Goal: Task Accomplishment & Management: Complete application form

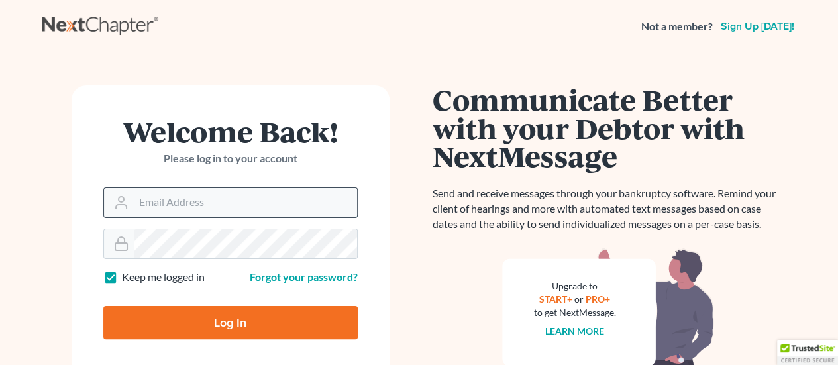
click at [200, 199] on input "Email Address" at bounding box center [245, 202] width 223 height 29
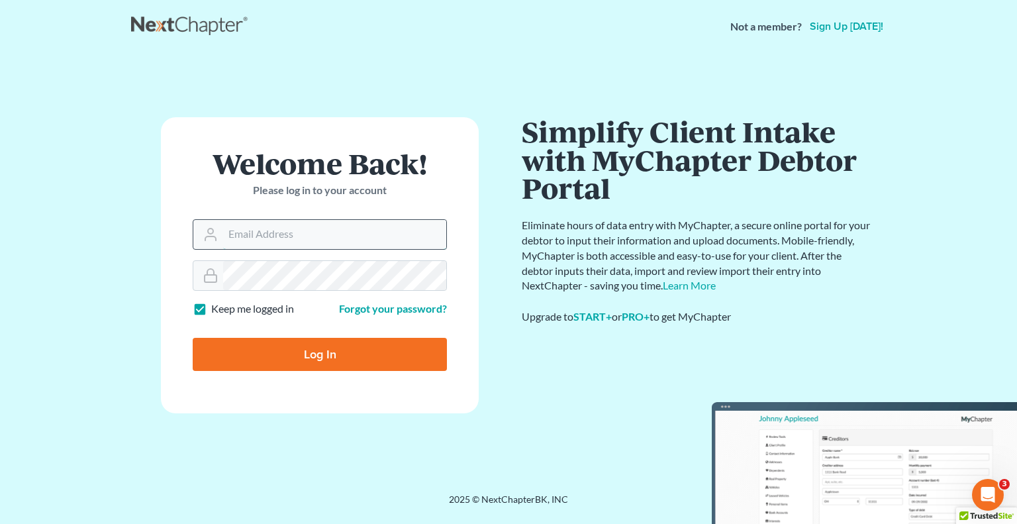
drag, startPoint x: 329, startPoint y: 238, endPoint x: 386, endPoint y: 239, distance: 57.0
click at [329, 238] on input "Email Address" at bounding box center [334, 234] width 223 height 29
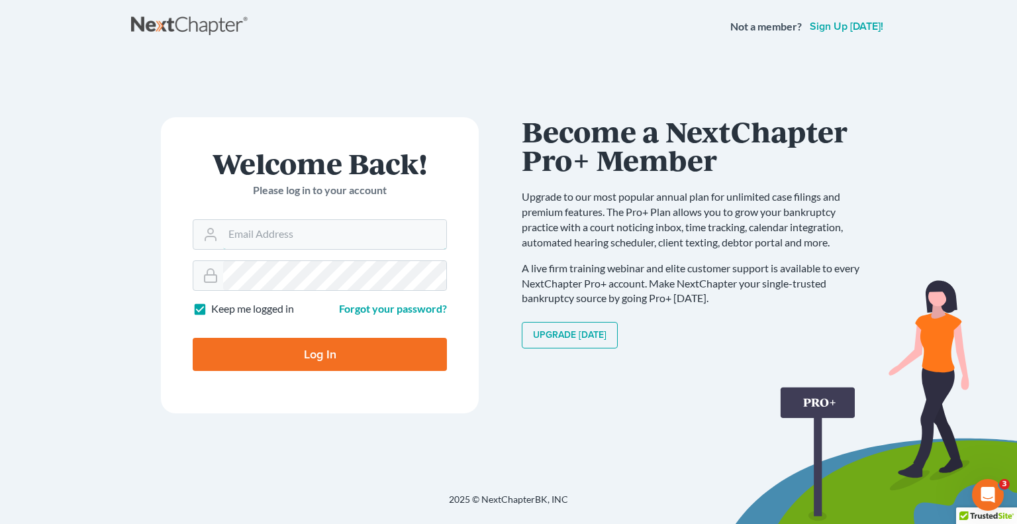
type input "Crystal@attorneydebtfighters.com"
type input "Thinking..."
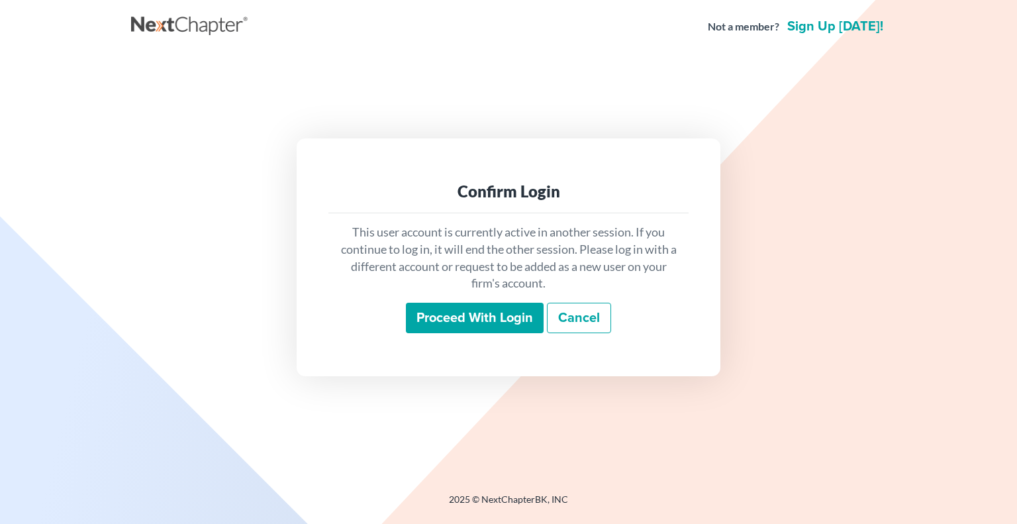
click at [472, 322] on input "Proceed with login" at bounding box center [475, 318] width 138 height 30
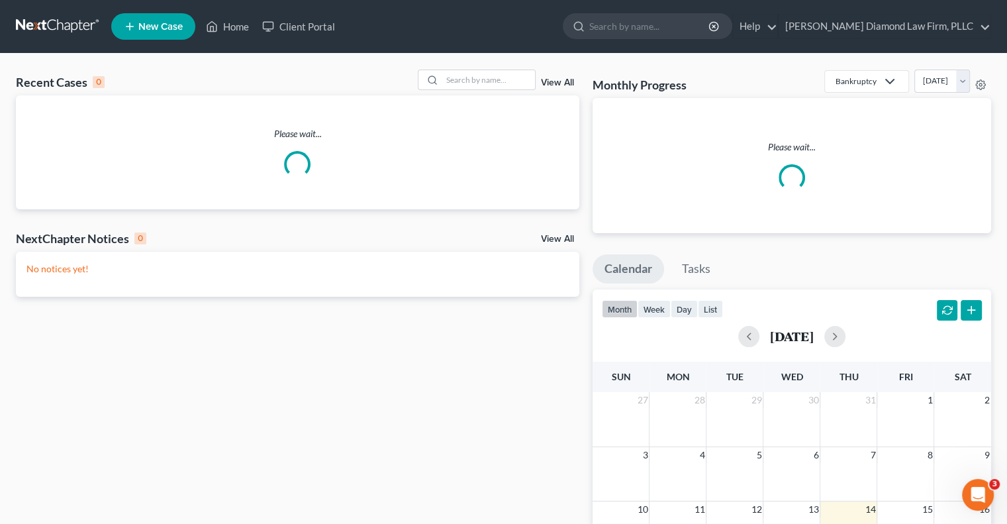
click at [170, 33] on link "New Case" at bounding box center [153, 26] width 84 height 26
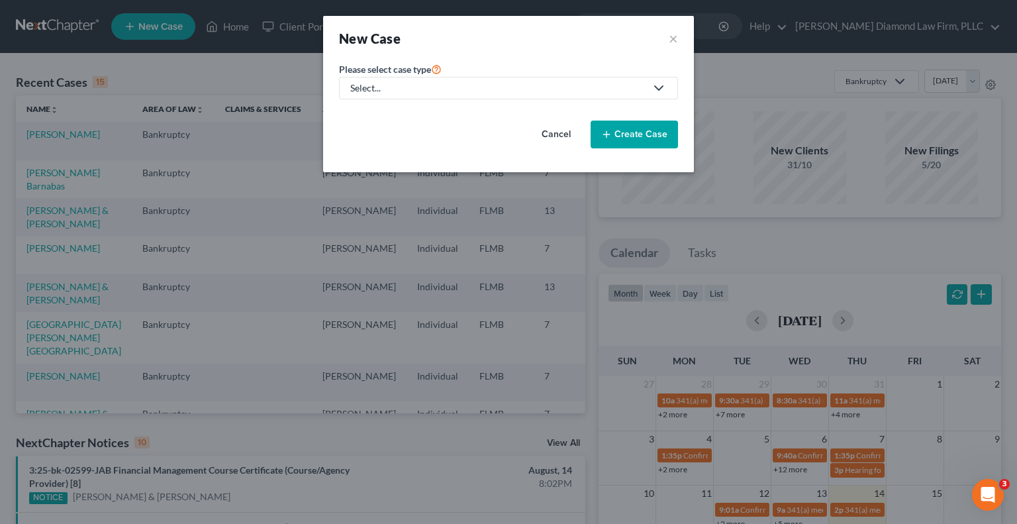
click at [567, 87] on div "Select..." at bounding box center [497, 87] width 295 height 13
click at [372, 117] on div "Bankruptcy" at bounding box center [379, 113] width 55 height 13
select select "15"
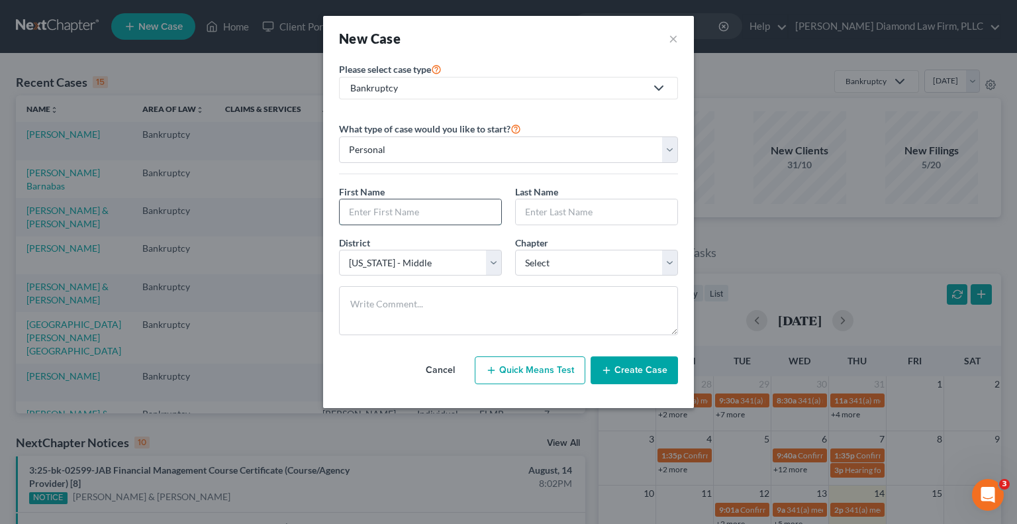
click at [405, 212] on input "text" at bounding box center [421, 211] width 162 height 25
type input "Ryan"
type input "Walsh"
click at [593, 266] on select "Select 7 11 12 13" at bounding box center [596, 263] width 163 height 26
select select "0"
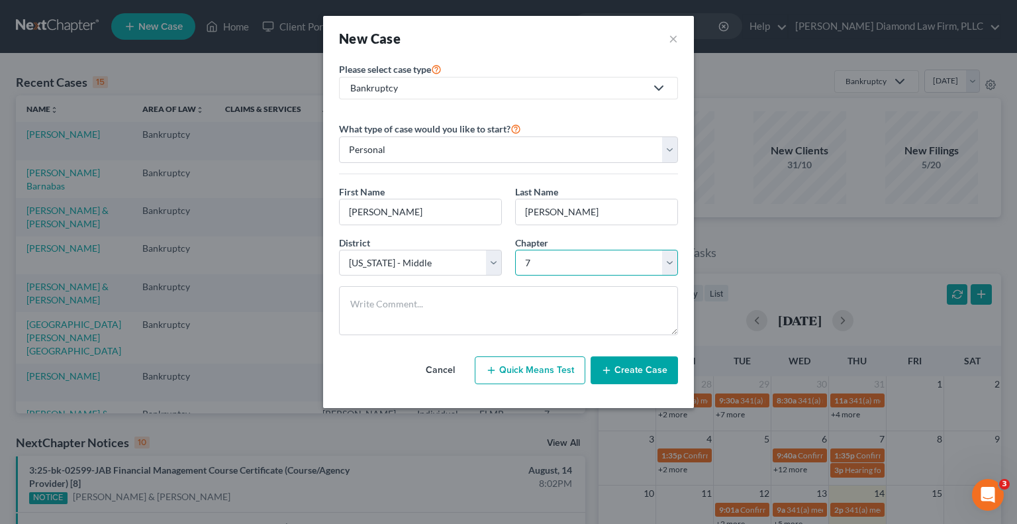
click at [515, 250] on select "Select 7 11 12 13" at bounding box center [596, 263] width 163 height 26
click at [648, 375] on button "Create Case" at bounding box center [634, 370] width 87 height 28
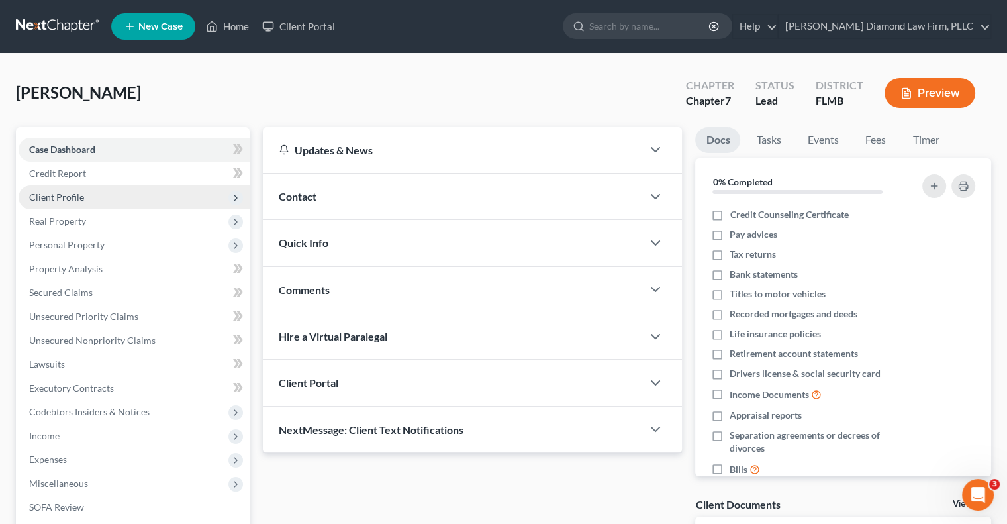
click at [91, 202] on span "Client Profile" at bounding box center [134, 197] width 231 height 24
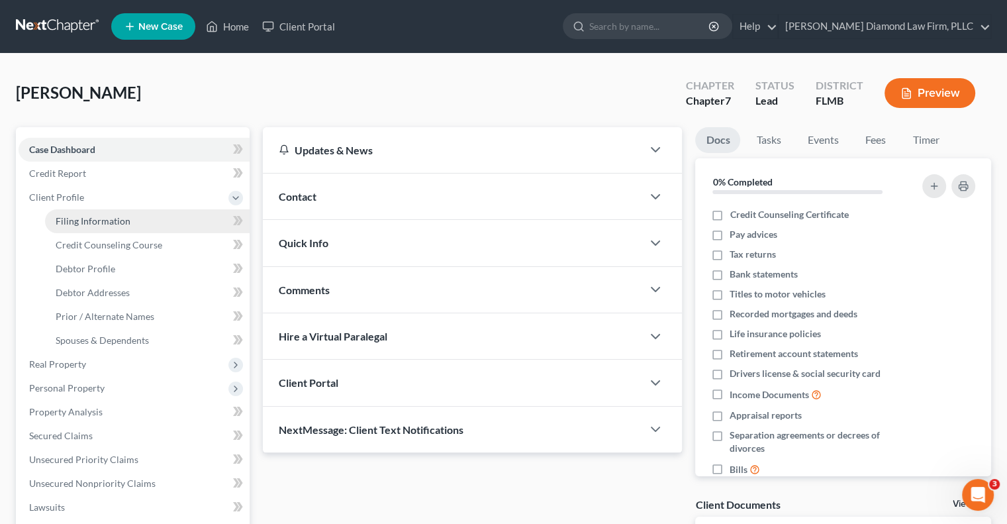
drag, startPoint x: 137, startPoint y: 222, endPoint x: 160, endPoint y: 218, distance: 23.6
click at [137, 222] on link "Filing Information" at bounding box center [147, 221] width 205 height 24
select select "1"
select select "0"
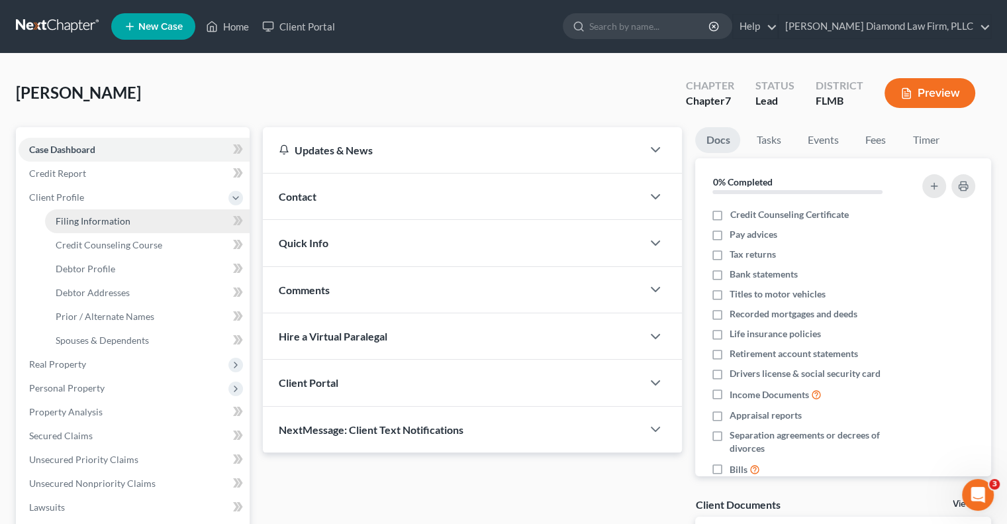
select select "15"
select select "9"
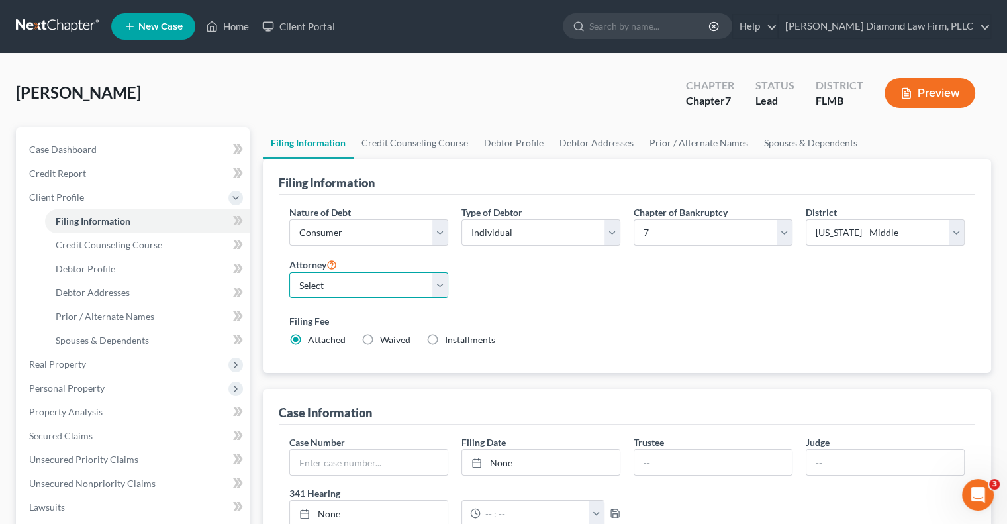
drag, startPoint x: 332, startPoint y: 281, endPoint x: 339, endPoint y: 287, distance: 9.8
click at [332, 281] on select "Select [PERSON_NAME] - FLMB [PERSON_NAME] - FLSB [PERSON_NAME] - FLNB" at bounding box center [368, 285] width 159 height 26
select select "0"
click at [289, 272] on select "Select [PERSON_NAME] - FLMB [PERSON_NAME] - FLSB [PERSON_NAME] - FLNB" at bounding box center [368, 285] width 159 height 26
click at [559, 240] on select "Select Individual Joint" at bounding box center [540, 232] width 159 height 26
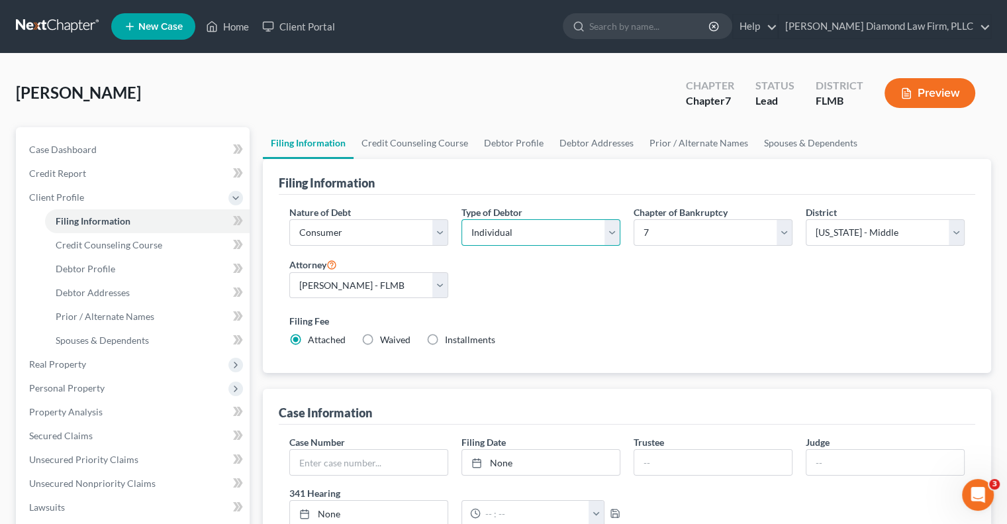
select select "1"
click at [461, 219] on select "Select Individual Joint" at bounding box center [540, 232] width 159 height 26
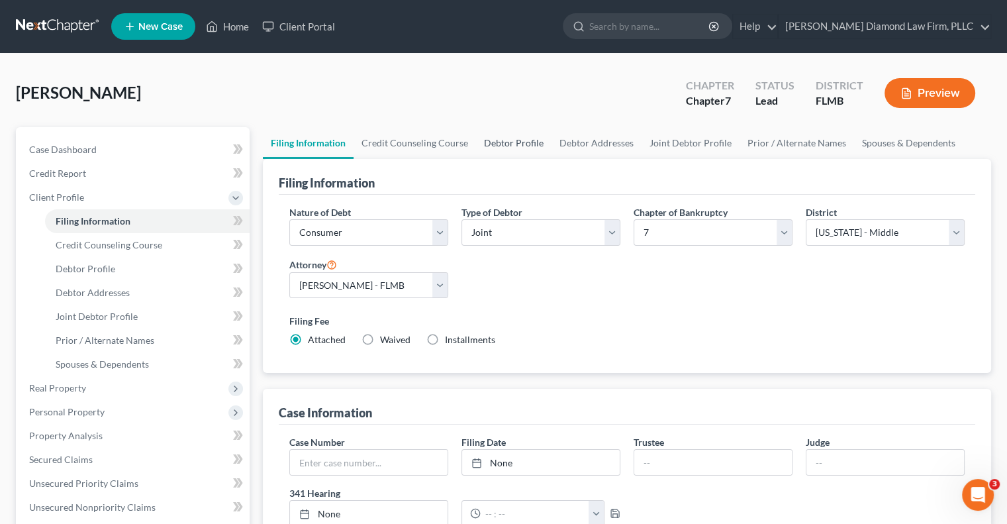
click at [508, 150] on link "Debtor Profile" at bounding box center [513, 143] width 75 height 32
select select "1"
select select "0"
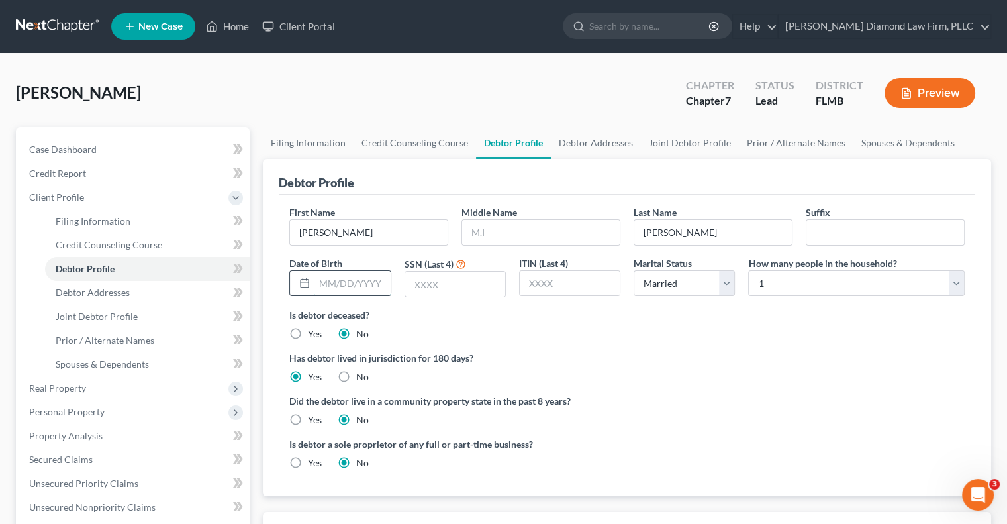
click at [323, 294] on input "text" at bounding box center [352, 283] width 75 height 25
click at [336, 284] on input "text" at bounding box center [352, 283] width 75 height 25
click at [316, 281] on input "text" at bounding box center [352, 283] width 75 height 25
type input "03/24/1985"
type input "4331"
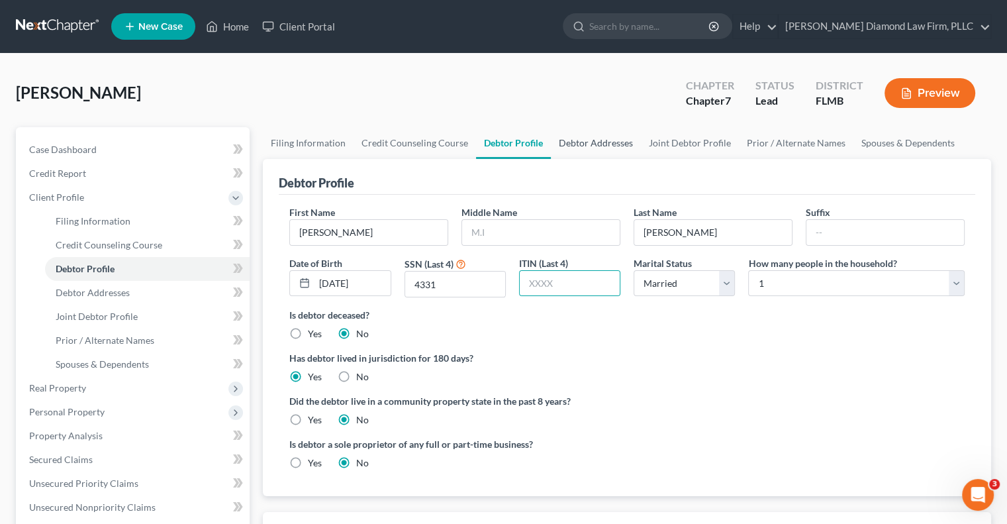
click at [608, 152] on link "Debtor Addresses" at bounding box center [596, 143] width 90 height 32
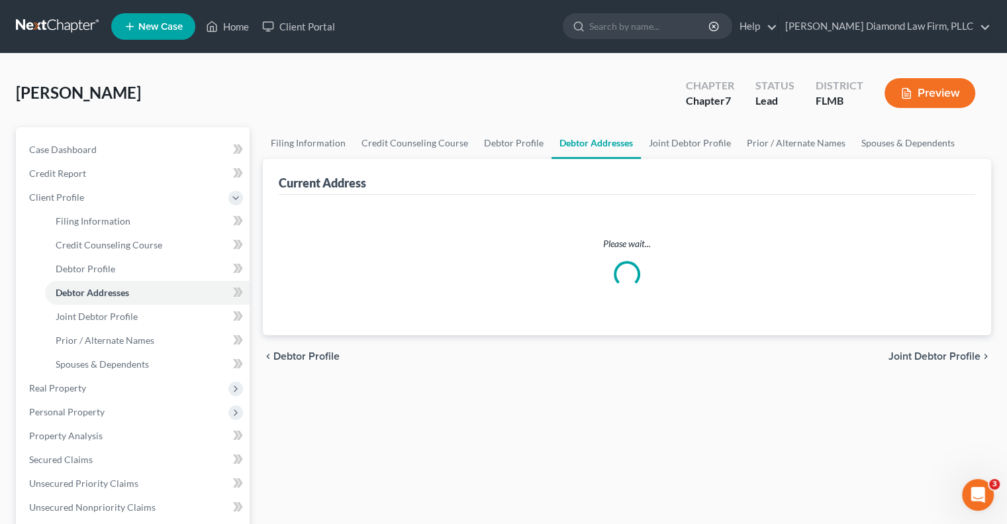
select select "0"
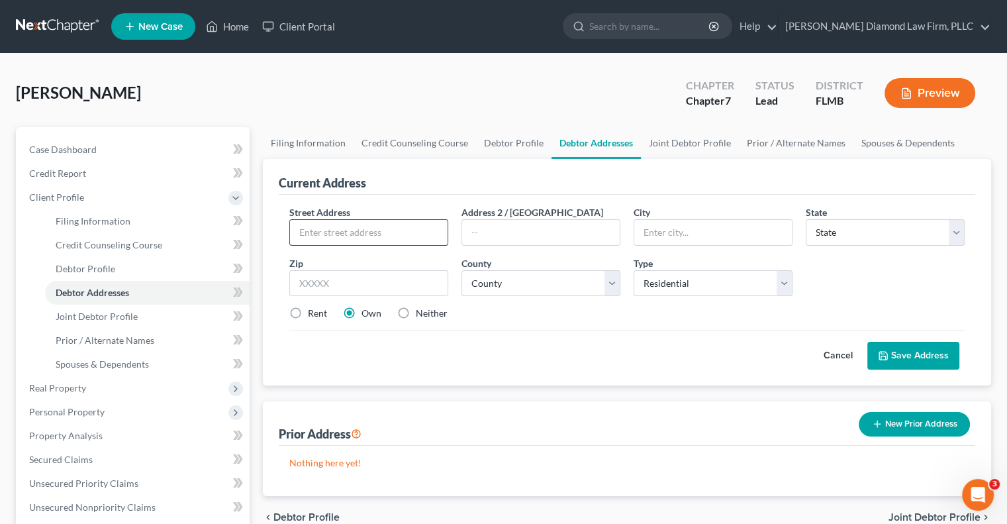
click at [328, 228] on input "text" at bounding box center [369, 232] width 158 height 25
type input "8465 Campus Wood Way"
click at [673, 229] on input "text" at bounding box center [713, 232] width 158 height 25
type input "New Port Richey"
select select "9"
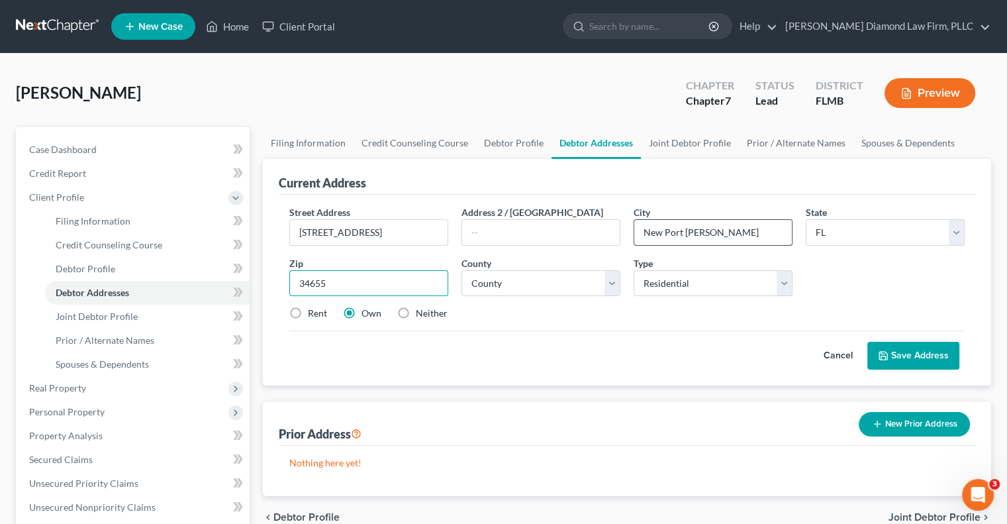
type input "34655"
click at [563, 290] on select "County [GEOGRAPHIC_DATA] [GEOGRAPHIC_DATA] [GEOGRAPHIC_DATA] [GEOGRAPHIC_DATA] …" at bounding box center [540, 283] width 159 height 26
select select "51"
click at [461, 270] on select "County [GEOGRAPHIC_DATA] [GEOGRAPHIC_DATA] [GEOGRAPHIC_DATA] [GEOGRAPHIC_DATA] …" at bounding box center [540, 283] width 159 height 26
click at [308, 313] on label "Rent" at bounding box center [317, 313] width 19 height 13
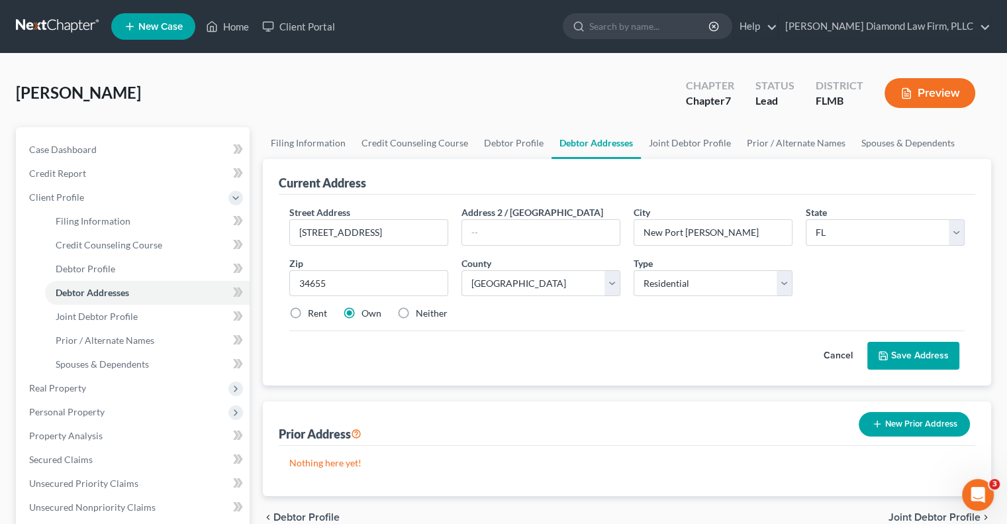
click at [313, 313] on input "Rent" at bounding box center [317, 311] width 9 height 9
radio input "true"
click at [934, 342] on button "Save Address" at bounding box center [913, 356] width 92 height 28
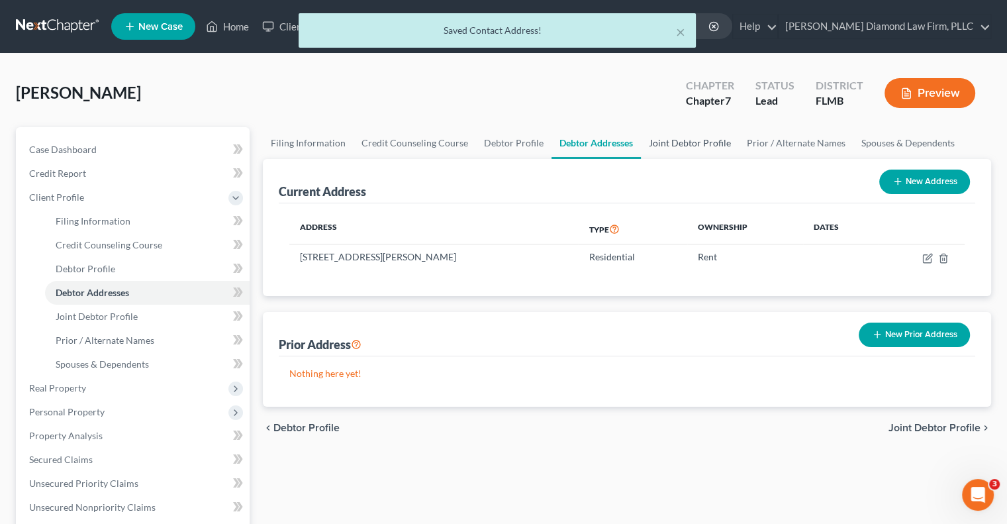
click at [712, 146] on link "Joint Debtor Profile" at bounding box center [690, 143] width 98 height 32
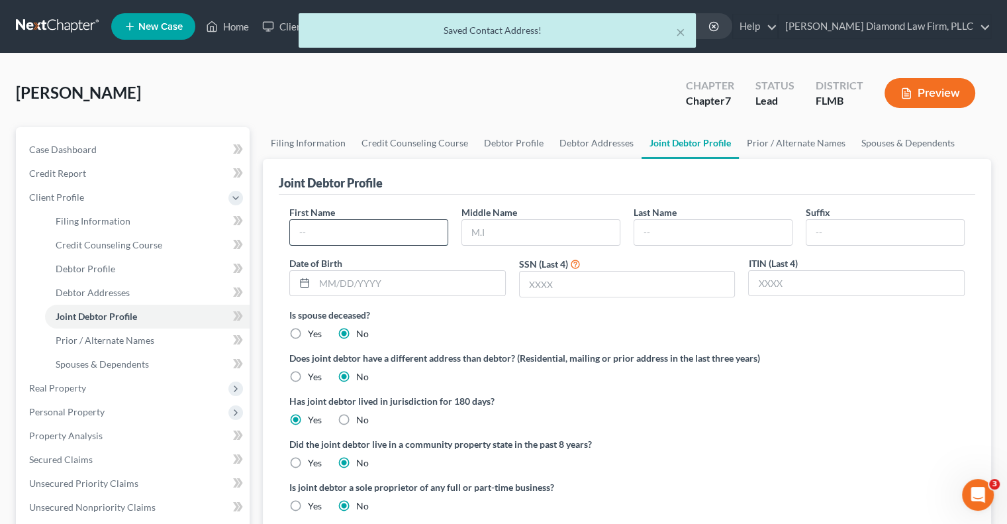
click at [401, 233] on input "text" at bounding box center [369, 232] width 158 height 25
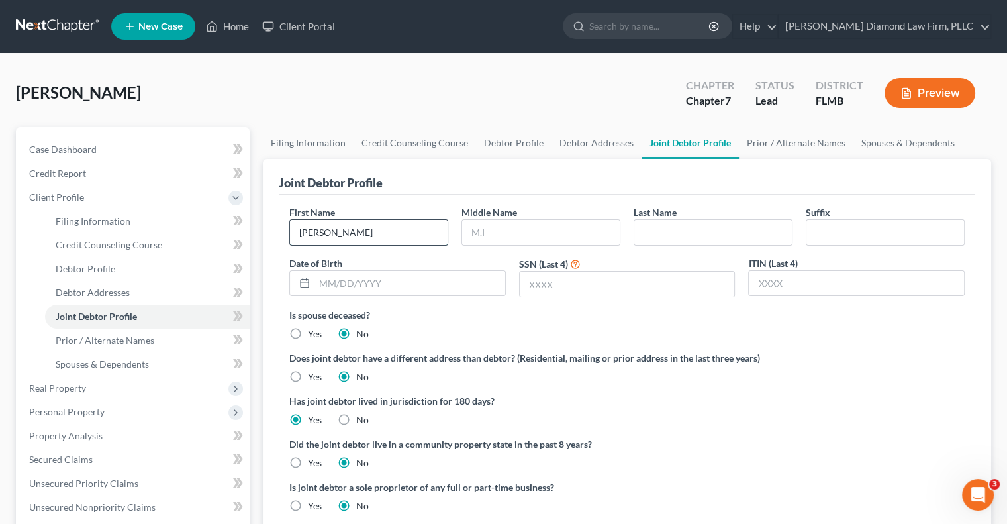
type input "Ashley Walsh"
type input "Ashley"
type input "Walsh"
type input "09/12/1986"
type input "1701"
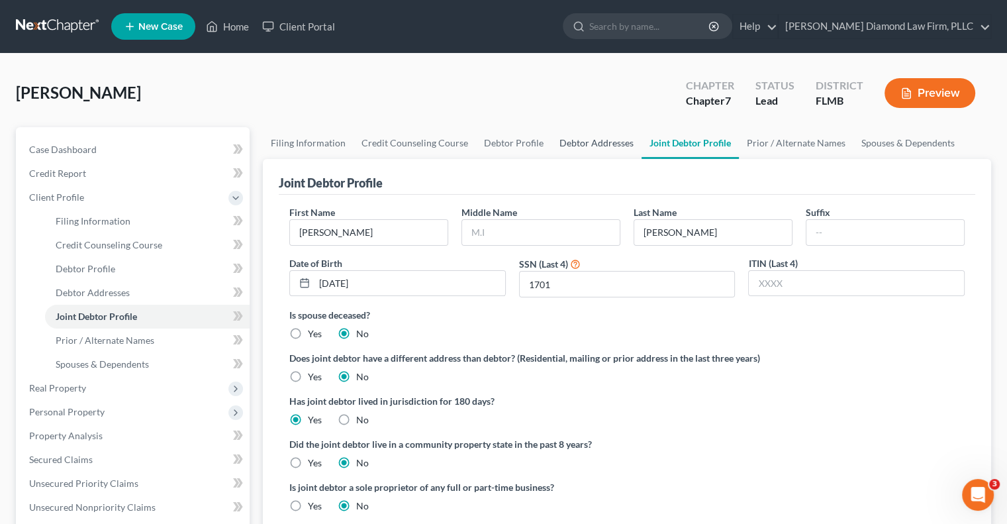
click at [612, 141] on link "Debtor Addresses" at bounding box center [597, 143] width 90 height 32
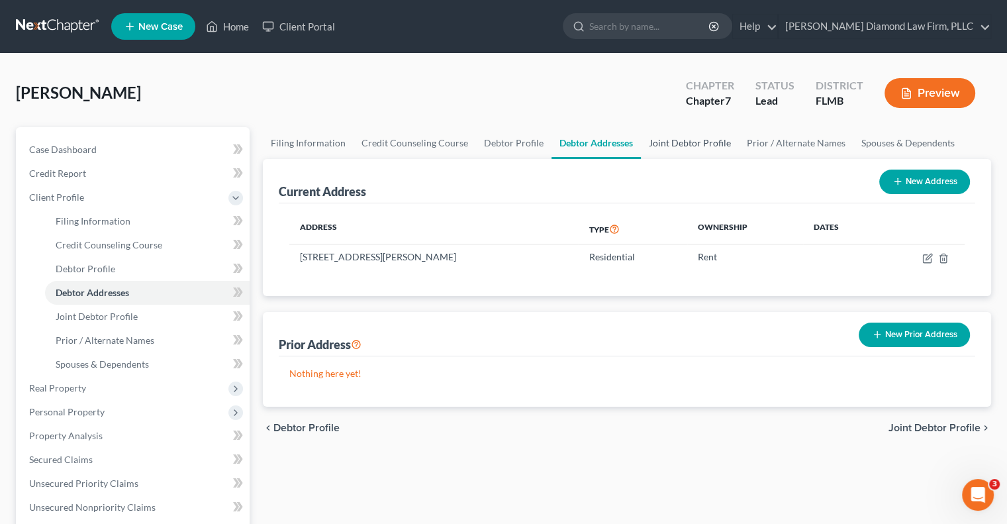
click at [691, 140] on link "Joint Debtor Profile" at bounding box center [690, 143] width 98 height 32
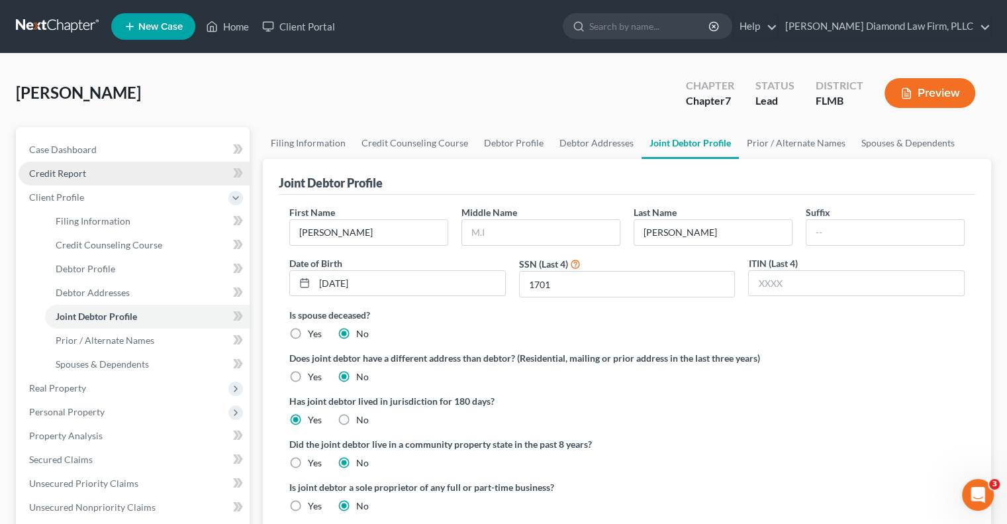
click at [109, 174] on link "Credit Report" at bounding box center [134, 174] width 231 height 24
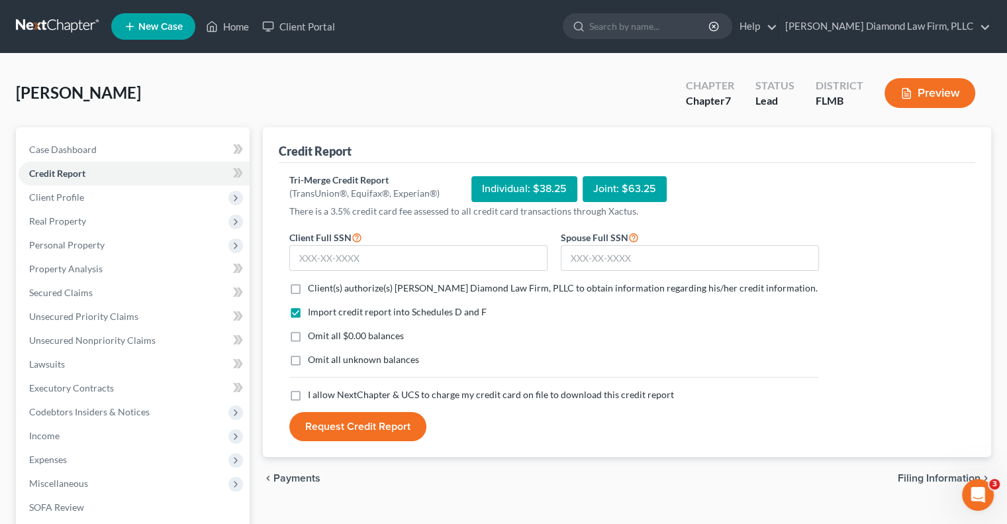
click at [355, 291] on span "Client(s) authorize(s) [PERSON_NAME] Diamond Law Firm, PLLC to obtain informati…" at bounding box center [563, 287] width 510 height 11
click at [322, 290] on input "Client(s) authorize(s) [PERSON_NAME] Diamond Law Firm, PLLC to obtain informati…" at bounding box center [317, 285] width 9 height 9
checkbox input "true"
click at [363, 357] on span "Omit all unknown balances" at bounding box center [363, 359] width 111 height 11
click at [322, 357] on input "Omit all unknown balances" at bounding box center [317, 357] width 9 height 9
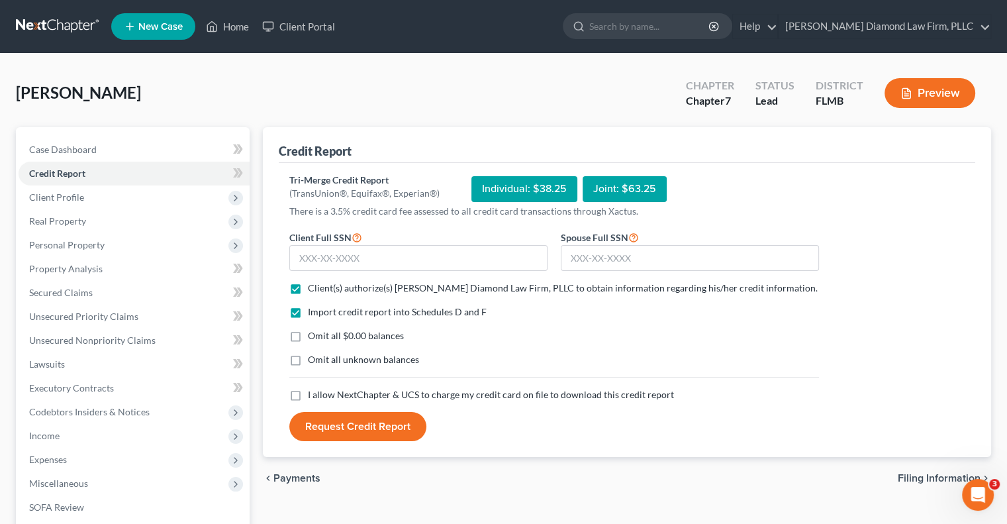
checkbox input "true"
click at [391, 257] on input "text" at bounding box center [418, 258] width 258 height 26
paste input "590-42-4331"
type input "590-42-4331"
click at [599, 265] on input "text" at bounding box center [690, 258] width 258 height 26
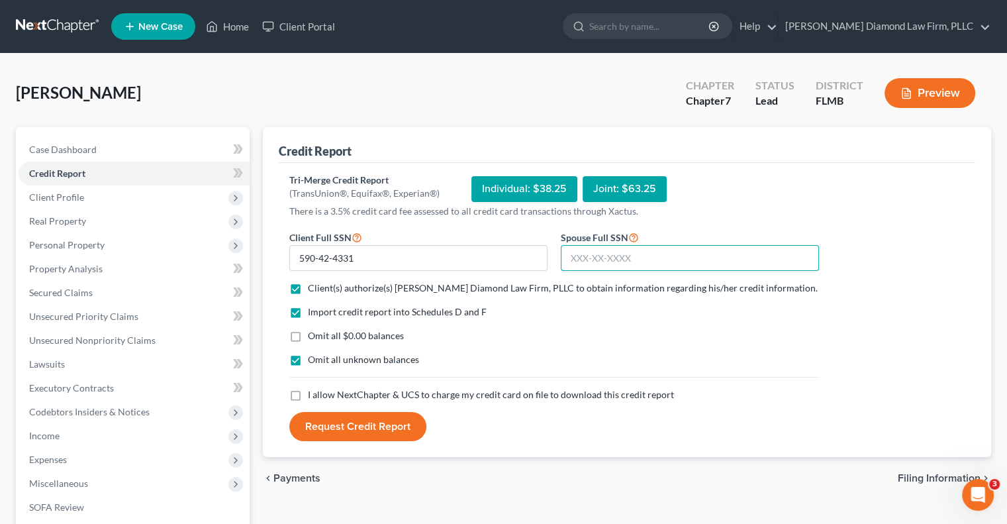
drag, startPoint x: 639, startPoint y: 255, endPoint x: 652, endPoint y: 272, distance: 21.3
click at [639, 254] on input "text" at bounding box center [690, 258] width 258 height 26
paste input "223-41-1701"
type input "223-41-1701"
click at [357, 428] on button "Request Credit Report" at bounding box center [357, 426] width 137 height 29
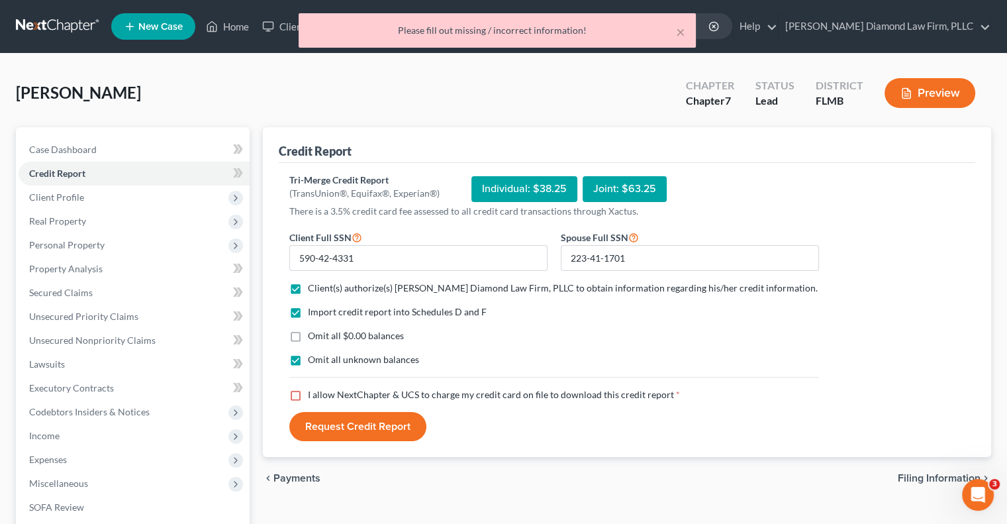
drag, startPoint x: 313, startPoint y: 391, endPoint x: 320, endPoint y: 399, distance: 11.2
click at [313, 391] on span "I allow NextChapter & UCS to charge my credit card on file to download this cre…" at bounding box center [491, 394] width 366 height 11
click at [313, 391] on input "I allow NextChapter & UCS to charge my credit card on file to download this cre…" at bounding box center [317, 392] width 9 height 9
checkbox input "true"
click at [325, 418] on button "Request Credit Report" at bounding box center [357, 426] width 137 height 29
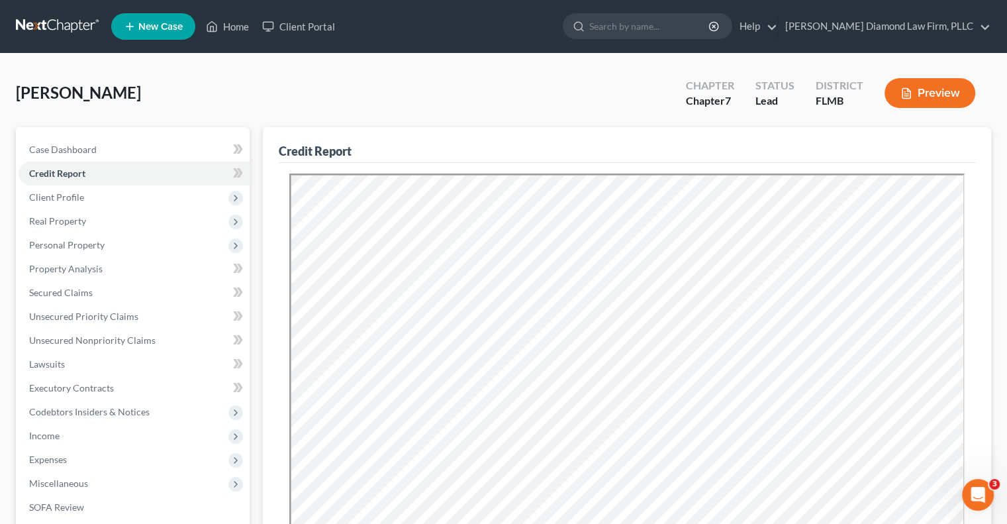
click at [70, 15] on link at bounding box center [58, 27] width 85 height 24
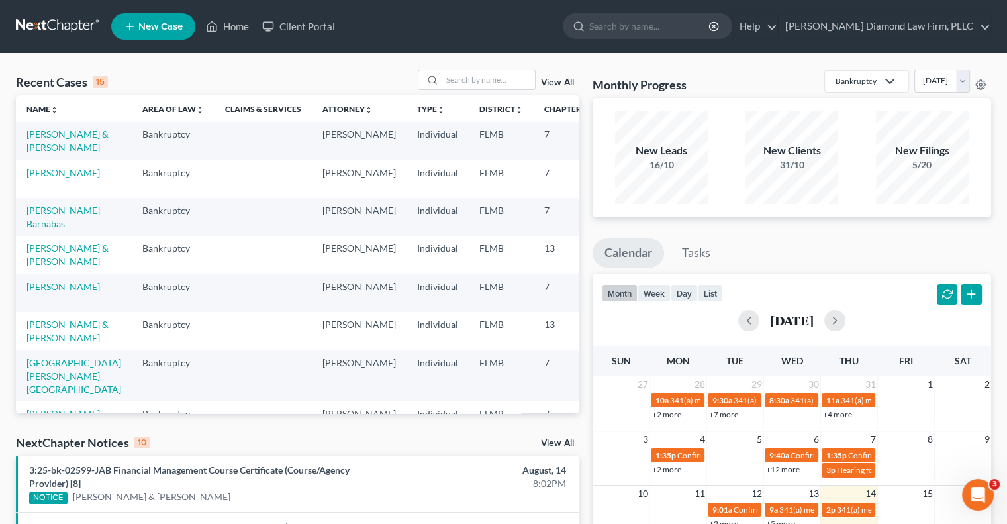
click at [146, 28] on span "New Case" at bounding box center [160, 27] width 44 height 10
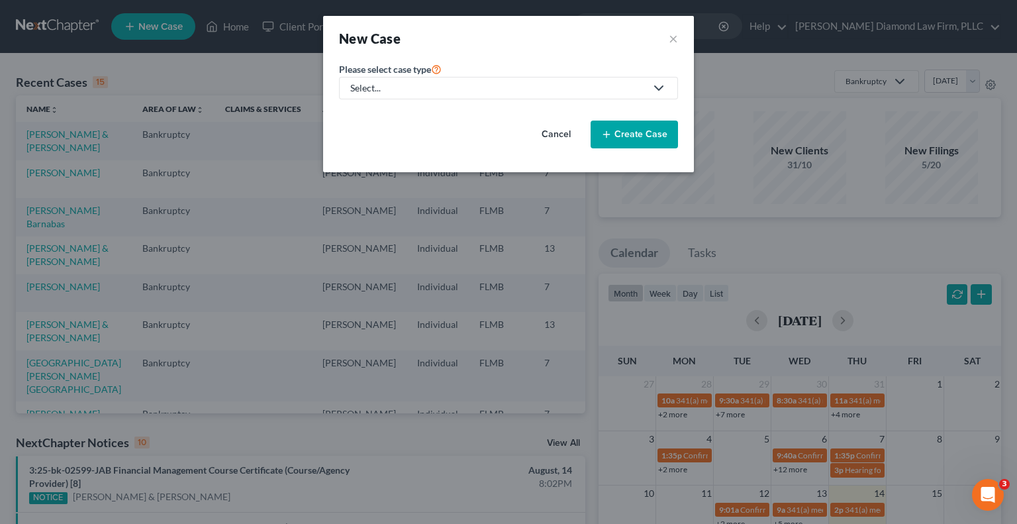
drag, startPoint x: 467, startPoint y: 87, endPoint x: 469, endPoint y: 128, distance: 41.1
click at [468, 87] on div "Select..." at bounding box center [497, 87] width 295 height 13
click at [369, 115] on div "Bankruptcy" at bounding box center [379, 113] width 55 height 13
select select "15"
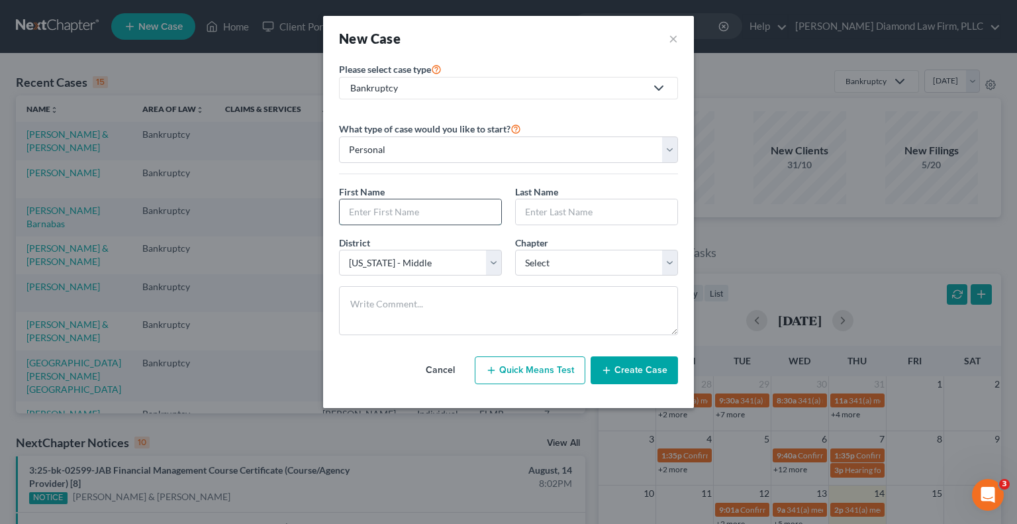
click at [405, 209] on input "text" at bounding box center [421, 211] width 162 height 25
type input "Joann"
type input "Guzman"
drag, startPoint x: 591, startPoint y: 264, endPoint x: 597, endPoint y: 273, distance: 10.5
click at [591, 264] on select "Select 7 11 12 13" at bounding box center [596, 263] width 163 height 26
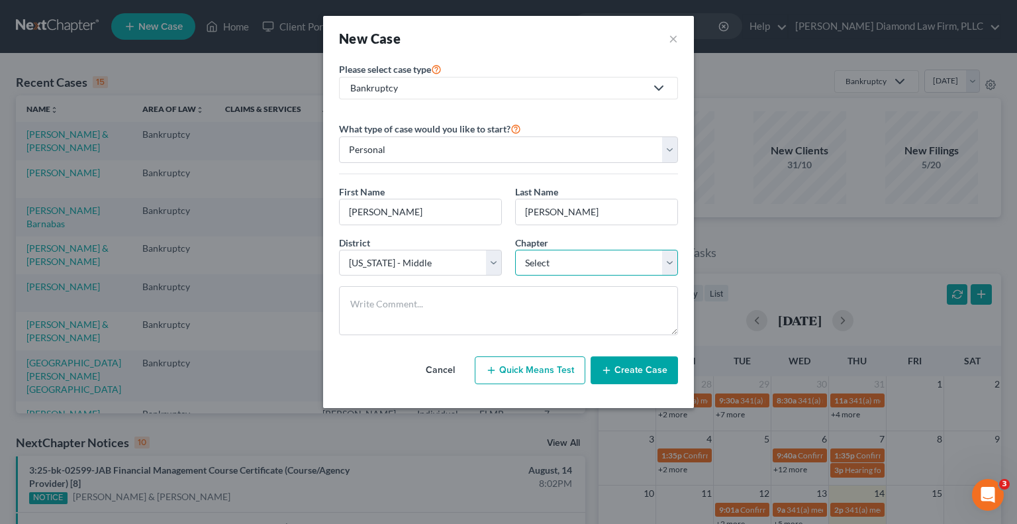
select select "0"
click at [515, 250] on select "Select 7 11 12 13" at bounding box center [596, 263] width 163 height 26
click at [673, 373] on button "Create Case" at bounding box center [634, 370] width 87 height 28
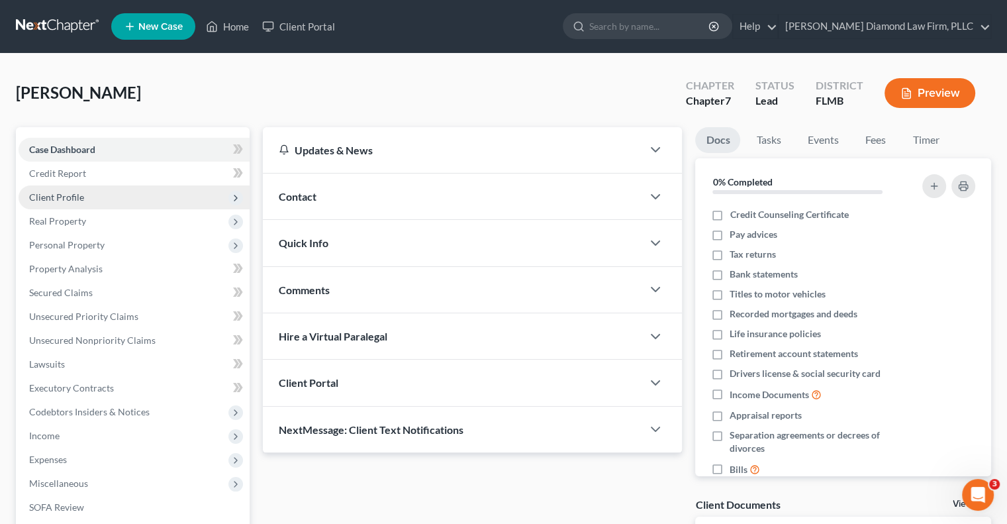
click at [99, 196] on span "Client Profile" at bounding box center [134, 197] width 231 height 24
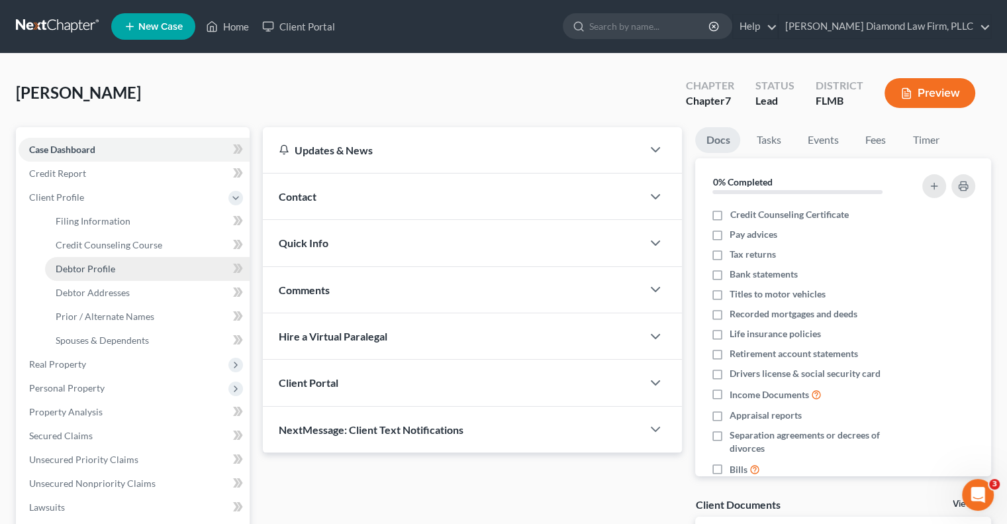
click at [117, 266] on link "Debtor Profile" at bounding box center [147, 269] width 205 height 24
select select "0"
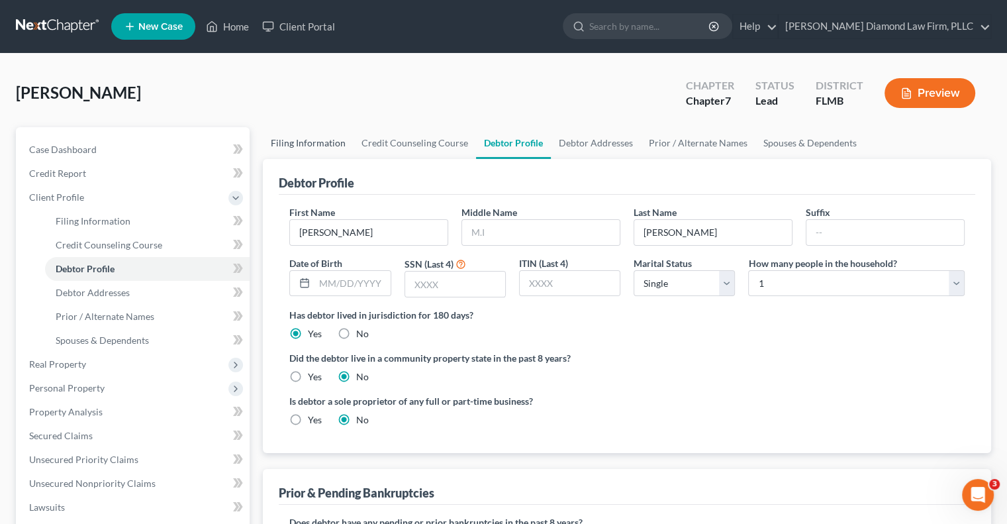
click at [299, 144] on link "Filing Information" at bounding box center [308, 143] width 91 height 32
select select "1"
select select "0"
select select "15"
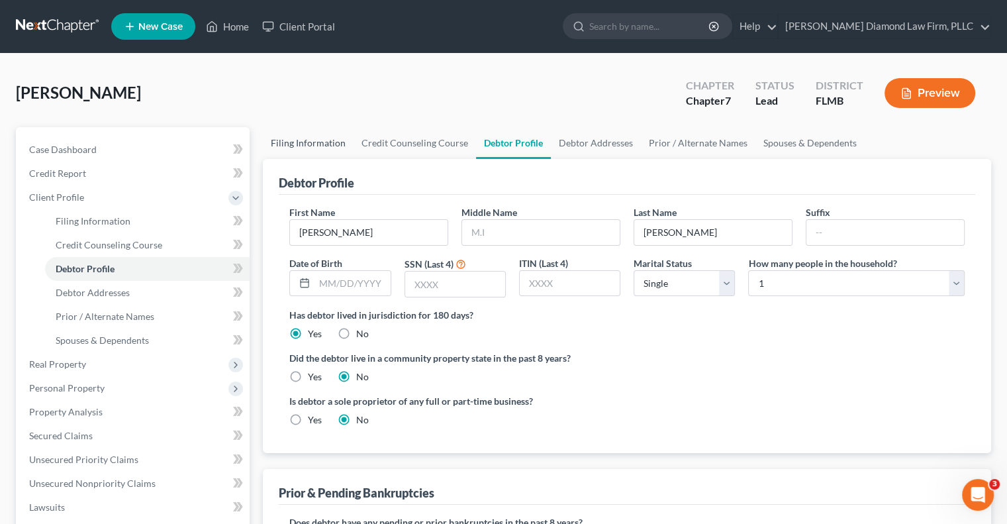
select select "9"
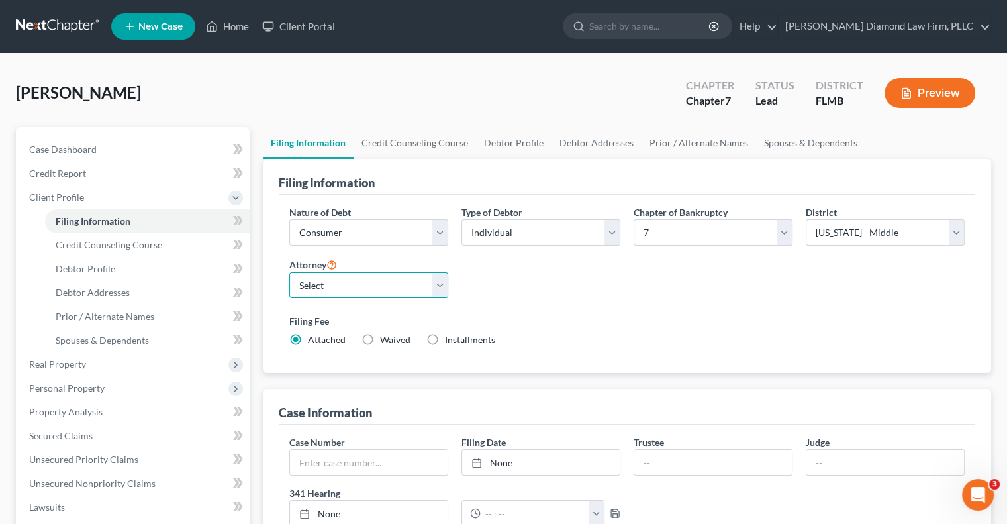
click at [304, 277] on select "Select [PERSON_NAME] - FLMB [PERSON_NAME] - FLSB [PERSON_NAME] - FLNB" at bounding box center [368, 285] width 159 height 26
select select "0"
click at [289, 272] on select "Select [PERSON_NAME] - FLMB [PERSON_NAME] - FLSB [PERSON_NAME] - FLNB" at bounding box center [368, 285] width 159 height 26
click at [515, 146] on link "Debtor Profile" at bounding box center [513, 143] width 75 height 32
select select "0"
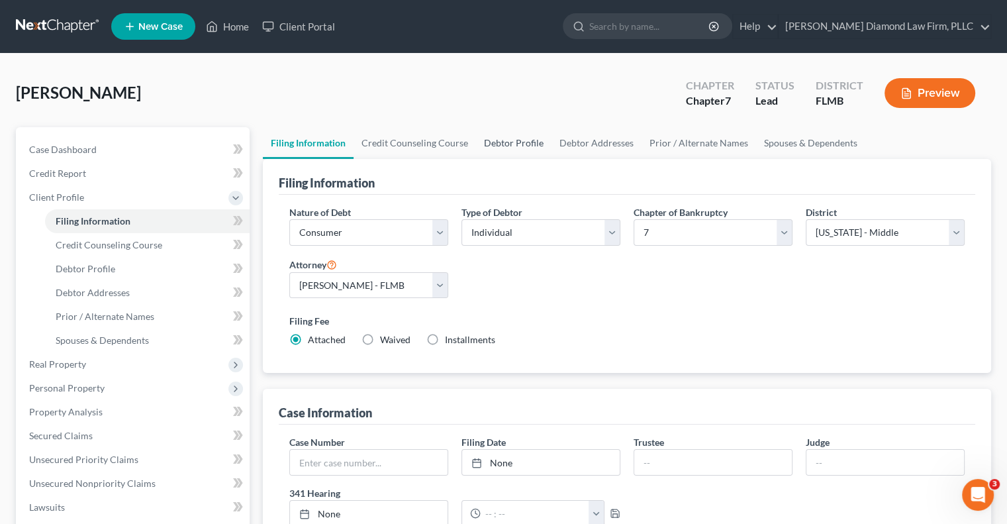
select select "0"
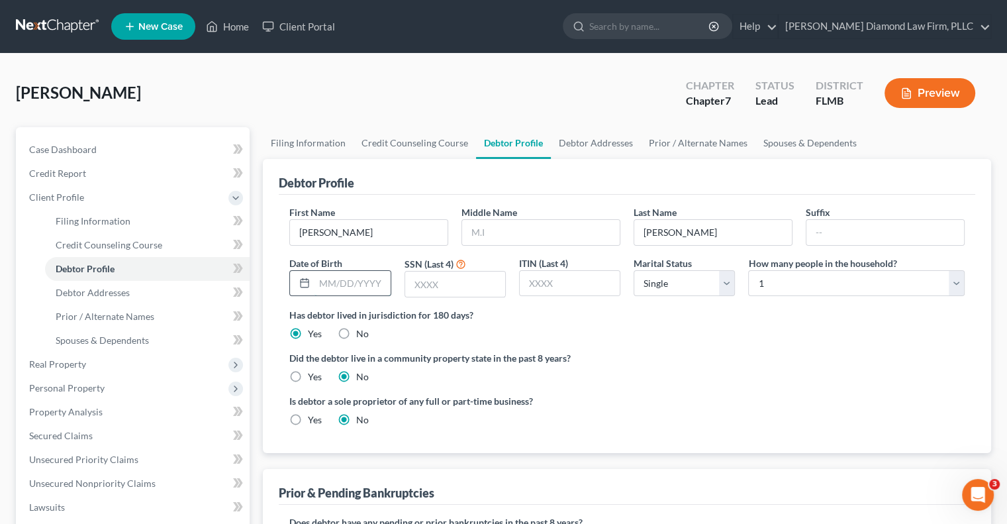
click at [360, 285] on input "text" at bounding box center [352, 283] width 75 height 25
type input "02/05/1961"
type input "0920"
click at [593, 133] on link "Debtor Addresses" at bounding box center [596, 143] width 90 height 32
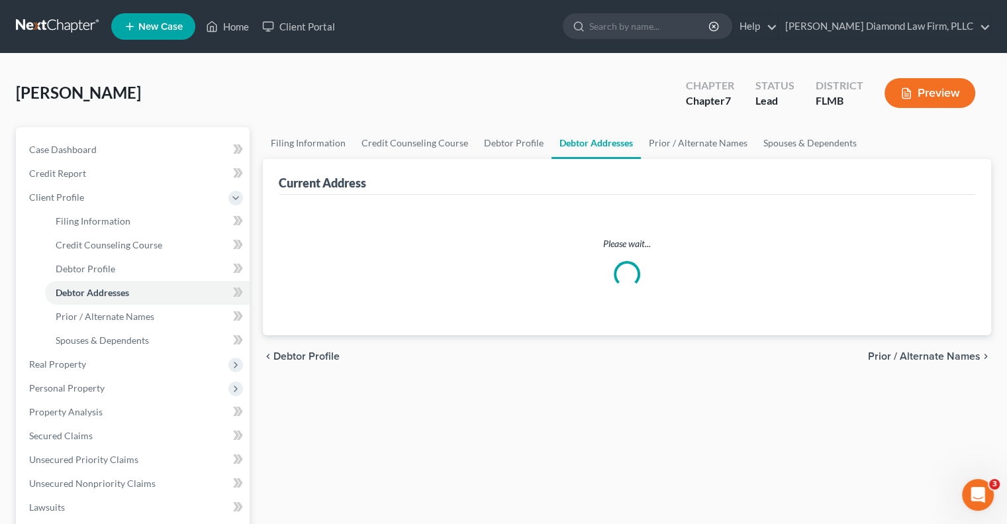
select select "0"
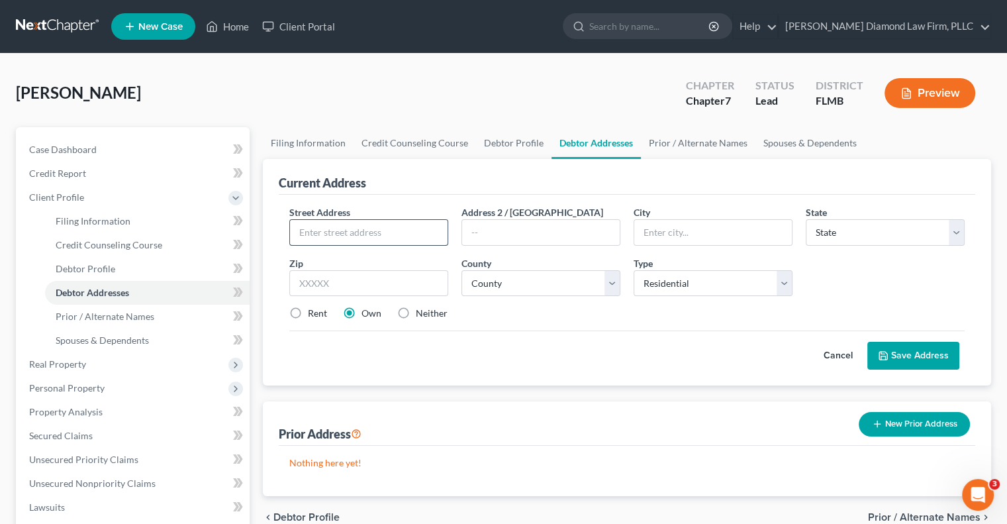
click at [338, 240] on input "text" at bounding box center [369, 232] width 158 height 25
type input "124 Todd St"
type input "Lakeland"
select select "9"
type input "33815"
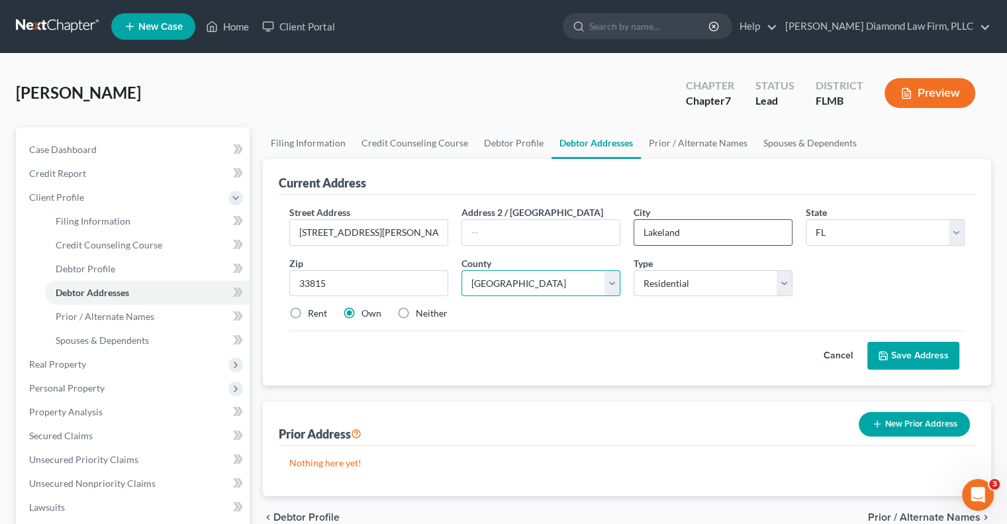
select select "52"
click at [308, 309] on label "Rent" at bounding box center [317, 313] width 19 height 13
click at [313, 309] on input "Rent" at bounding box center [317, 311] width 9 height 9
radio input "true"
click at [908, 354] on button "Save Address" at bounding box center [913, 356] width 92 height 28
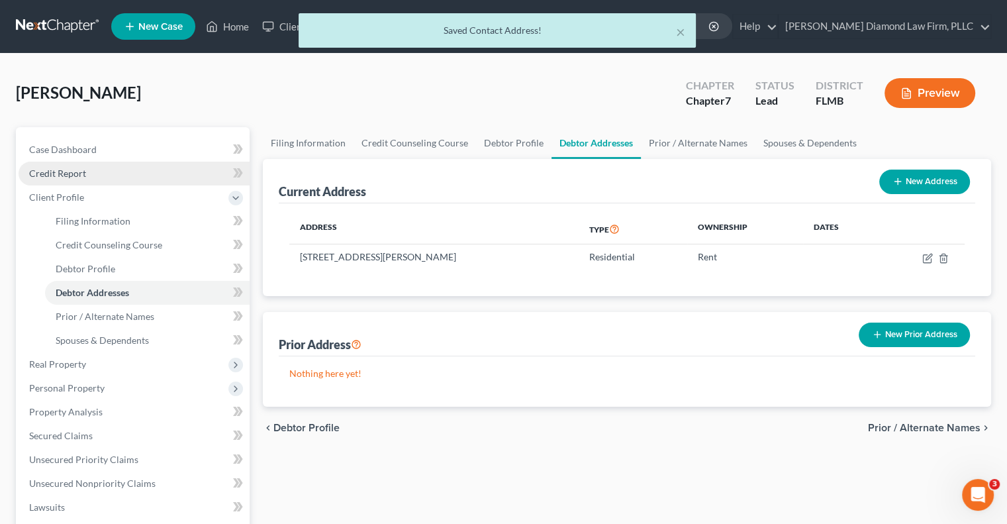
click at [93, 172] on link "Credit Report" at bounding box center [134, 174] width 231 height 24
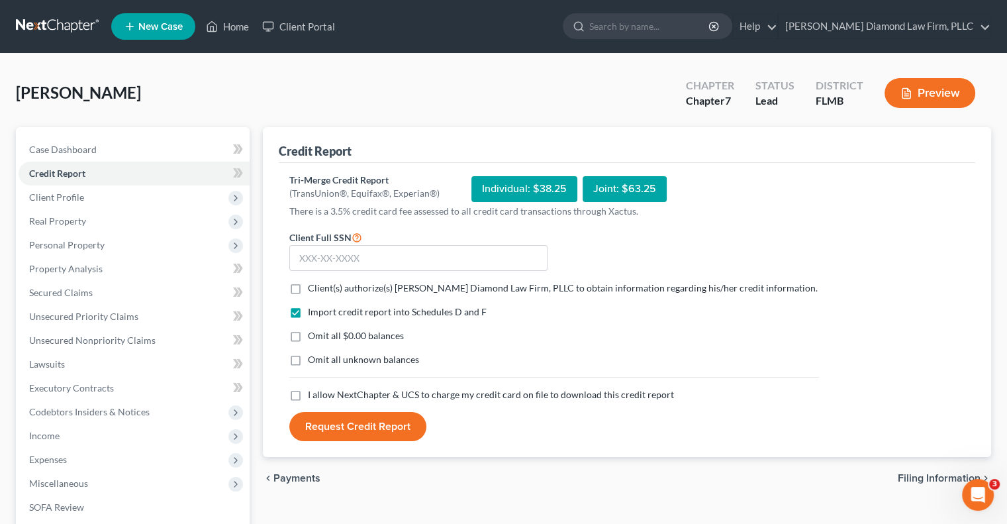
drag, startPoint x: 339, startPoint y: 287, endPoint x: 356, endPoint y: 328, distance: 44.3
click at [339, 287] on span "Client(s) authorize(s) [PERSON_NAME] Diamond Law Firm, PLLC to obtain informati…" at bounding box center [563, 287] width 510 height 11
click at [322, 287] on input "Client(s) authorize(s) [PERSON_NAME] Diamond Law Firm, PLLC to obtain informati…" at bounding box center [317, 285] width 9 height 9
checkbox input "true"
click at [362, 392] on span "I allow NextChapter & UCS to charge my credit card on file to download this cre…" at bounding box center [491, 394] width 366 height 11
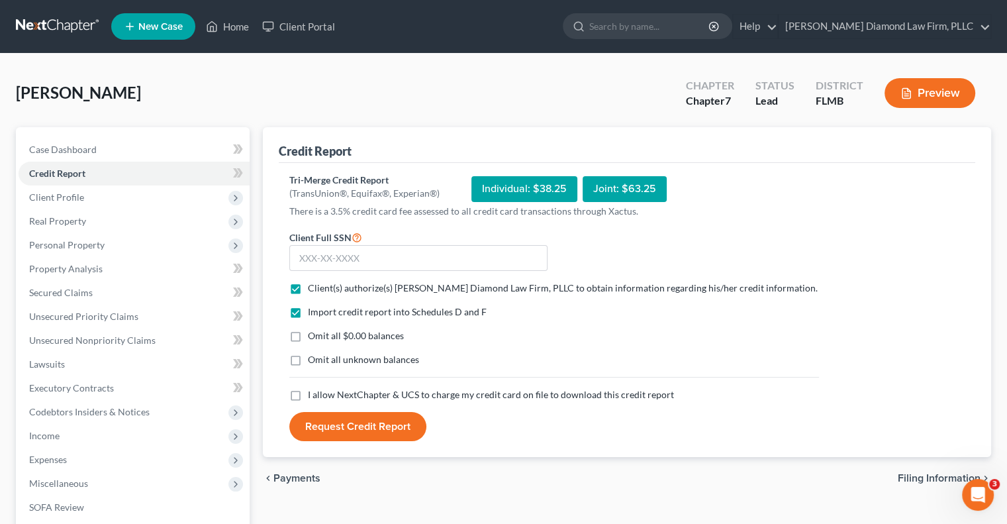
click at [322, 392] on input "I allow NextChapter & UCS to charge my credit card on file to download this cre…" at bounding box center [317, 392] width 9 height 9
checkbox input "true"
drag, startPoint x: 333, startPoint y: 252, endPoint x: 383, endPoint y: 287, distance: 60.8
click at [333, 252] on input "text" at bounding box center [418, 258] width 258 height 26
paste input "108-20-3421"
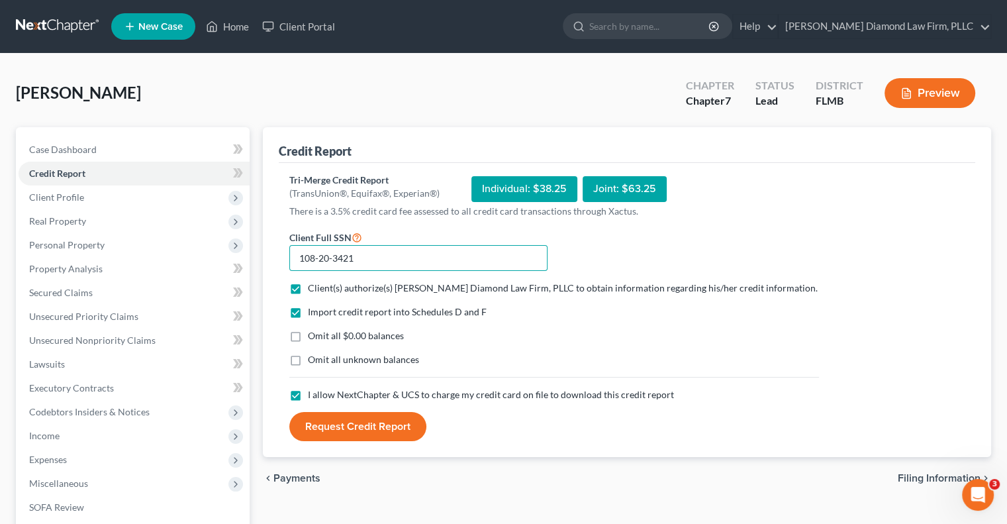
type input "108-20-3421"
click at [377, 426] on button "Request Credit Report" at bounding box center [357, 426] width 137 height 29
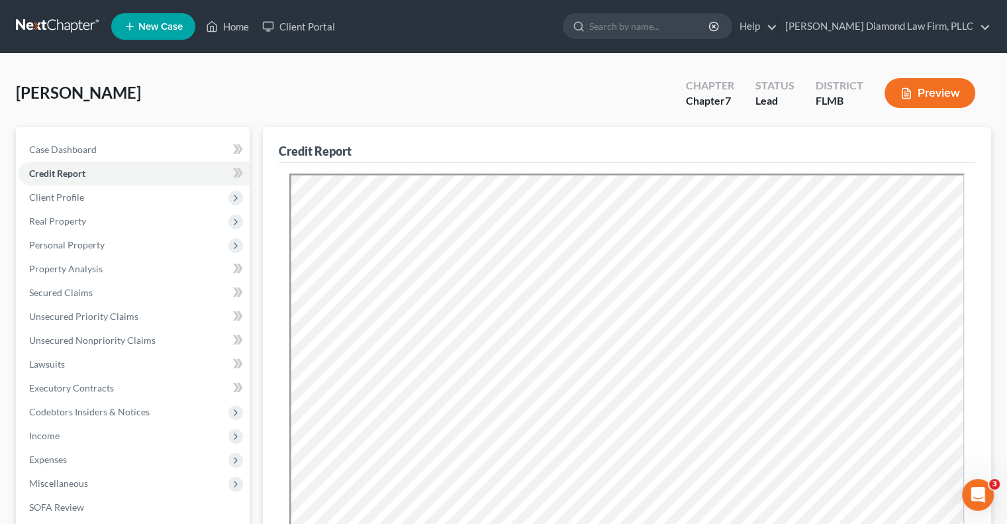
drag, startPoint x: 70, startPoint y: 32, endPoint x: 74, endPoint y: 5, distance: 28.1
click at [70, 32] on link at bounding box center [58, 27] width 85 height 24
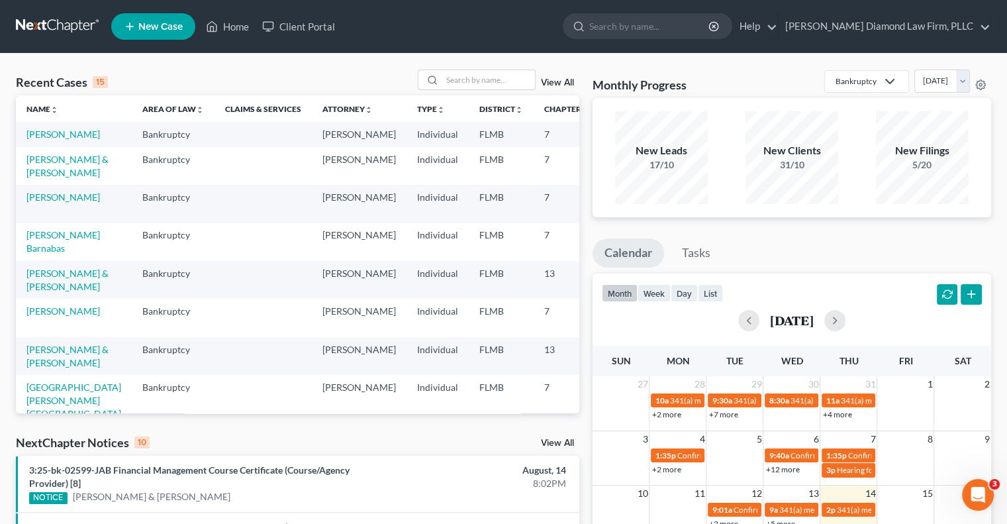
click at [153, 30] on span "New Case" at bounding box center [160, 27] width 44 height 10
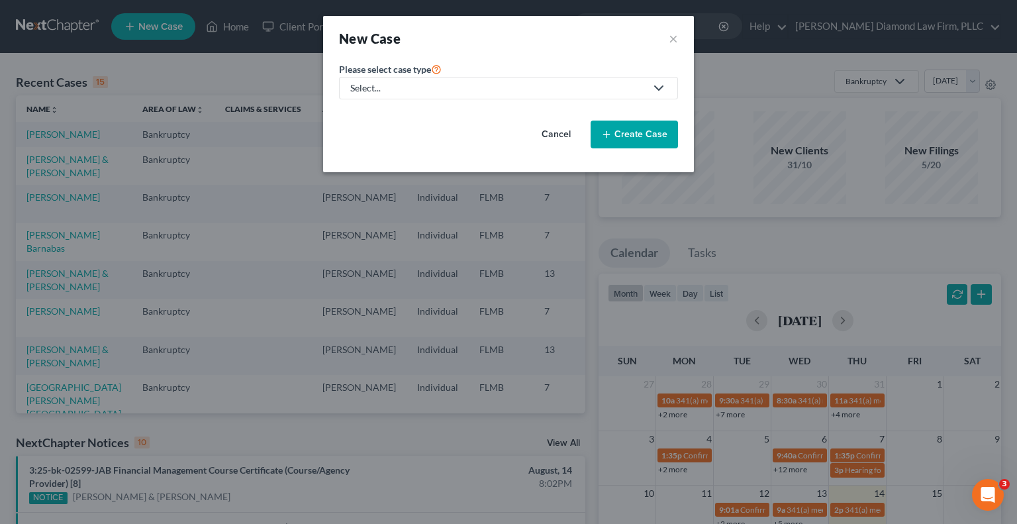
click at [436, 92] on div "Select..." at bounding box center [497, 87] width 295 height 13
click at [384, 116] on div "Bankruptcy" at bounding box center [379, 113] width 55 height 13
select select "15"
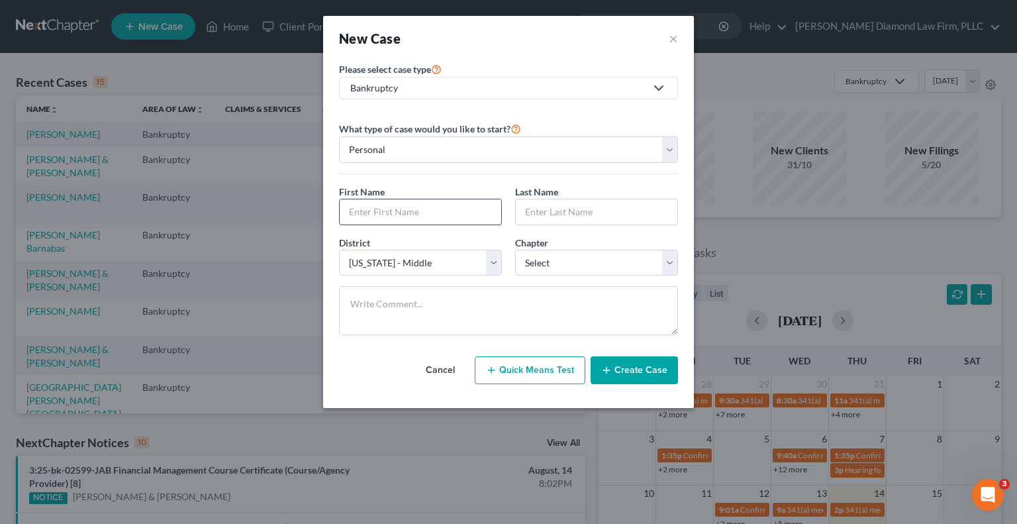
click at [405, 209] on input "text" at bounding box center [421, 211] width 162 height 25
type input "[PERSON_NAME]"
click at [548, 261] on select "Select 7 11 12 13" at bounding box center [596, 263] width 163 height 26
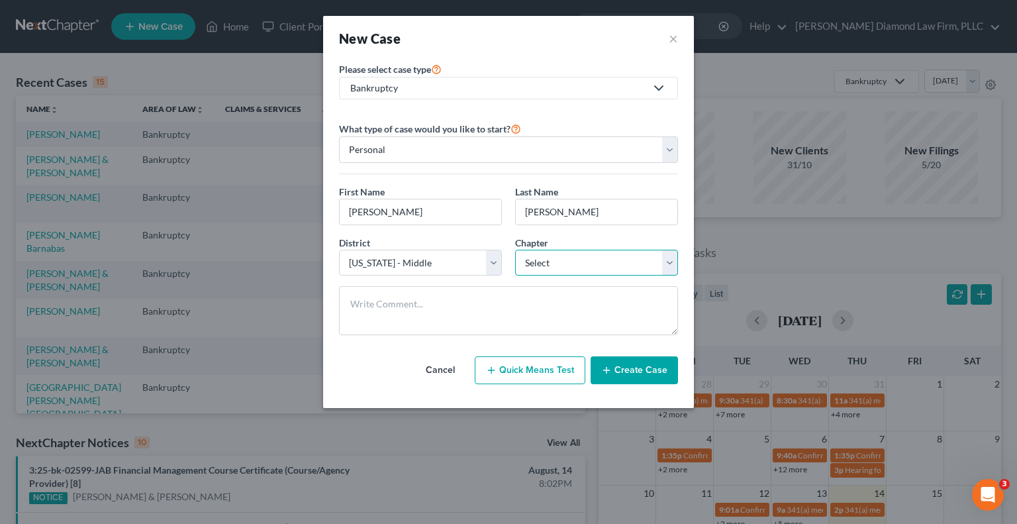
select select "0"
click at [515, 250] on select "Select 7 11 12 13" at bounding box center [596, 263] width 163 height 26
click at [638, 375] on button "Create Case" at bounding box center [634, 370] width 87 height 28
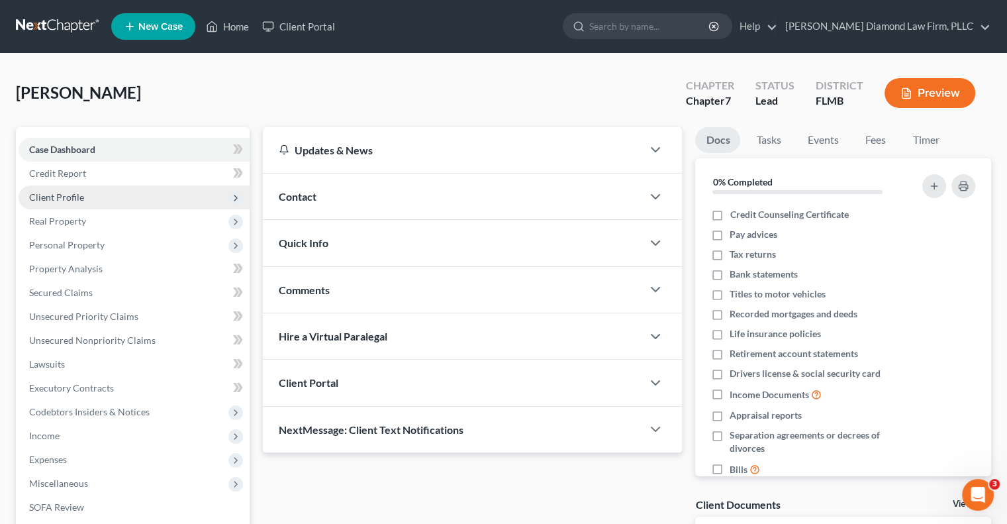
click at [129, 193] on span "Client Profile" at bounding box center [134, 197] width 231 height 24
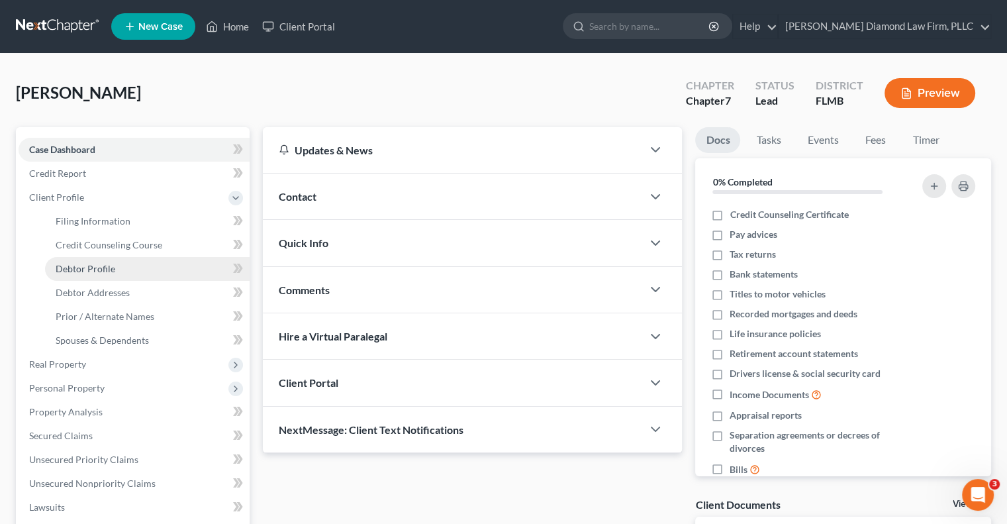
click at [95, 264] on span "Debtor Profile" at bounding box center [86, 268] width 60 height 11
select select "0"
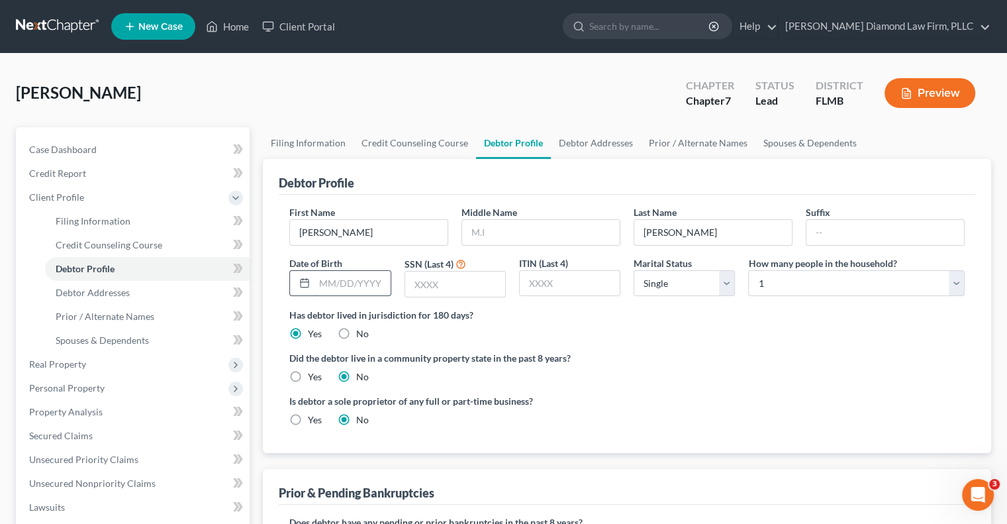
click at [358, 283] on input "text" at bounding box center [352, 283] width 75 height 25
type input "[DATE]"
type input "4903"
click at [604, 135] on link "Debtor Addresses" at bounding box center [596, 143] width 90 height 32
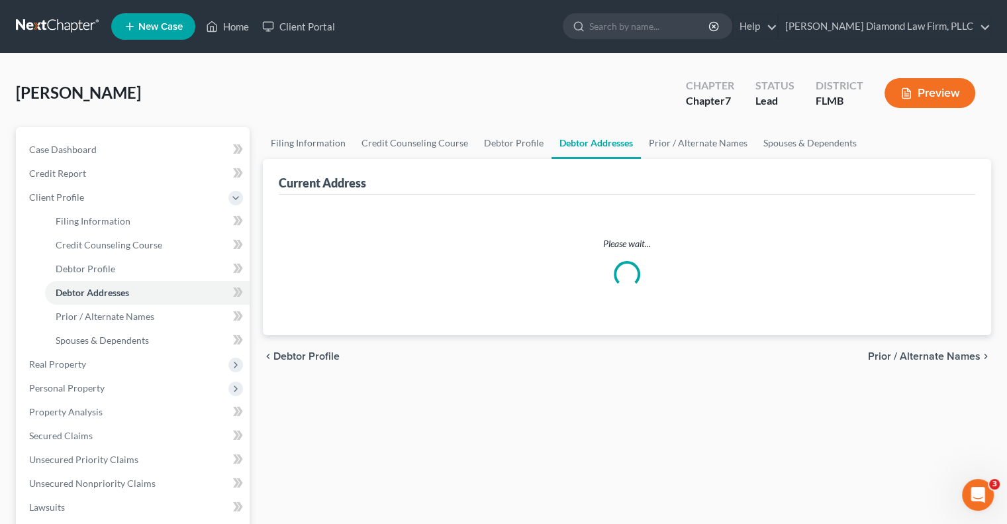
select select "0"
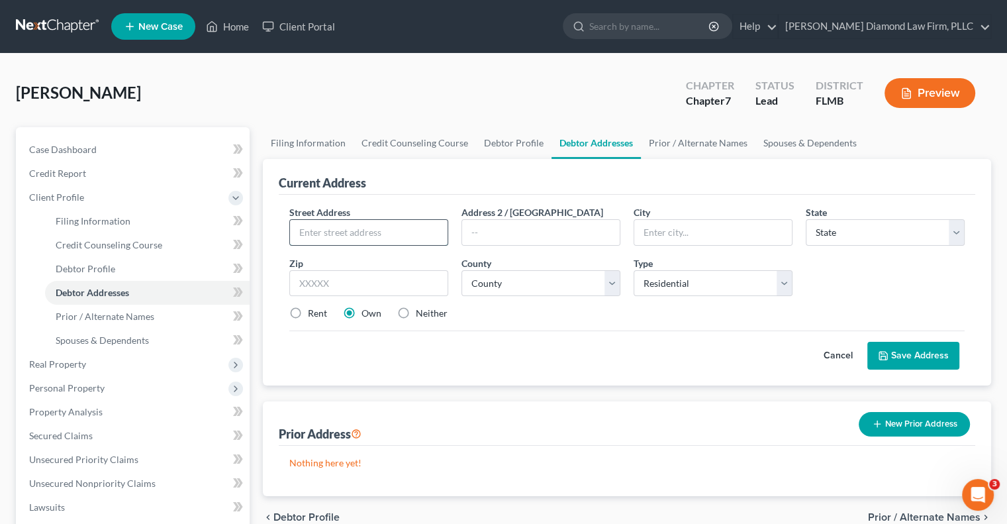
click at [336, 229] on input "text" at bounding box center [369, 232] width 158 height 25
drag, startPoint x: 347, startPoint y: 223, endPoint x: 376, endPoint y: 252, distance: 41.2
click at [347, 223] on input "text" at bounding box center [369, 232] width 158 height 25
paste input "[STREET_ADDRESS]"
drag, startPoint x: 381, startPoint y: 230, endPoint x: 424, endPoint y: 235, distance: 42.7
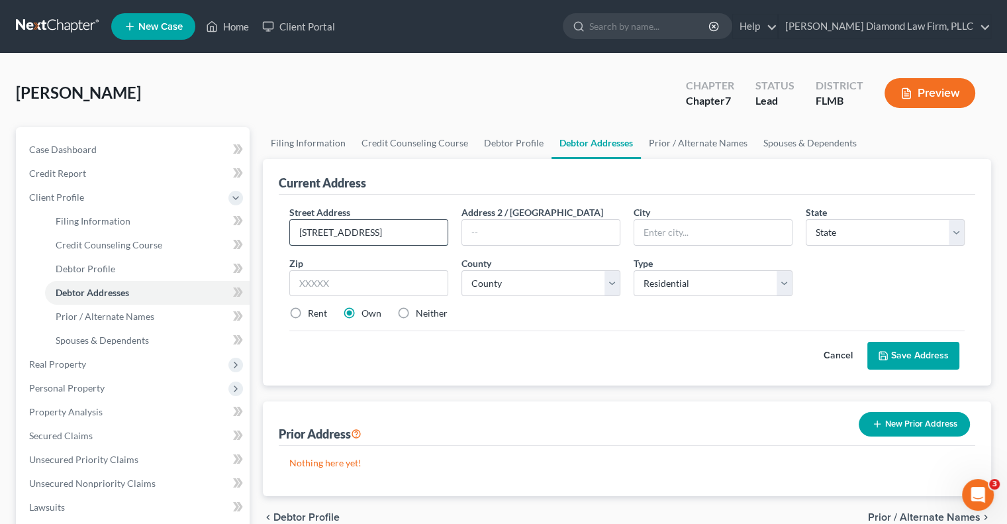
click at [424, 235] on input "[STREET_ADDRESS]" at bounding box center [369, 232] width 158 height 25
type input "[STREET_ADDRESS]"
click at [503, 234] on input "text" at bounding box center [541, 232] width 158 height 25
paste input "Lot 582"
drag, startPoint x: 507, startPoint y: 235, endPoint x: 416, endPoint y: 230, distance: 91.5
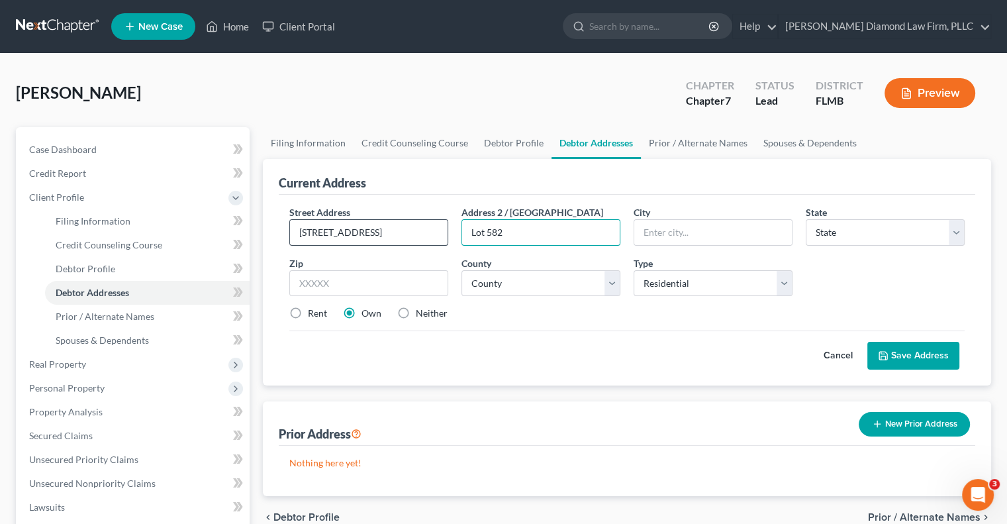
click at [428, 231] on div "Street Address * [STREET_ADDRESS] * State * State [US_STATE] AK AR AZ CA CO CT …" at bounding box center [627, 268] width 689 height 126
type input "Lot 582"
drag, startPoint x: 411, startPoint y: 232, endPoint x: 383, endPoint y: 229, distance: 28.0
click at [383, 229] on input "[STREET_ADDRESS]" at bounding box center [369, 232] width 158 height 25
type input "[STREET_ADDRESS]"
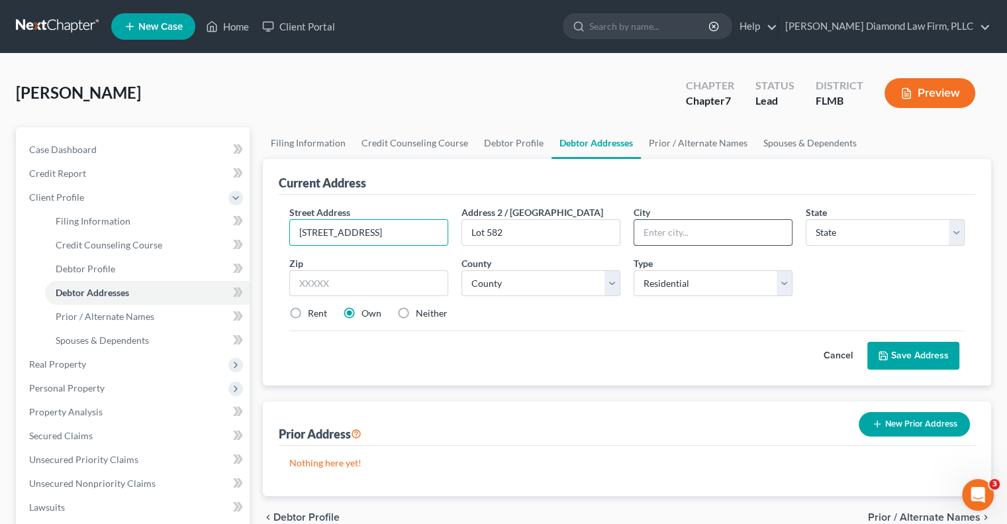
drag, startPoint x: 707, startPoint y: 224, endPoint x: 776, endPoint y: 233, distance: 69.4
click at [707, 224] on input "text" at bounding box center [713, 232] width 158 height 25
type input "Clearwater"
select select "9"
type input "33761"
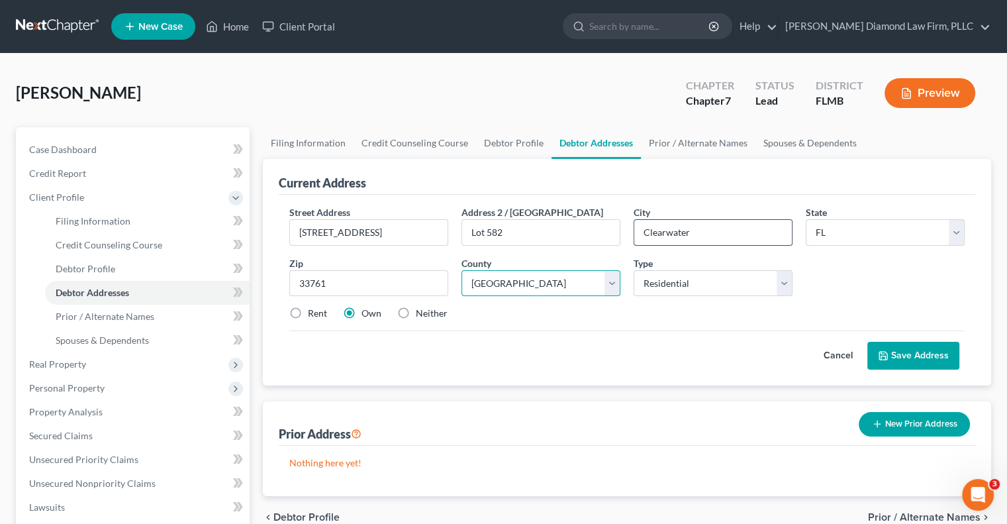
select select "51"
click at [887, 346] on button "Save Address" at bounding box center [913, 356] width 92 height 28
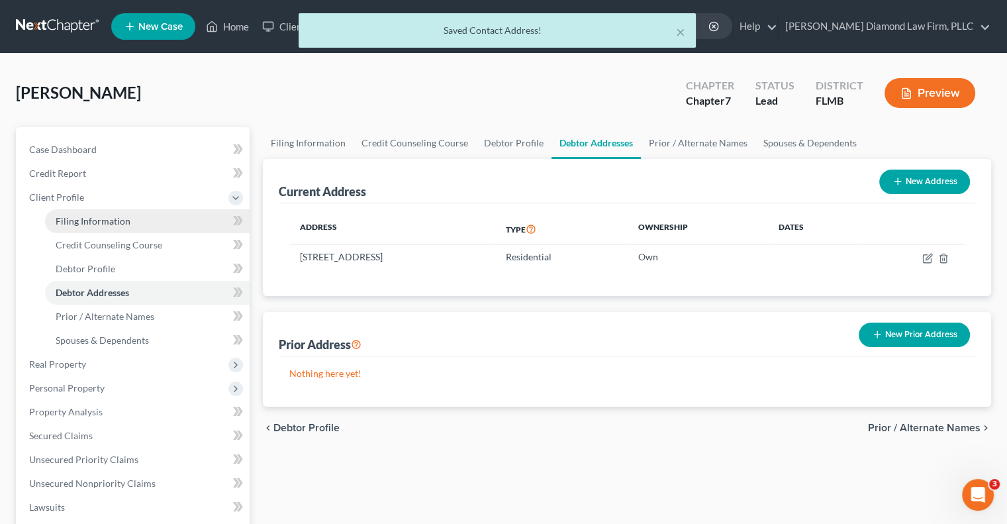
click at [134, 224] on link "Filing Information" at bounding box center [147, 221] width 205 height 24
select select "1"
select select "0"
select select "15"
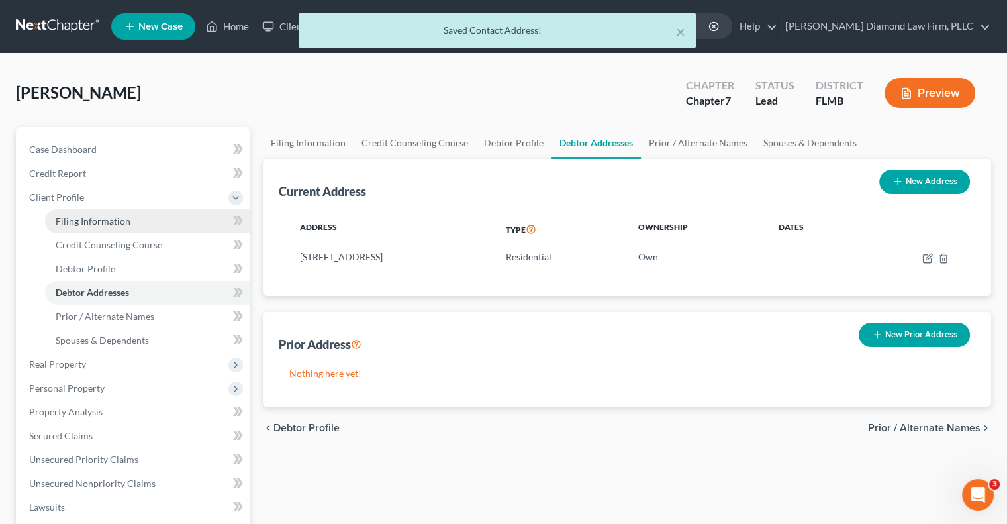
select select "9"
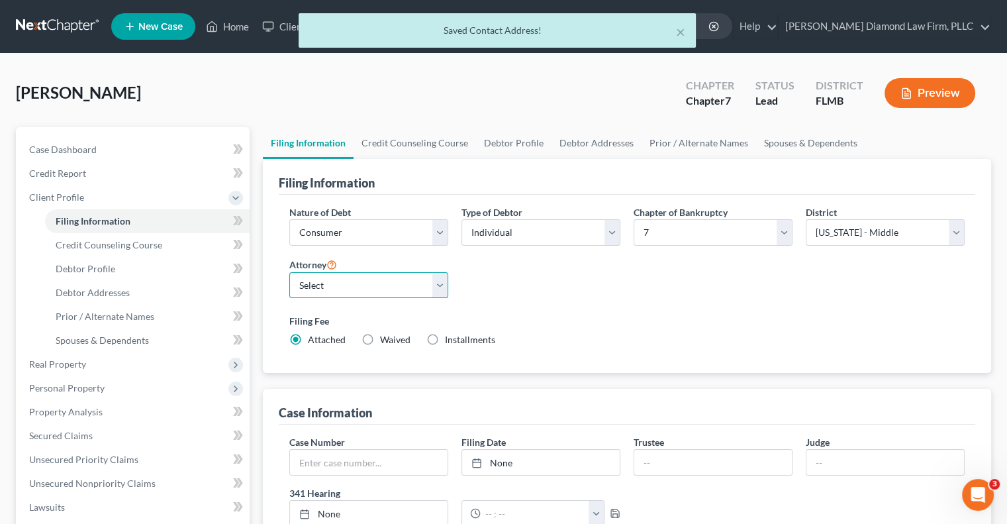
click at [358, 287] on select "Select [PERSON_NAME] - FLMB [PERSON_NAME] - FLSB [PERSON_NAME] - FLNB" at bounding box center [368, 285] width 159 height 26
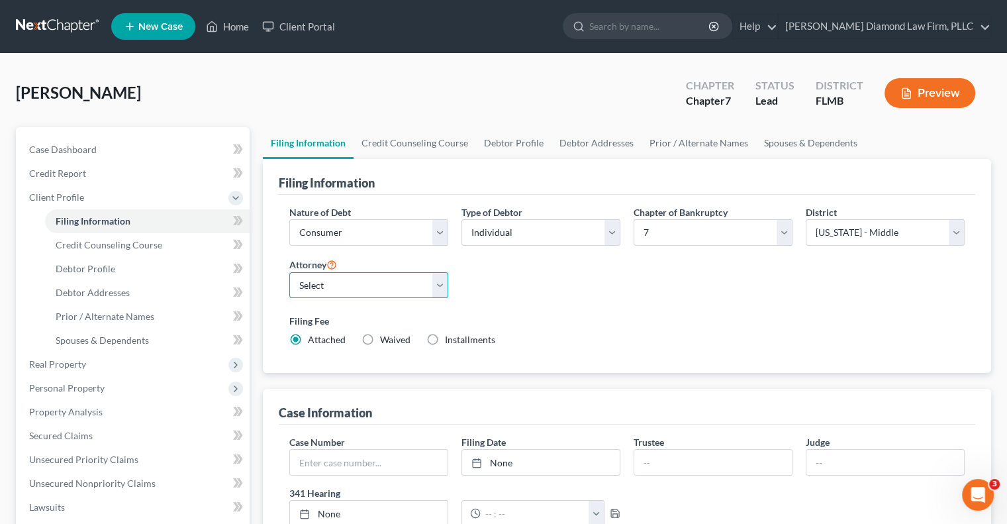
select select "0"
click at [289, 272] on select "Select [PERSON_NAME] - FLMB [PERSON_NAME] - FLSB [PERSON_NAME] - FLNB" at bounding box center [368, 285] width 159 height 26
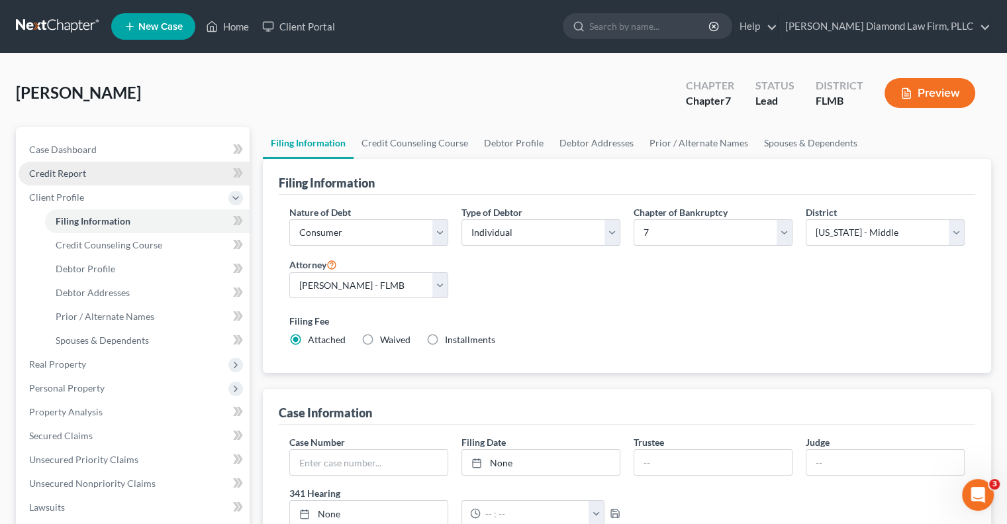
click at [117, 170] on link "Credit Report" at bounding box center [134, 174] width 231 height 24
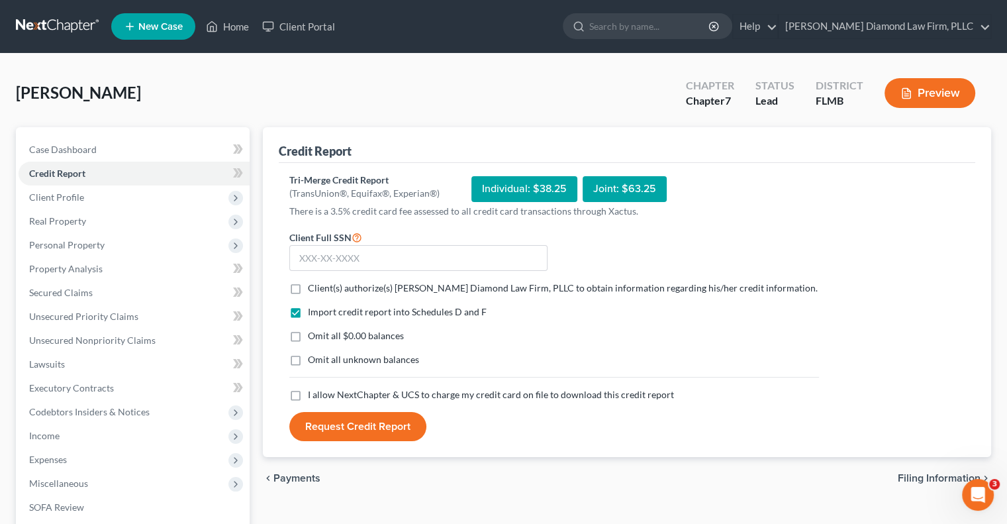
click at [356, 283] on span "Client(s) authorize(s) [PERSON_NAME] Diamond Law Firm, PLLC to obtain informati…" at bounding box center [563, 287] width 510 height 11
click at [322, 283] on input "Client(s) authorize(s) [PERSON_NAME] Diamond Law Firm, PLLC to obtain informati…" at bounding box center [317, 285] width 9 height 9
checkbox input "true"
click at [367, 389] on span "I allow NextChapter & UCS to charge my credit card on file to download this cre…" at bounding box center [491, 394] width 366 height 11
click at [322, 389] on input "I allow NextChapter & UCS to charge my credit card on file to download this cre…" at bounding box center [317, 392] width 9 height 9
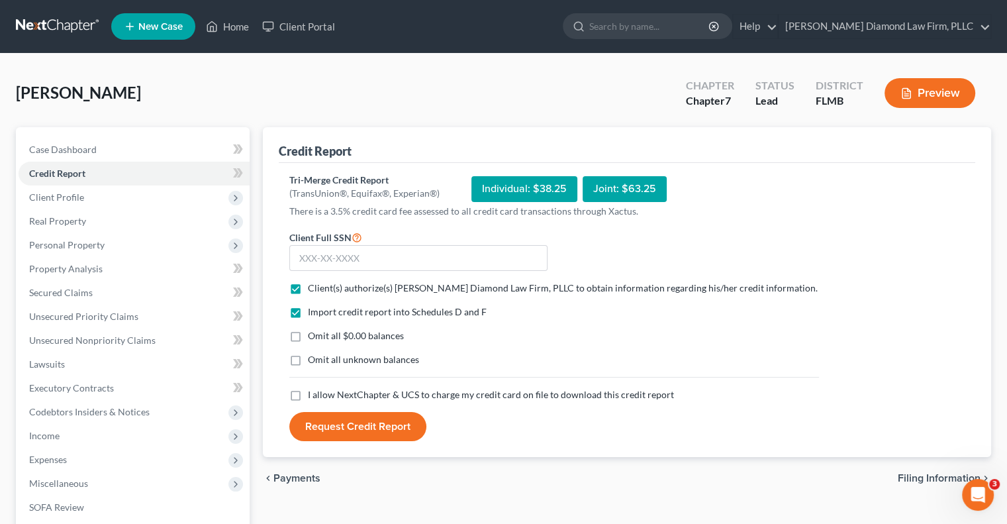
checkbox input "true"
drag, startPoint x: 381, startPoint y: 261, endPoint x: 393, endPoint y: 264, distance: 11.7
click at [381, 261] on input "text" at bounding box center [418, 258] width 258 height 26
paste input "023-52-4903"
type input "023-52-4903"
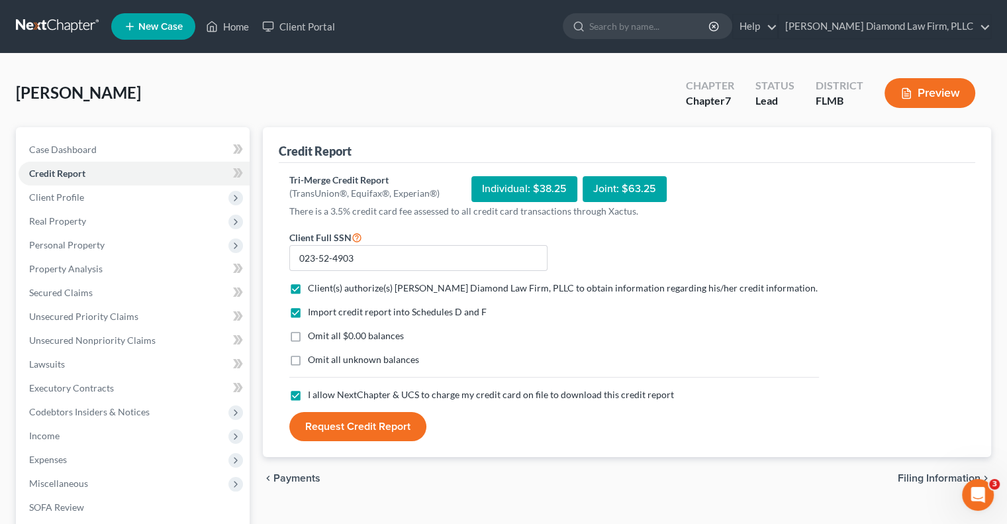
click at [387, 434] on button "Request Credit Report" at bounding box center [357, 426] width 137 height 29
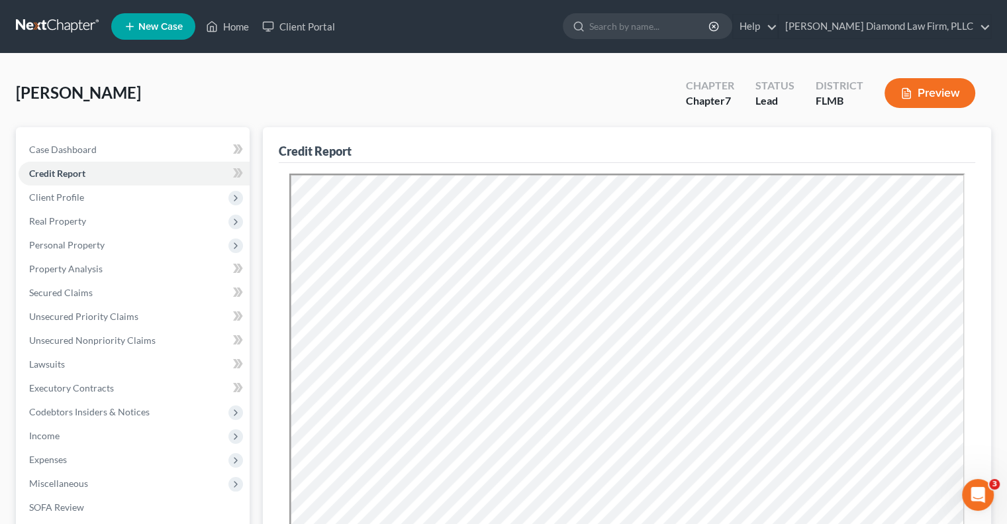
click at [138, 23] on span "New Case" at bounding box center [160, 27] width 44 height 10
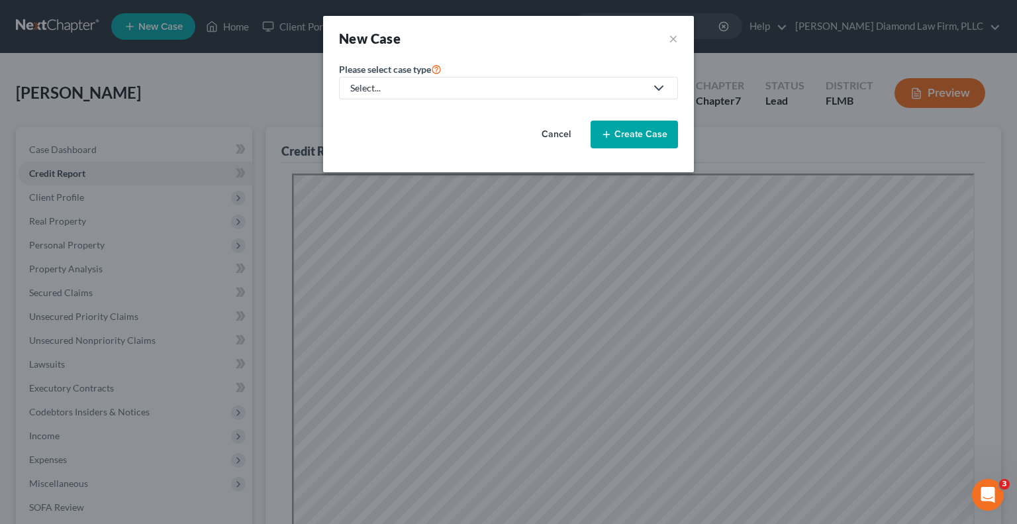
drag, startPoint x: 524, startPoint y: 68, endPoint x: 506, endPoint y: 90, distance: 29.2
click at [524, 68] on div "Please select case type * Select... Bankruptcy Criminal Law Other" at bounding box center [508, 80] width 339 height 38
drag, startPoint x: 506, startPoint y: 90, endPoint x: 491, endPoint y: 116, distance: 29.6
click at [506, 92] on div "Select..." at bounding box center [497, 87] width 295 height 13
click at [385, 116] on div "Bankruptcy" at bounding box center [379, 113] width 55 height 13
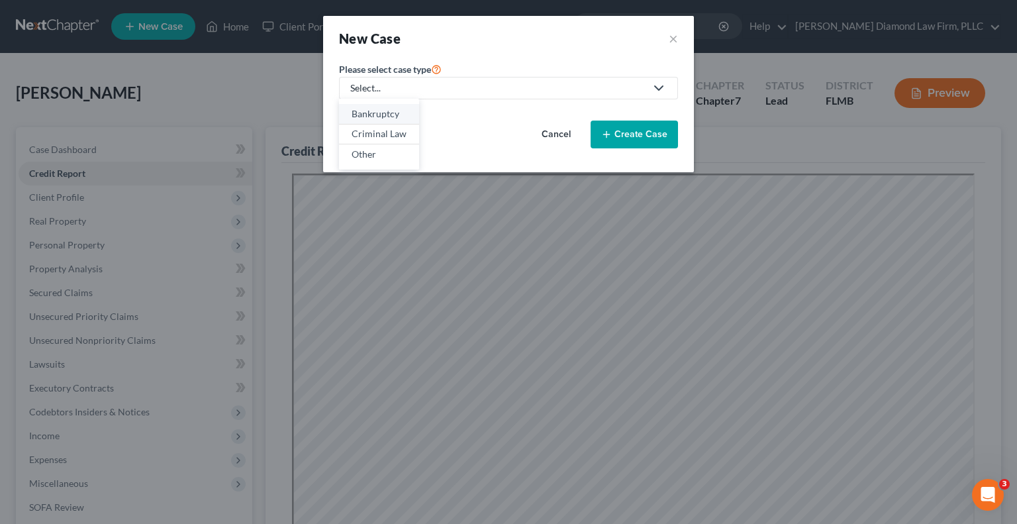
select select "15"
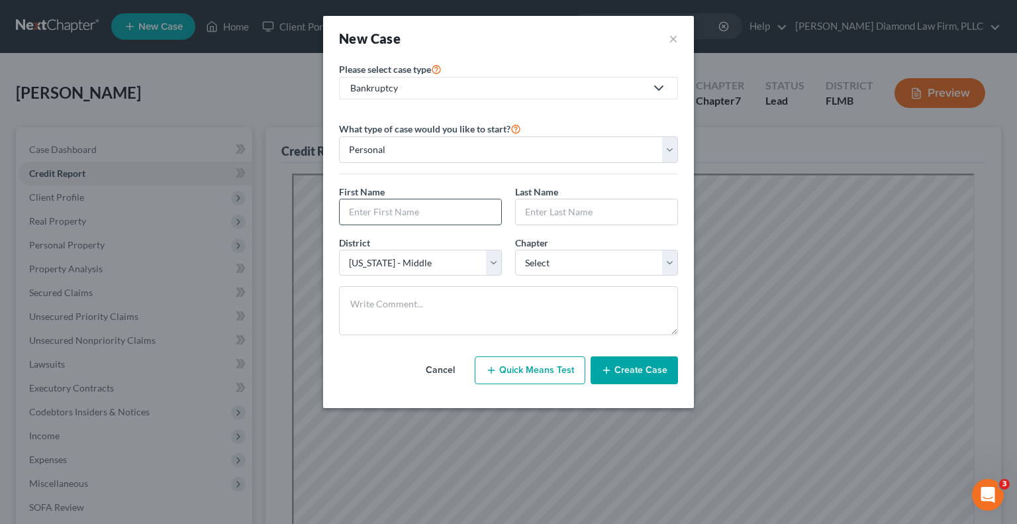
click at [411, 213] on input "text" at bounding box center [421, 211] width 162 height 25
type input "[PERSON_NAME]"
type input "Knight"
click at [568, 269] on select "Select 7 11 12 13" at bounding box center [596, 263] width 163 height 26
select select "0"
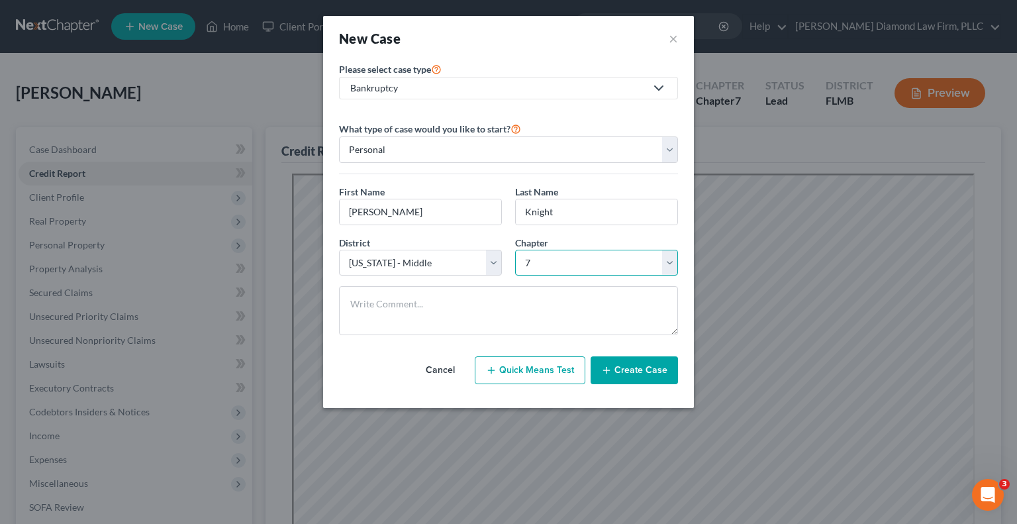
click at [515, 250] on select "Select 7 11 12 13" at bounding box center [596, 263] width 163 height 26
click at [630, 367] on button "Create Case" at bounding box center [634, 370] width 87 height 28
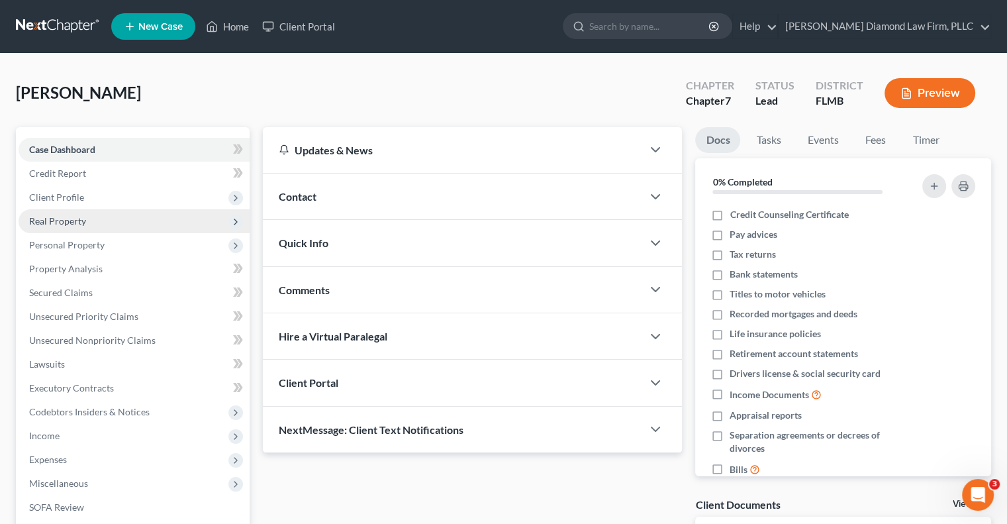
drag, startPoint x: 119, startPoint y: 197, endPoint x: 148, endPoint y: 210, distance: 31.7
click at [119, 197] on span "Client Profile" at bounding box center [134, 197] width 231 height 24
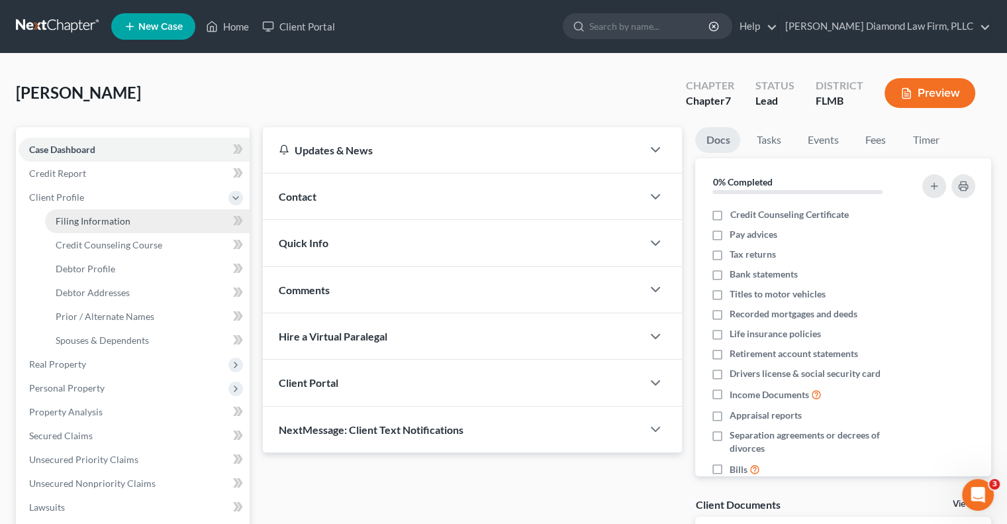
click at [109, 219] on span "Filing Information" at bounding box center [93, 220] width 75 height 11
select select "1"
select select "0"
select select "15"
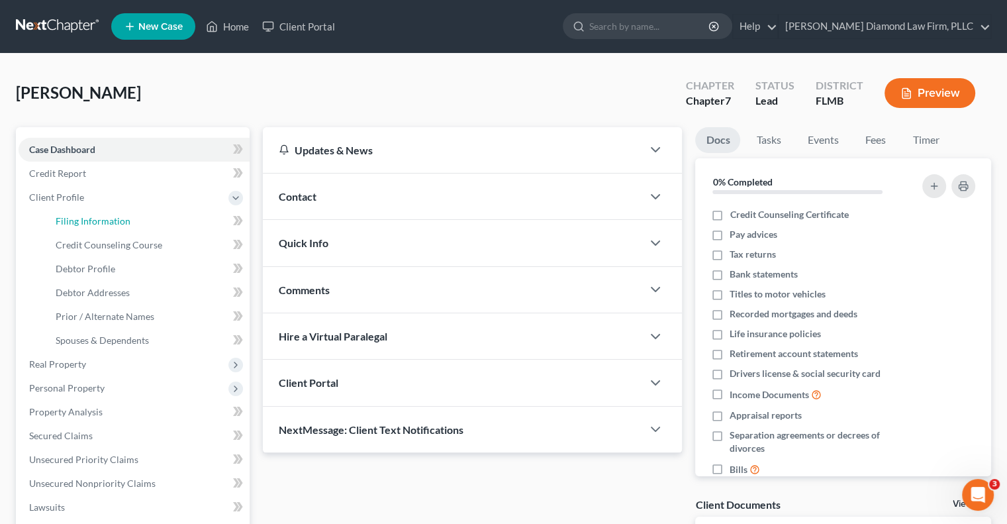
select select "9"
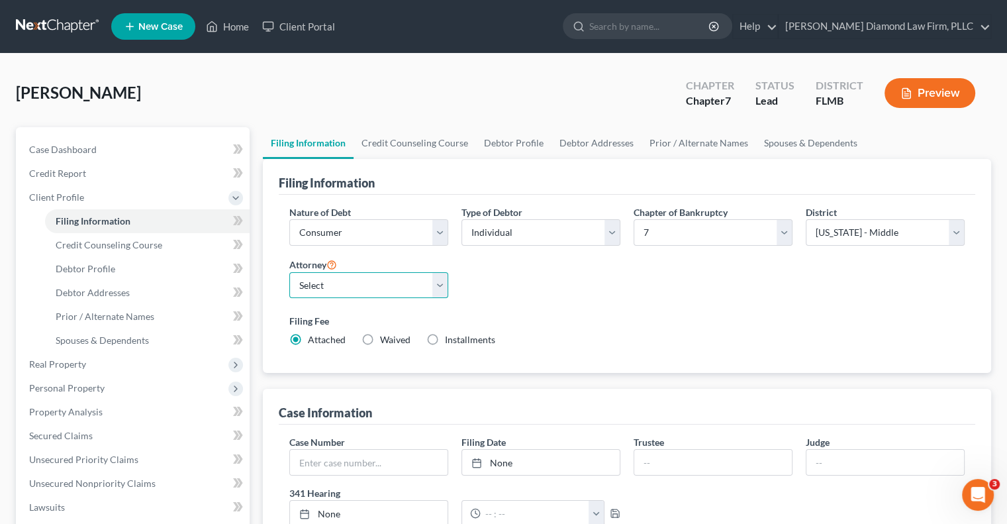
click at [310, 283] on select "Select [PERSON_NAME] - FLMB [PERSON_NAME] - FLSB [PERSON_NAME] - FLNB" at bounding box center [368, 285] width 159 height 26
select select "0"
click at [289, 272] on select "Select [PERSON_NAME] - FLMB [PERSON_NAME] - FLSB [PERSON_NAME] - FLNB" at bounding box center [368, 285] width 159 height 26
click at [550, 301] on div "Nature of Debt Select Business Consumer Other Nature of Business Select Clearin…" at bounding box center [627, 281] width 689 height 152
click at [402, 139] on link "Credit Counseling Course" at bounding box center [415, 143] width 122 height 32
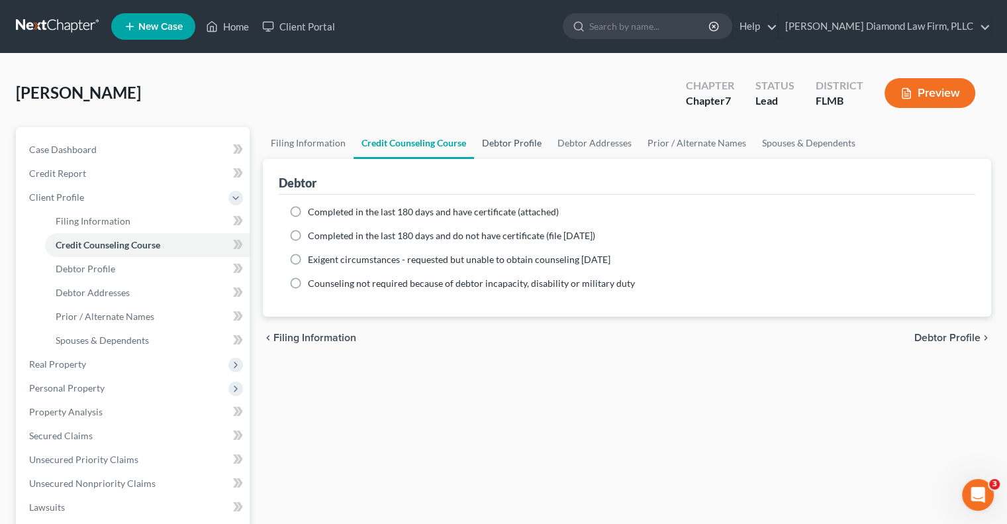
click at [490, 141] on link "Debtor Profile" at bounding box center [511, 143] width 75 height 32
select select "0"
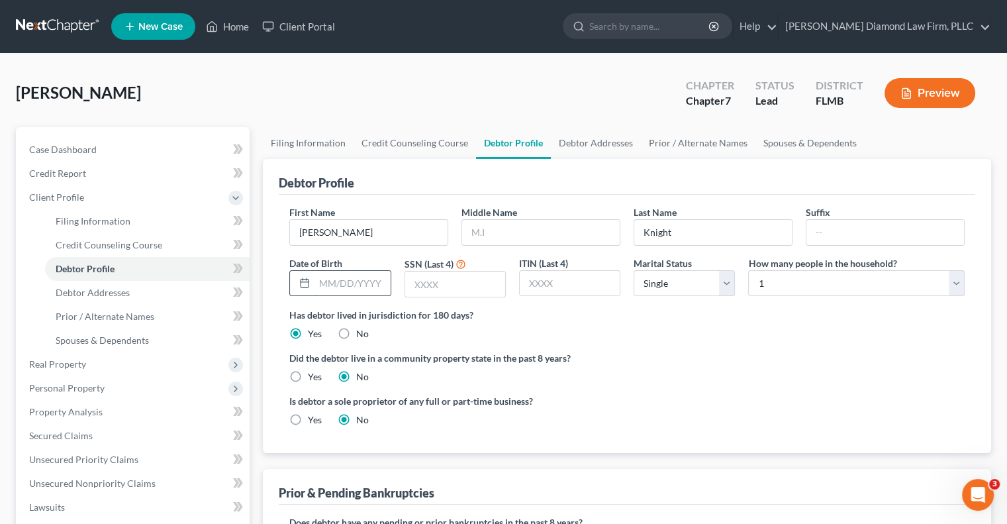
click at [352, 275] on input "text" at bounding box center [352, 283] width 75 height 25
type input "[DATE]"
type input "1072"
click at [586, 139] on link "Debtor Addresses" at bounding box center [596, 143] width 90 height 32
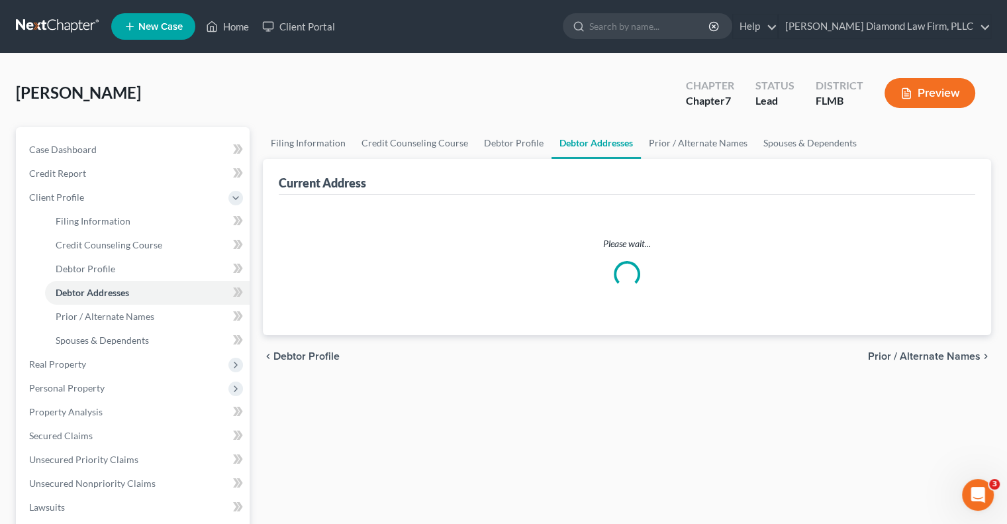
select select "0"
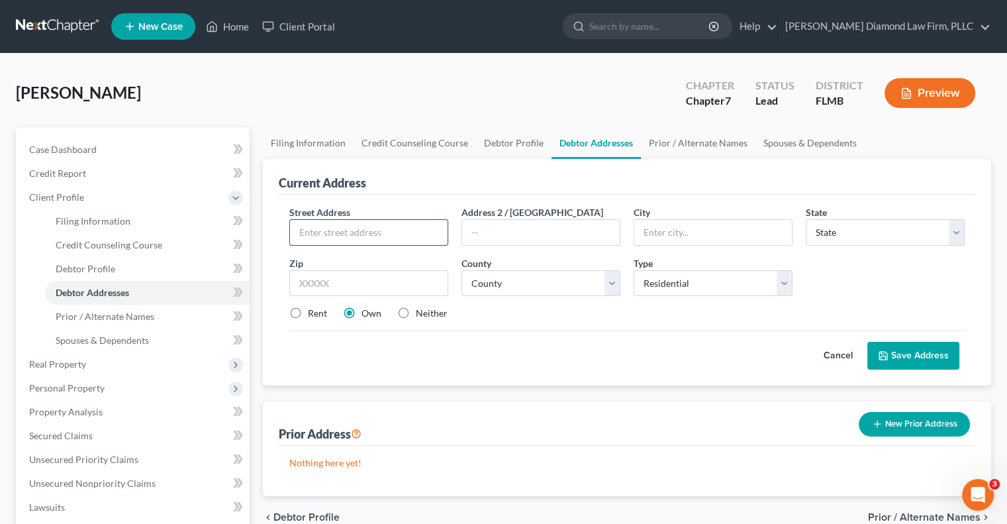
click at [391, 227] on input "text" at bounding box center [369, 232] width 158 height 25
type input "[STREET_ADDRESS]"
type input "[PERSON_NAME]"
select select "9"
type input "33897"
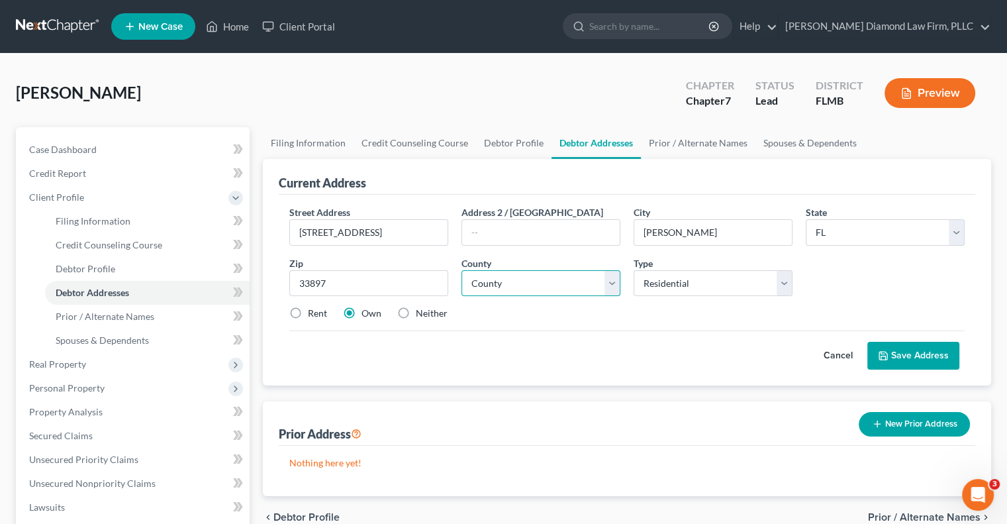
type input "[GEOGRAPHIC_DATA]"
click at [519, 289] on select "County [GEOGRAPHIC_DATA] [GEOGRAPHIC_DATA] [GEOGRAPHIC_DATA] [GEOGRAPHIC_DATA] …" at bounding box center [540, 283] width 159 height 26
select select "52"
click at [461, 270] on select "County [GEOGRAPHIC_DATA] [GEOGRAPHIC_DATA] [GEOGRAPHIC_DATA] [GEOGRAPHIC_DATA] …" at bounding box center [540, 283] width 159 height 26
click at [936, 358] on button "Save Address" at bounding box center [913, 356] width 92 height 28
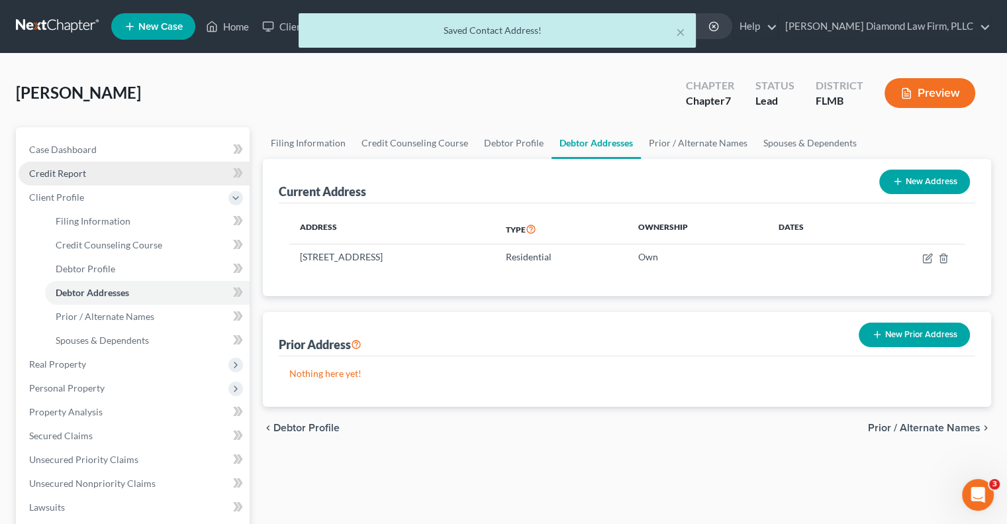
click at [99, 178] on link "Credit Report" at bounding box center [134, 174] width 231 height 24
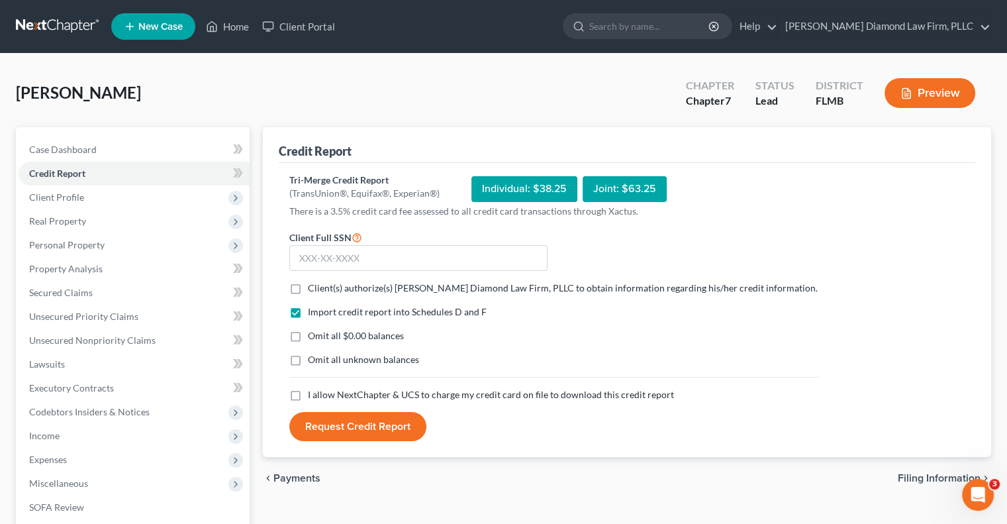
click at [332, 290] on span "Client(s) authorize(s) [PERSON_NAME] Diamond Law Firm, PLLC to obtain informati…" at bounding box center [563, 287] width 510 height 11
click at [322, 290] on input "Client(s) authorize(s) [PERSON_NAME] Diamond Law Firm, PLLC to obtain informati…" at bounding box center [317, 285] width 9 height 9
checkbox input "true"
click at [345, 391] on span "I allow NextChapter & UCS to charge my credit card on file to download this cre…" at bounding box center [491, 394] width 366 height 11
click at [322, 391] on input "I allow NextChapter & UCS to charge my credit card on file to download this cre…" at bounding box center [317, 392] width 9 height 9
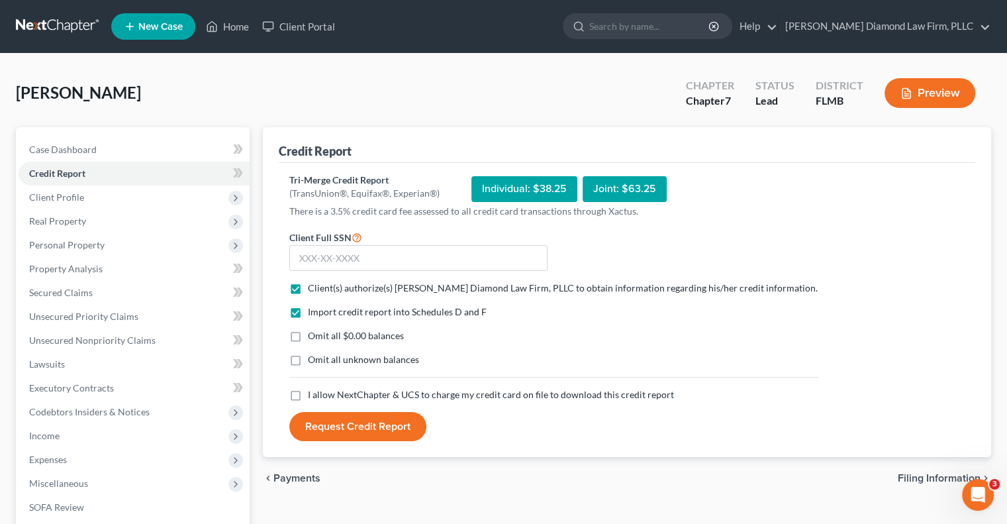
checkbox input "true"
click at [450, 258] on input "text" at bounding box center [418, 258] width 258 height 26
paste input "160-76-1072"
type input "160-76-1072"
click at [375, 426] on button "Request Credit Report" at bounding box center [357, 426] width 137 height 29
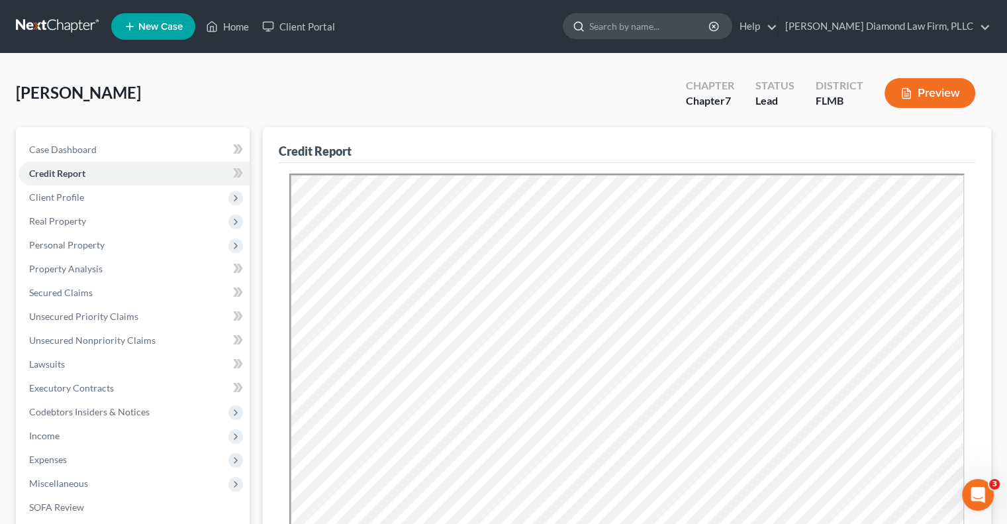
click at [689, 31] on input "search" at bounding box center [649, 26] width 121 height 24
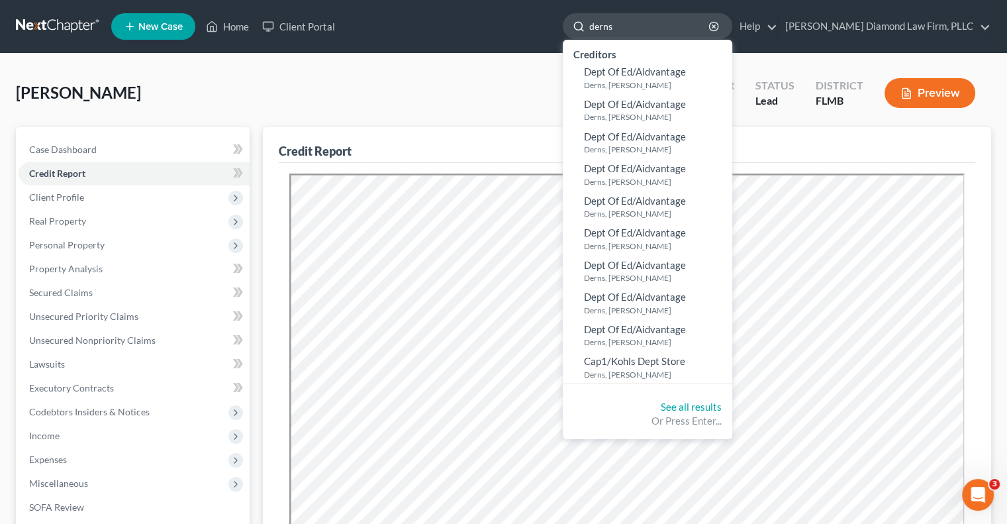
type input "derns"
click at [341, 104] on div "[PERSON_NAME] Upgraded Chapter Chapter 7 Status Lead District [GEOGRAPHIC_DATA]…" at bounding box center [503, 99] width 975 height 58
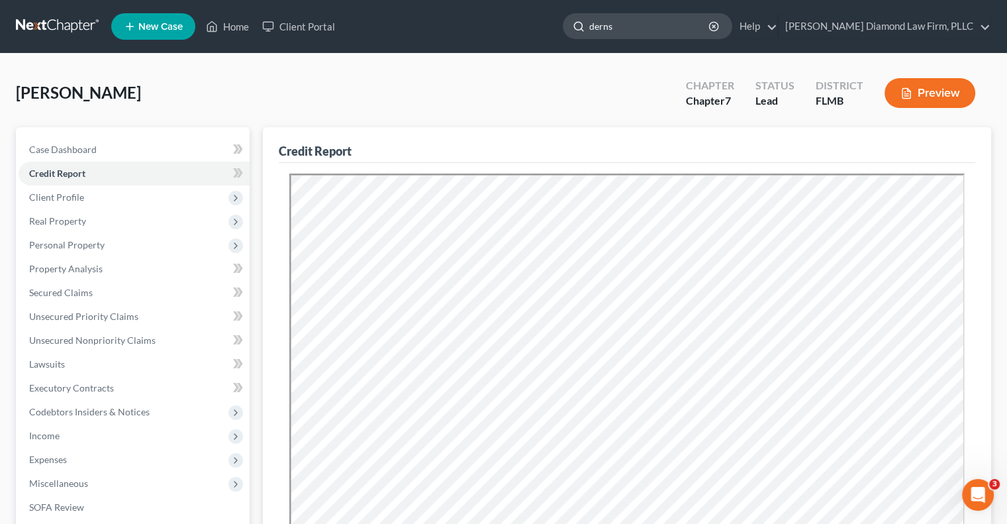
drag, startPoint x: 631, startPoint y: 24, endPoint x: 639, endPoint y: 23, distance: 8.2
click at [585, 24] on icon at bounding box center [579, 27] width 12 height 12
drag, startPoint x: 667, startPoint y: 26, endPoint x: 688, endPoint y: 27, distance: 20.5
click at [668, 26] on input "derns" at bounding box center [649, 26] width 121 height 24
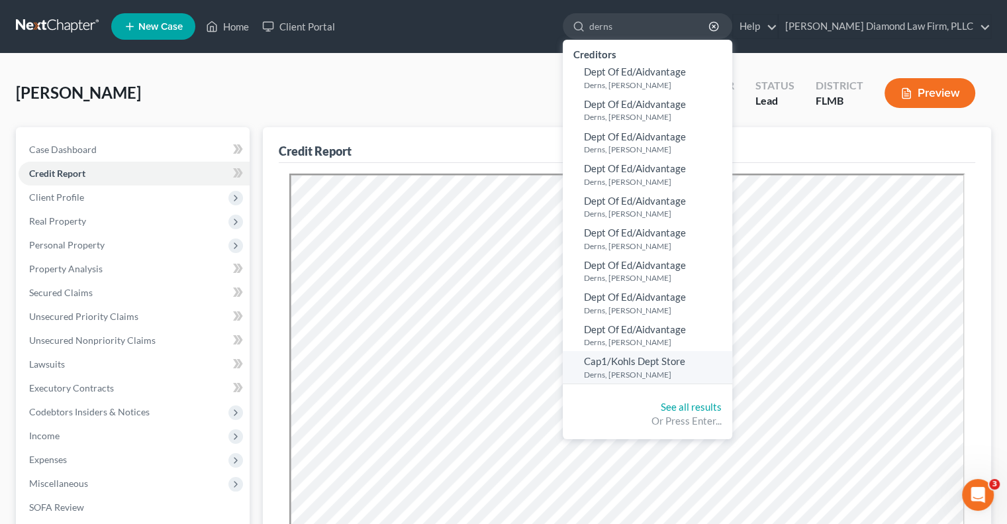
scroll to position [66, 0]
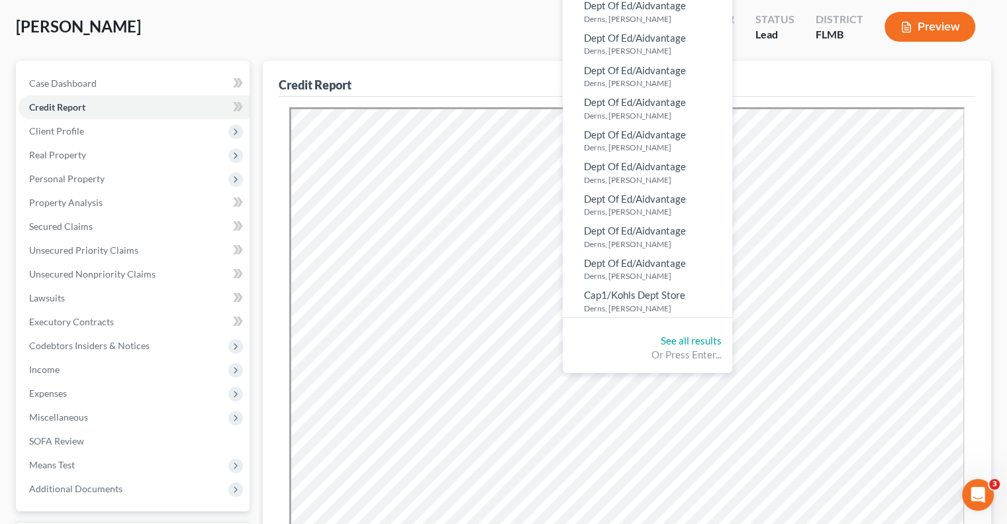
click at [732, 346] on div "See all results Or Press Enter..." at bounding box center [648, 348] width 170 height 50
click at [722, 336] on link "See all results" at bounding box center [691, 340] width 61 height 12
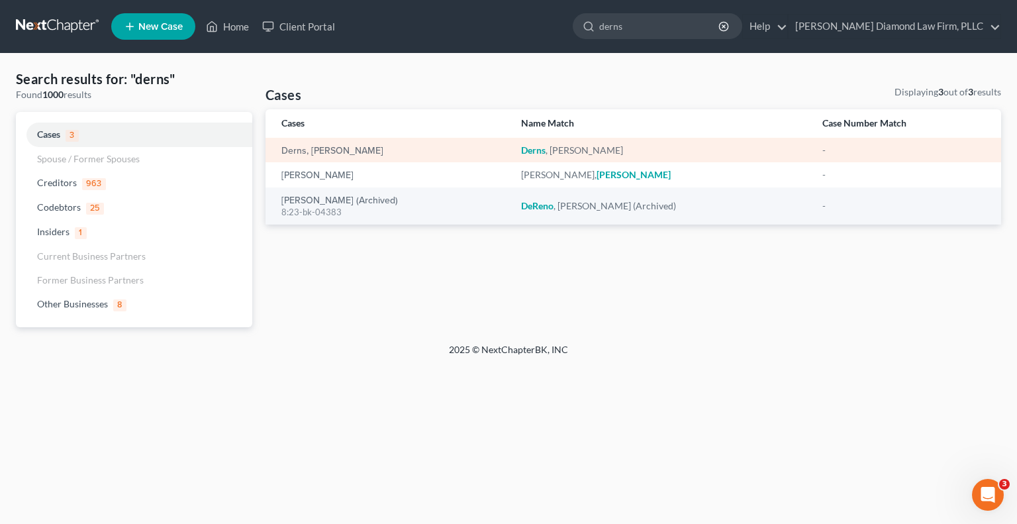
click at [354, 153] on div "Derns, [PERSON_NAME]" at bounding box center [390, 150] width 219 height 13
click at [305, 154] on link "Derns, [PERSON_NAME]" at bounding box center [332, 150] width 102 height 9
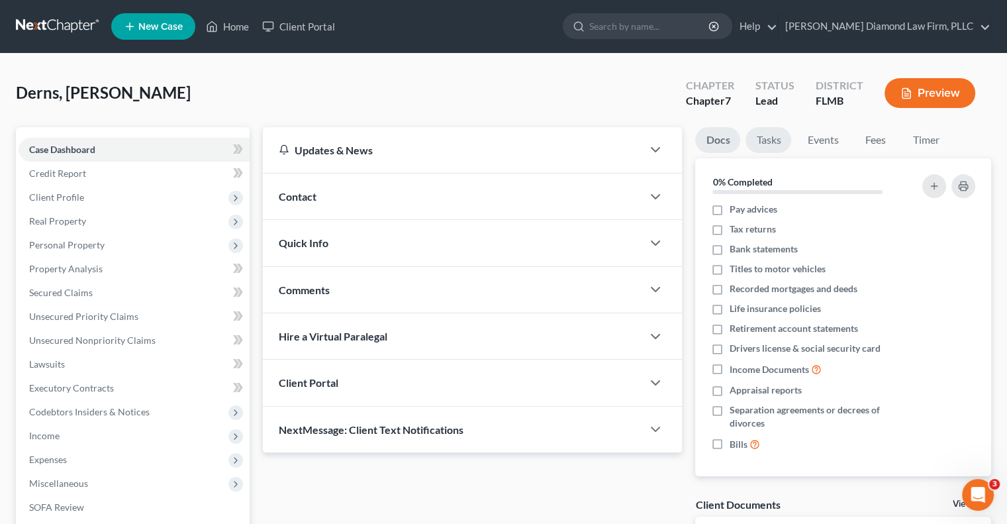
click at [771, 143] on link "Tasks" at bounding box center [769, 140] width 46 height 26
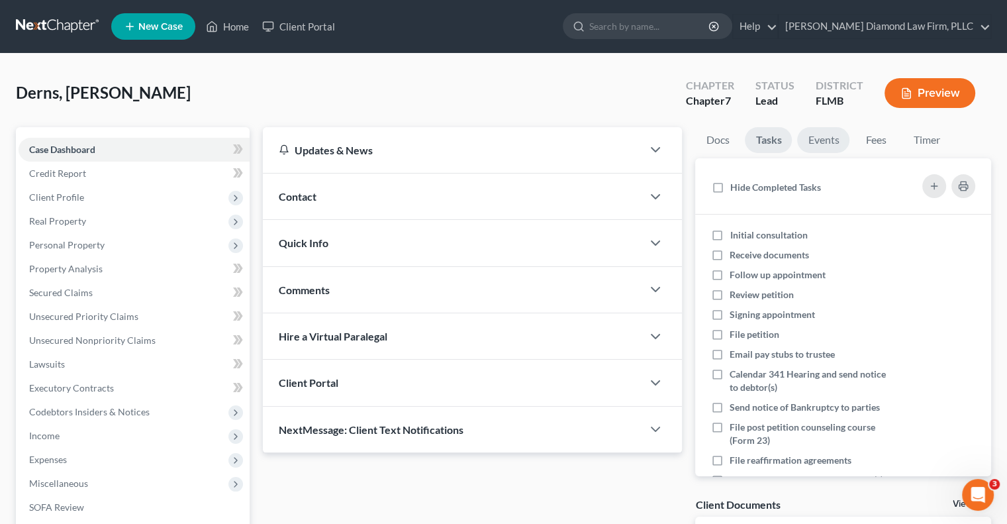
click at [824, 141] on link "Events" at bounding box center [823, 140] width 52 height 26
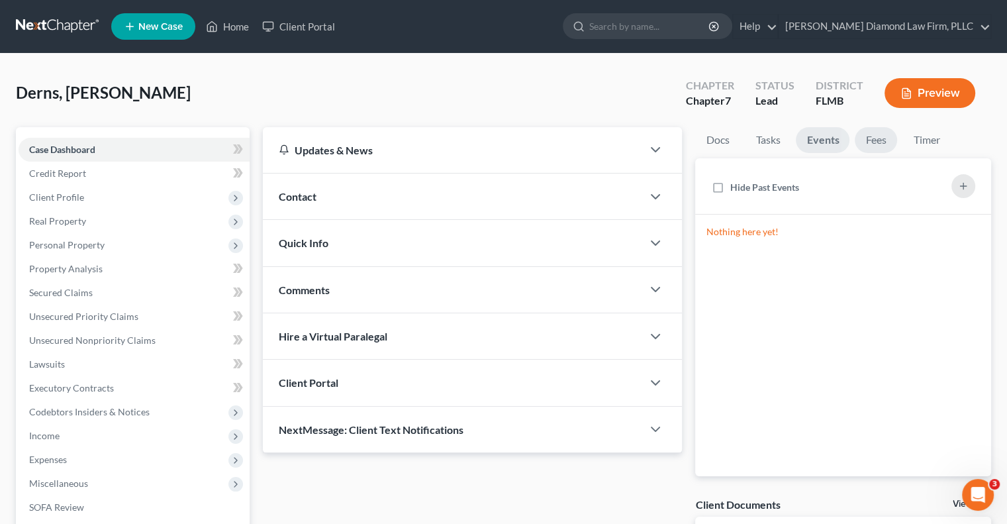
click at [872, 142] on link "Fees" at bounding box center [876, 140] width 42 height 26
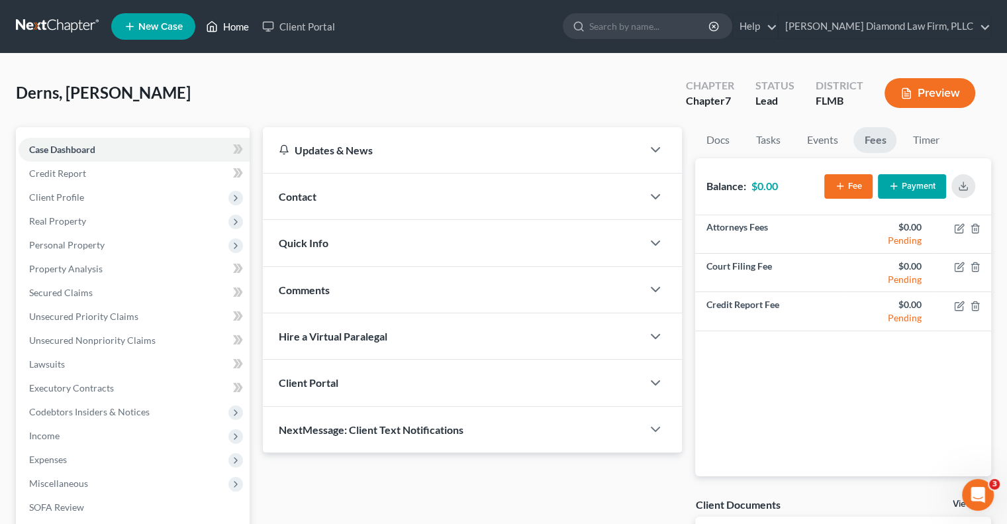
click at [233, 26] on link "Home" at bounding box center [227, 27] width 56 height 24
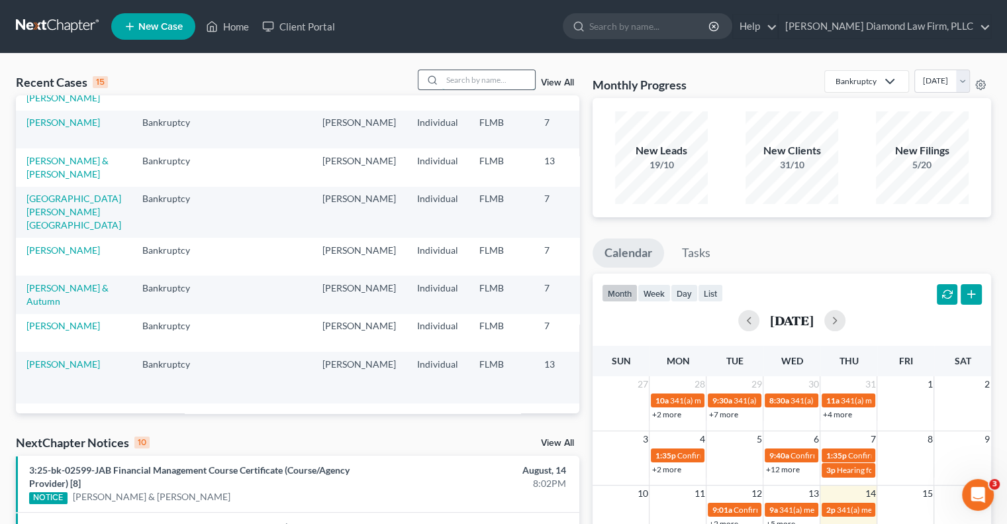
click at [469, 87] on input "search" at bounding box center [488, 79] width 93 height 19
type input "derns"
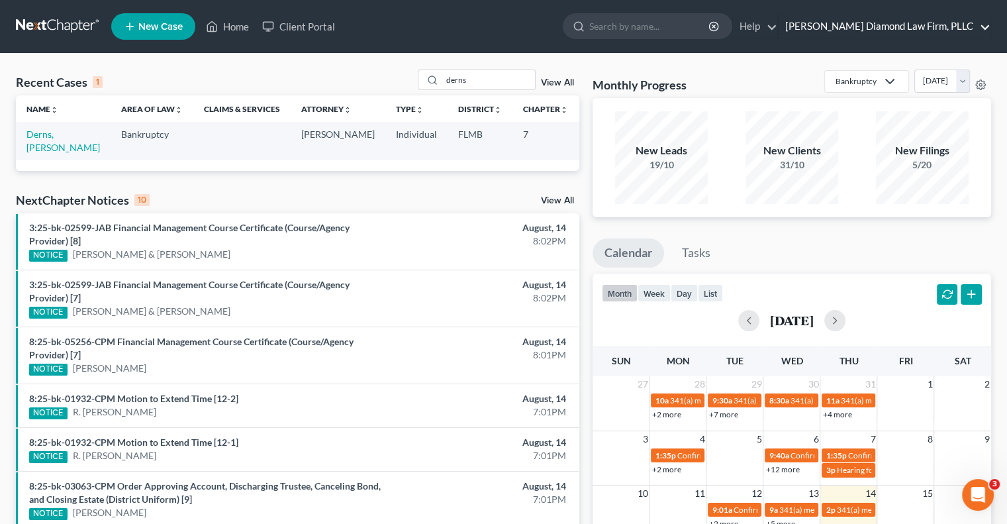
click at [919, 25] on link "[PERSON_NAME] Diamond Law Firm, PLLC" at bounding box center [885, 27] width 212 height 24
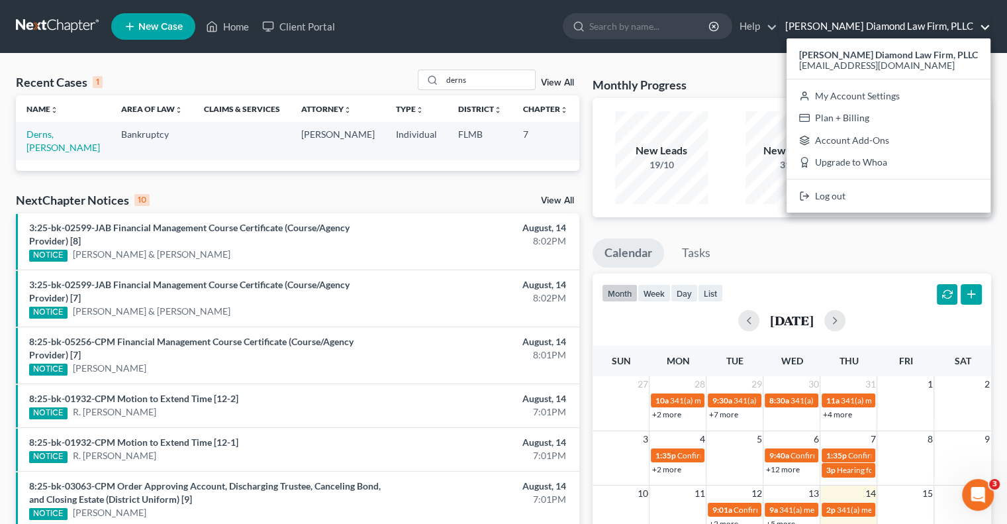
click at [918, 25] on link "[PERSON_NAME] Diamond Law Firm, PLLC" at bounding box center [885, 27] width 212 height 24
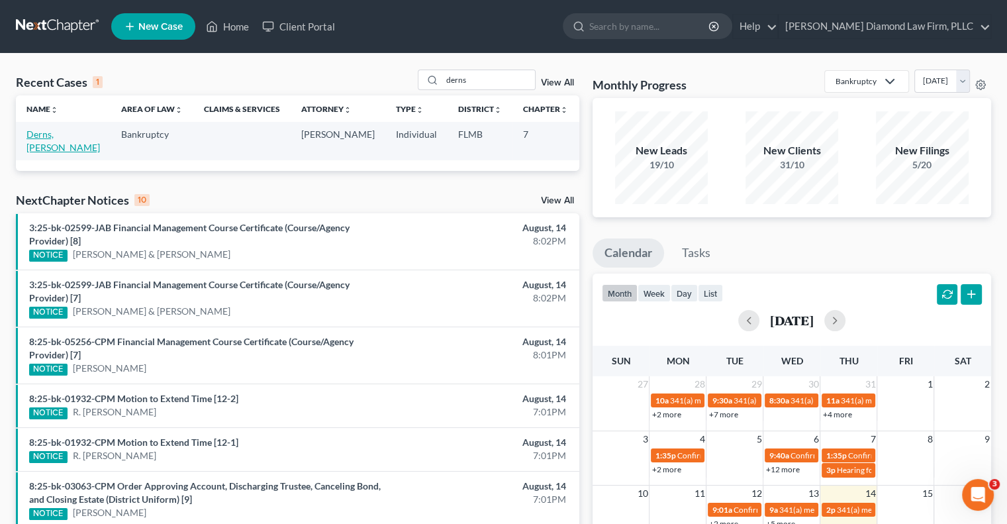
click at [45, 143] on link "Derns, [PERSON_NAME]" at bounding box center [62, 140] width 73 height 24
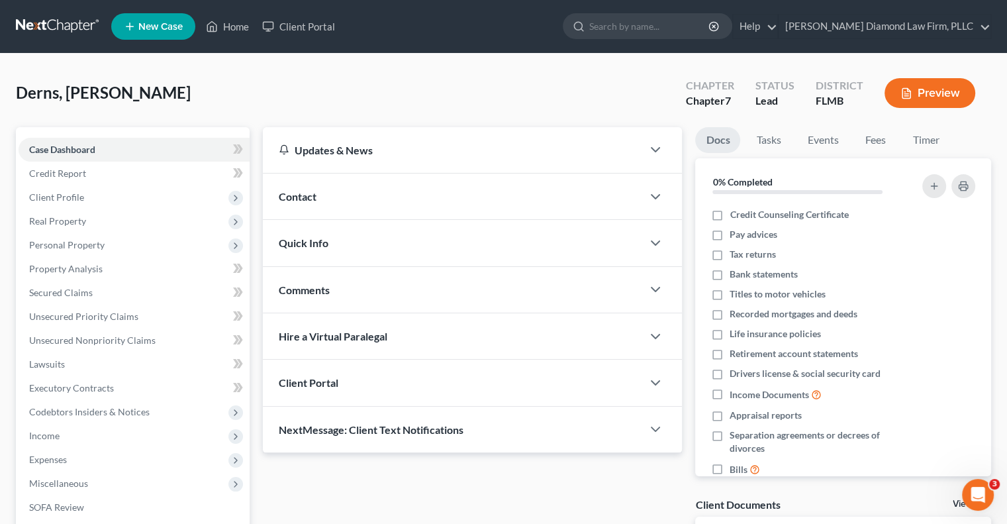
click at [60, 29] on link at bounding box center [58, 27] width 85 height 24
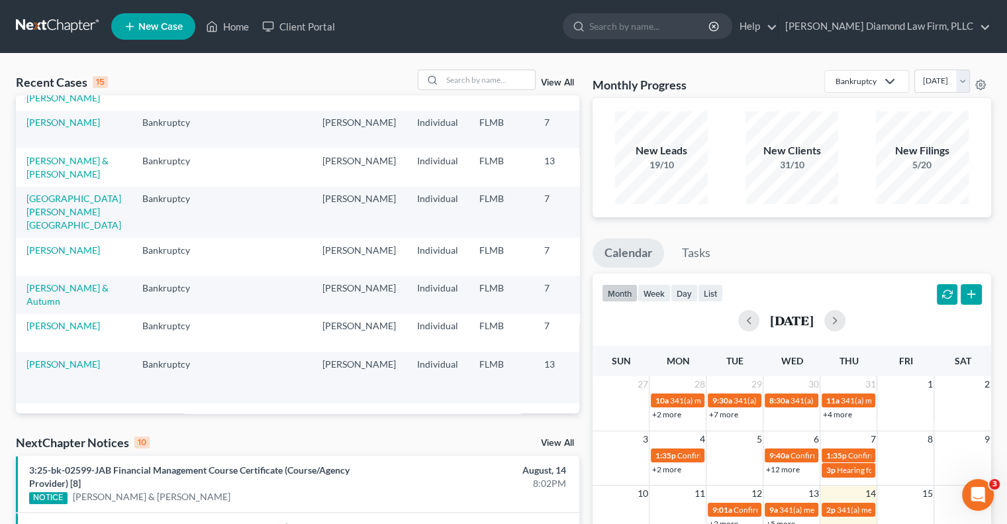
click at [877, 87] on icon at bounding box center [887, 81] width 21 height 16
click at [873, 29] on link "[PERSON_NAME] Diamond Law Firm, PLLC" at bounding box center [885, 27] width 212 height 24
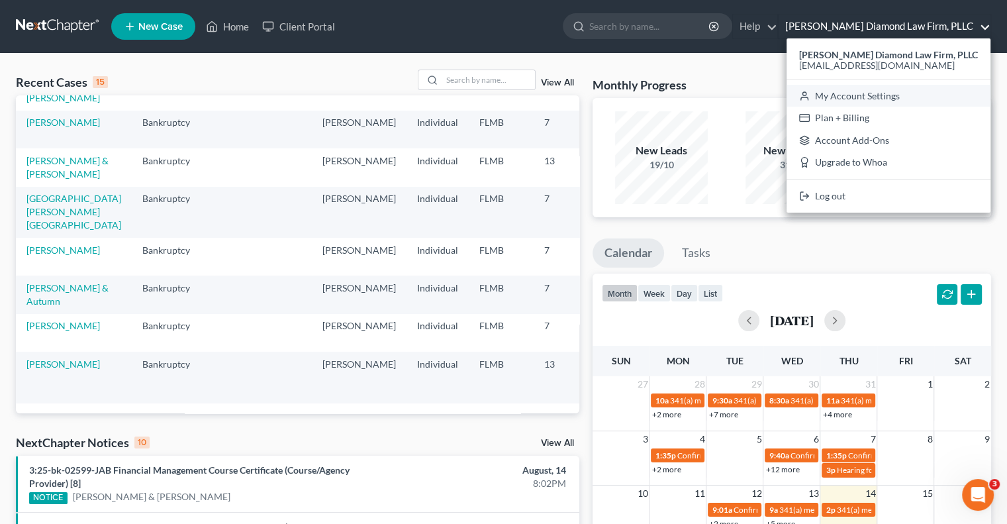
click at [856, 99] on link "My Account Settings" at bounding box center [889, 96] width 204 height 23
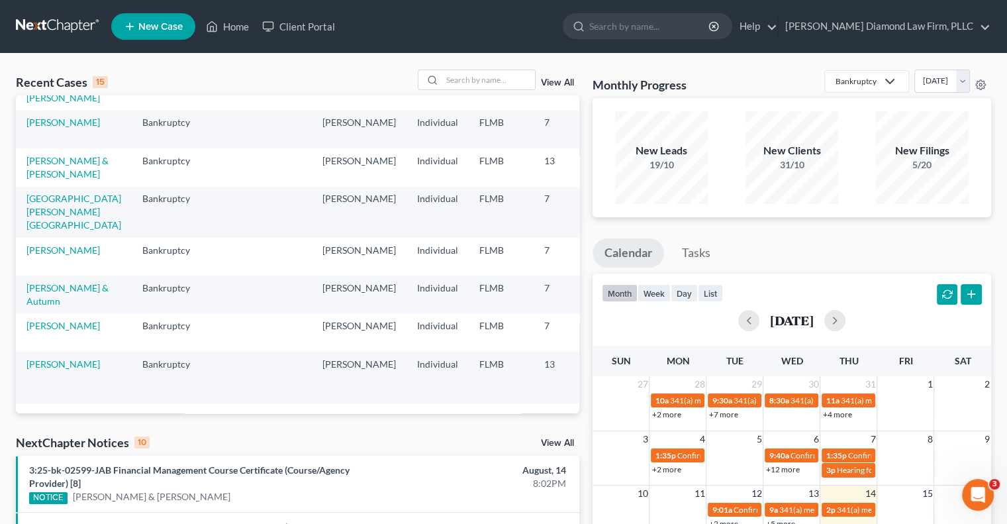
select select "24"
select select "9"
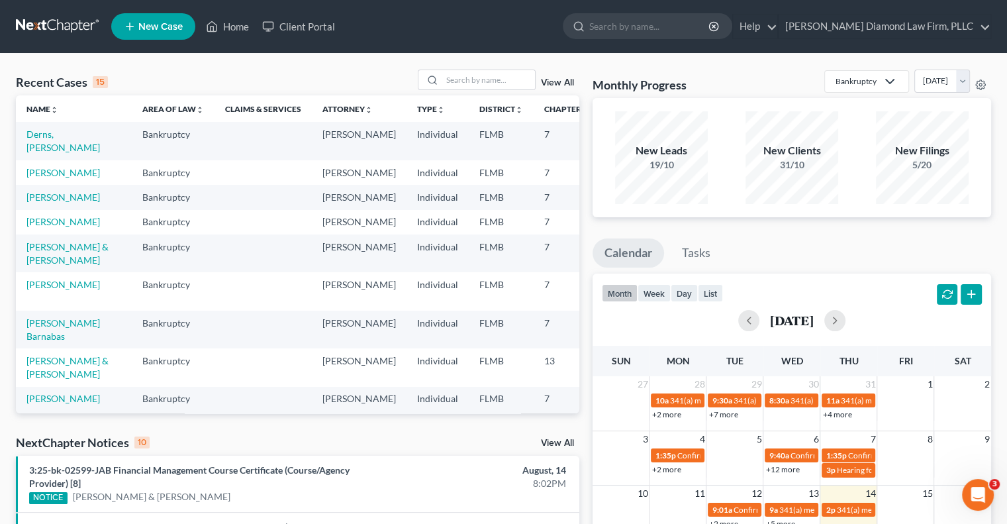
click at [550, 86] on link "View All" at bounding box center [557, 82] width 33 height 9
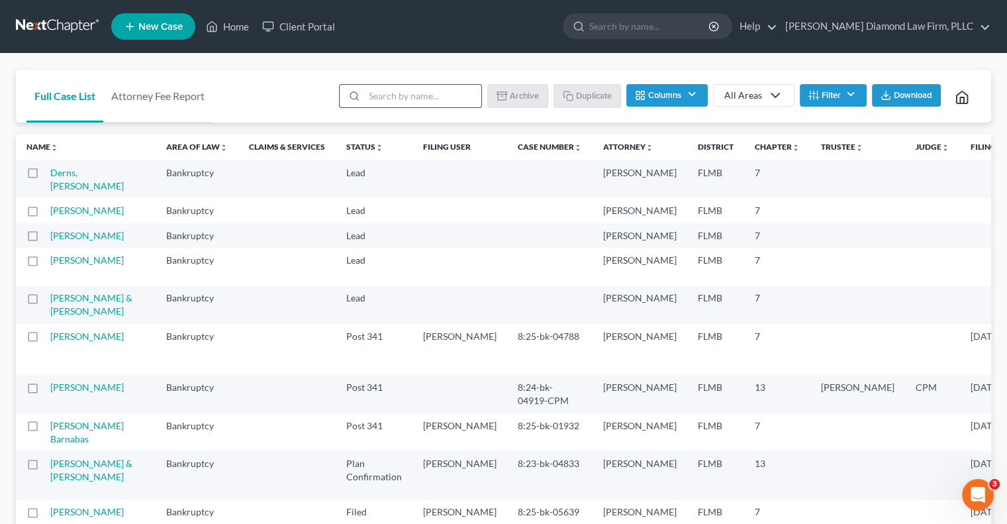
click at [396, 95] on input "search" at bounding box center [422, 96] width 117 height 23
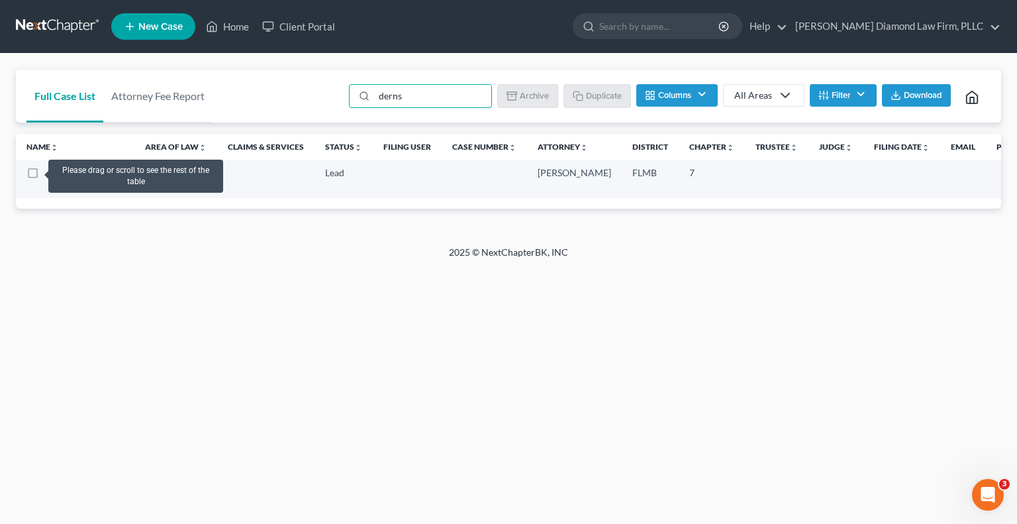
click at [45, 176] on label at bounding box center [45, 176] width 0 height 0
type input "derns"
click at [50, 171] on input "checkbox" at bounding box center [54, 170] width 9 height 9
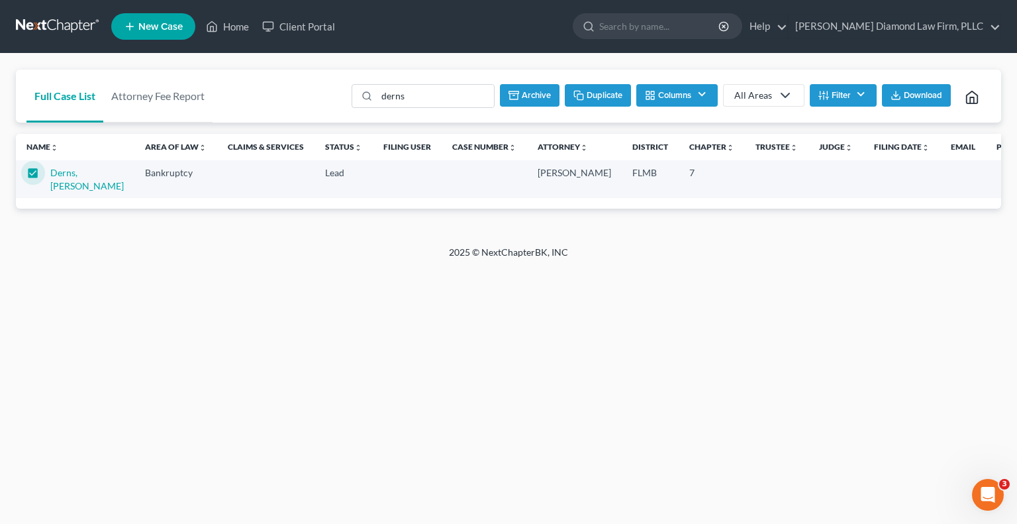
click at [539, 93] on button "Archive" at bounding box center [530, 95] width 60 height 23
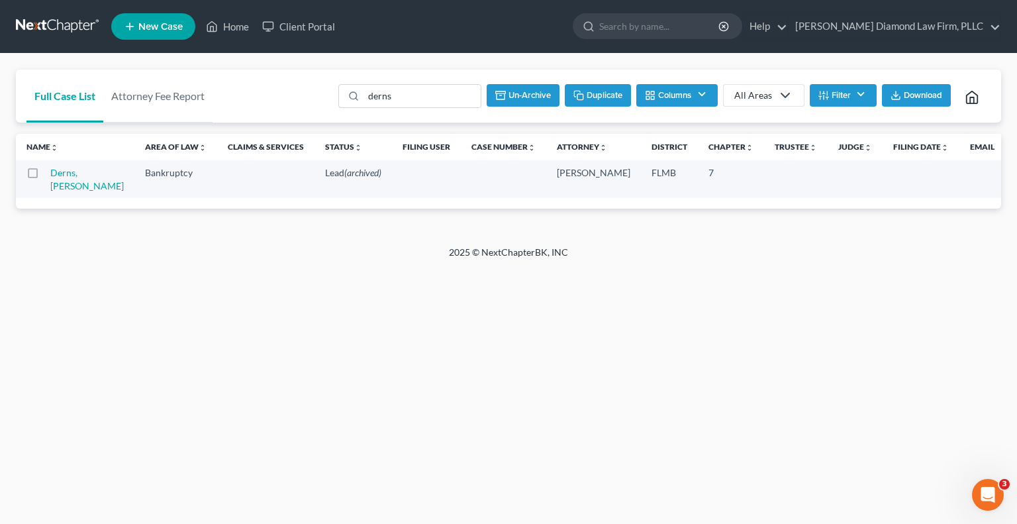
checkbox input "false"
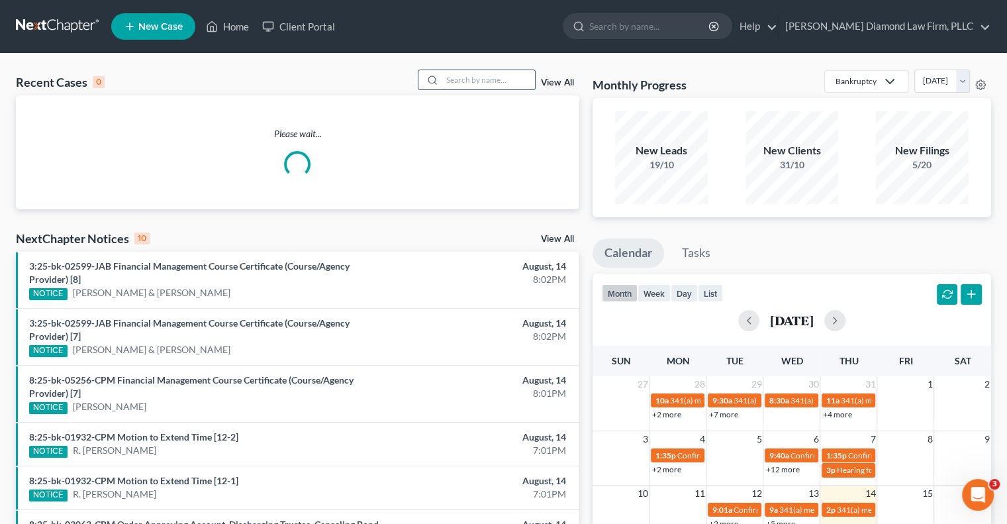
click at [522, 76] on input "search" at bounding box center [488, 79] width 93 height 19
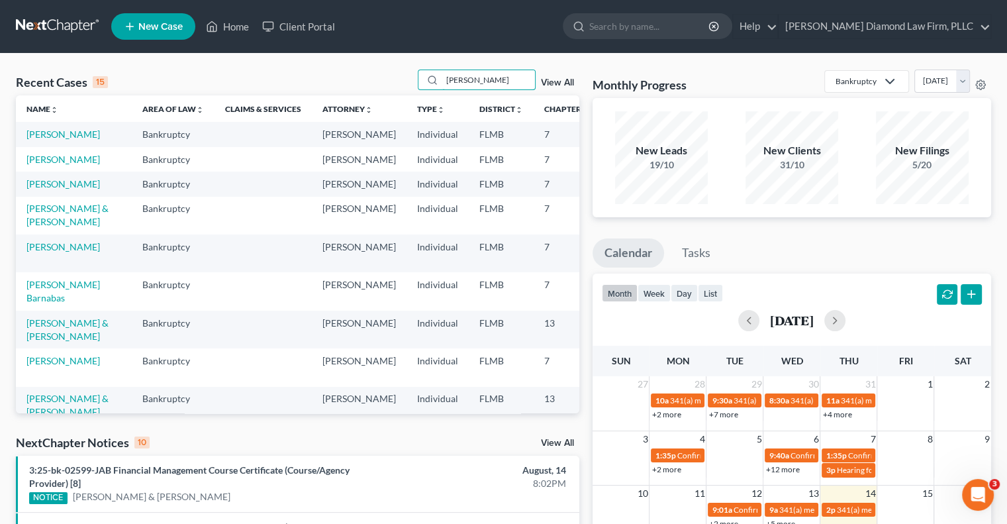
type input "derns"
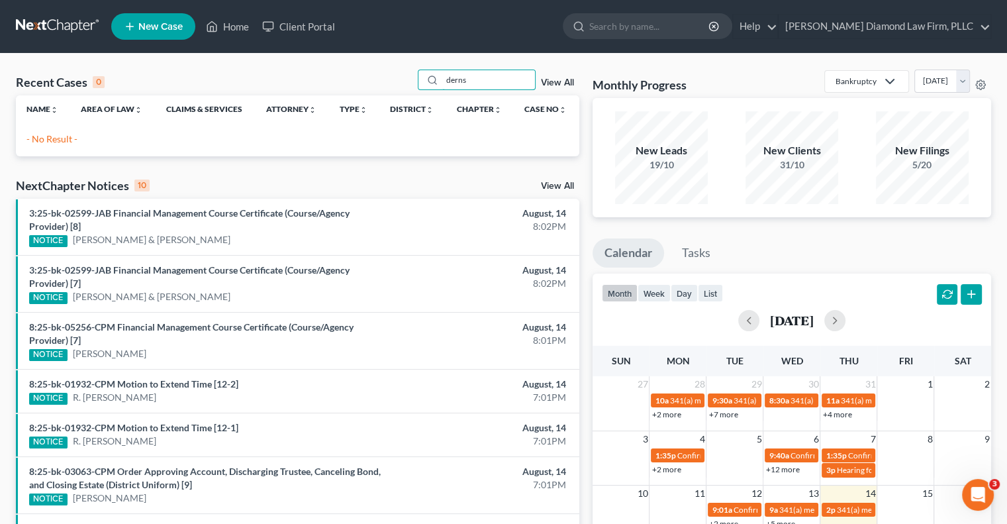
drag, startPoint x: 301, startPoint y: 71, endPoint x: 271, endPoint y: 66, distance: 30.2
click at [271, 66] on div "Recent Cases 0 derns View All Name unfold_more expand_more expand_less Area of …" at bounding box center [503, 403] width 1007 height 698
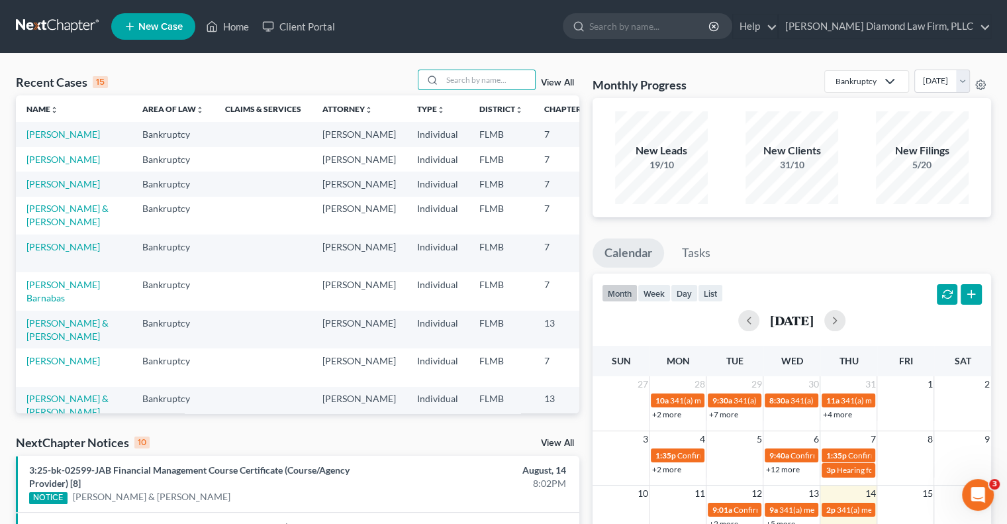
click at [165, 28] on span "New Case" at bounding box center [160, 27] width 44 height 10
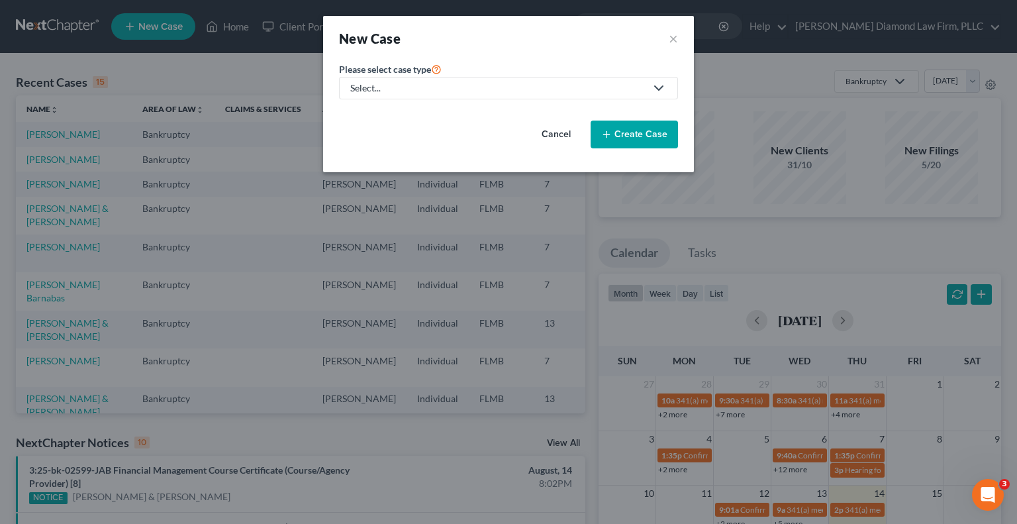
click at [439, 89] on div "Select..." at bounding box center [497, 87] width 295 height 13
click at [381, 112] on div "Bankruptcy" at bounding box center [379, 113] width 55 height 13
select select "15"
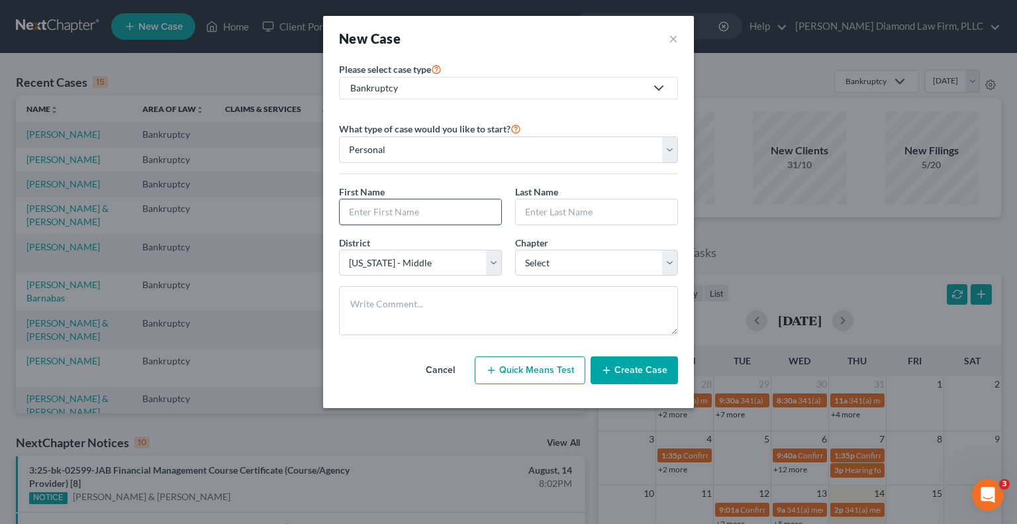
click at [387, 205] on input "text" at bounding box center [421, 211] width 162 height 25
type input "Anita"
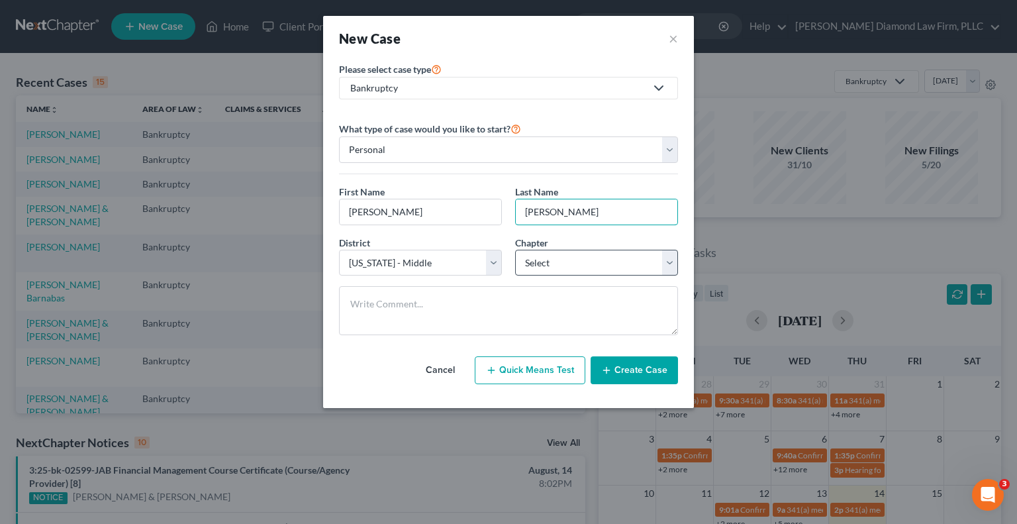
type input "DeJaynes"
click at [536, 271] on select "Select 7 11 12 13" at bounding box center [596, 263] width 163 height 26
select select "0"
click at [515, 250] on select "Select 7 11 12 13" at bounding box center [596, 263] width 163 height 26
click at [630, 360] on button "Create Case" at bounding box center [634, 370] width 87 height 28
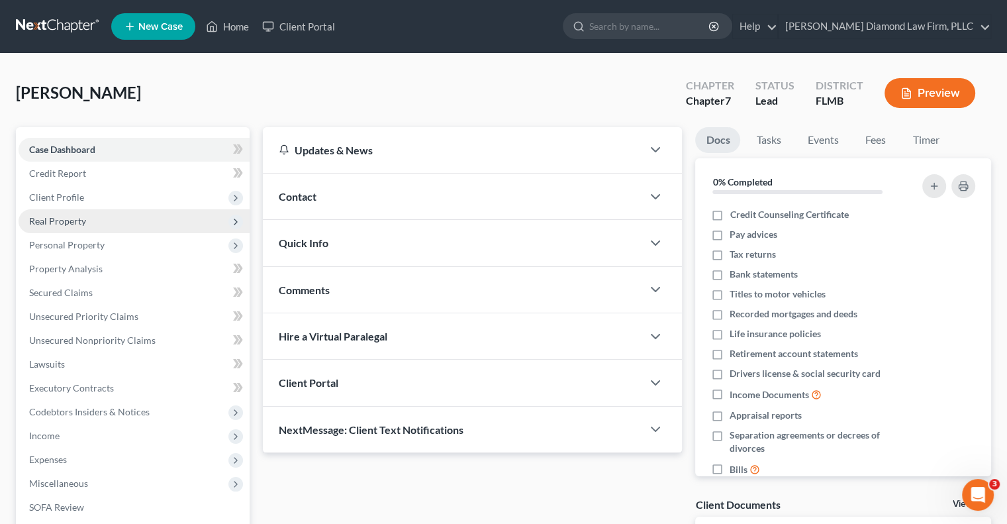
click at [95, 201] on span "Client Profile" at bounding box center [134, 197] width 231 height 24
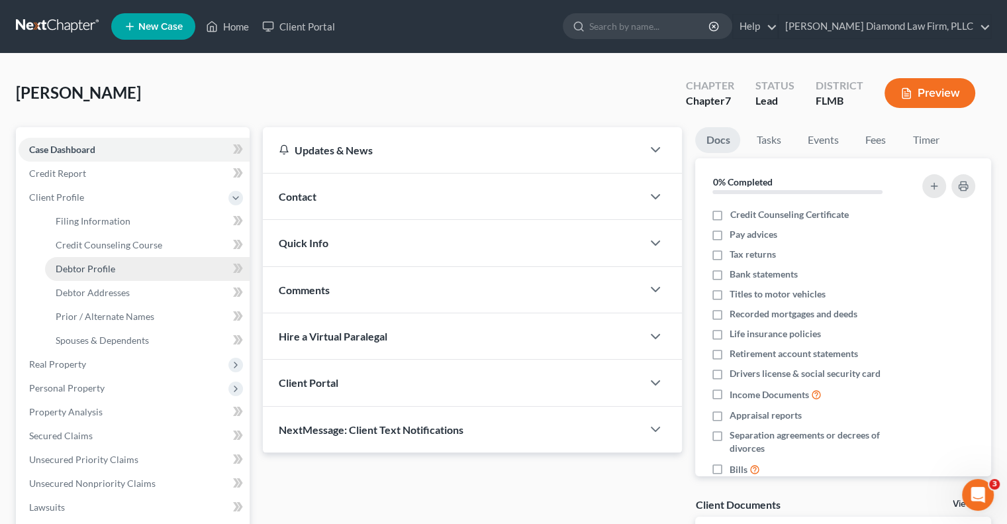
click at [109, 263] on span "Debtor Profile" at bounding box center [86, 268] width 60 height 11
select select "0"
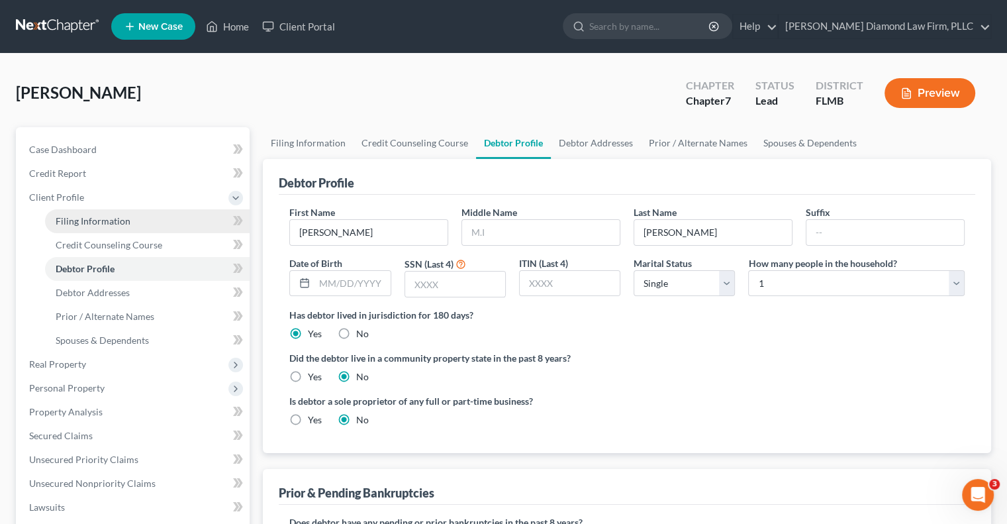
click at [132, 224] on link "Filing Information" at bounding box center [147, 221] width 205 height 24
select select "1"
select select "0"
select select "15"
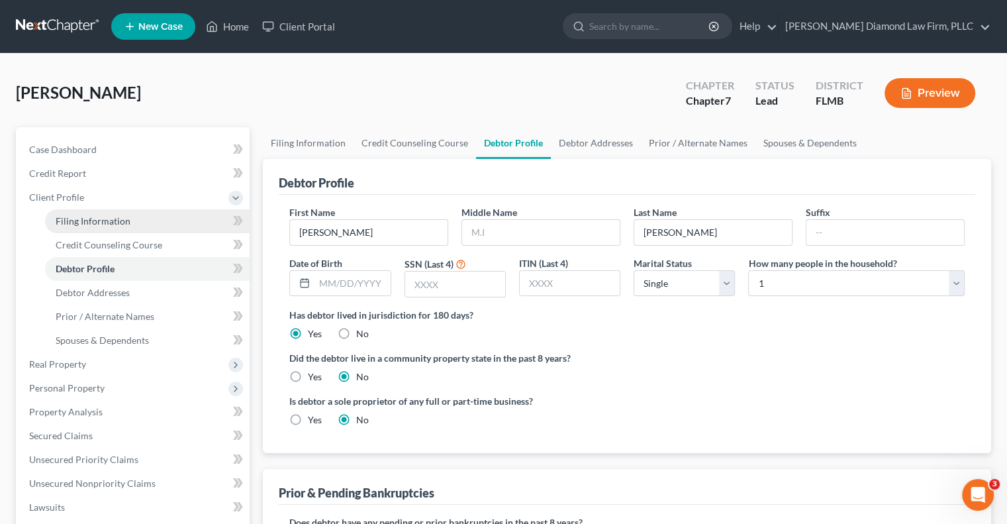
select select "9"
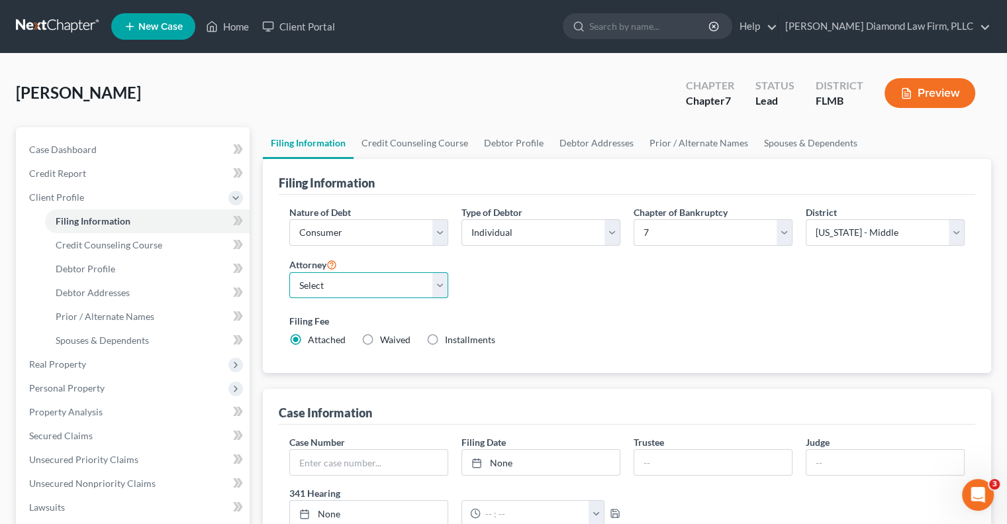
click at [324, 281] on select "Select [PERSON_NAME] - FLMB [PERSON_NAME] - FLSB [PERSON_NAME] - FLNB" at bounding box center [368, 285] width 159 height 26
select select "0"
click at [289, 272] on select "Select [PERSON_NAME] - FLMB [PERSON_NAME] - FLSB [PERSON_NAME] - FLNB" at bounding box center [368, 285] width 159 height 26
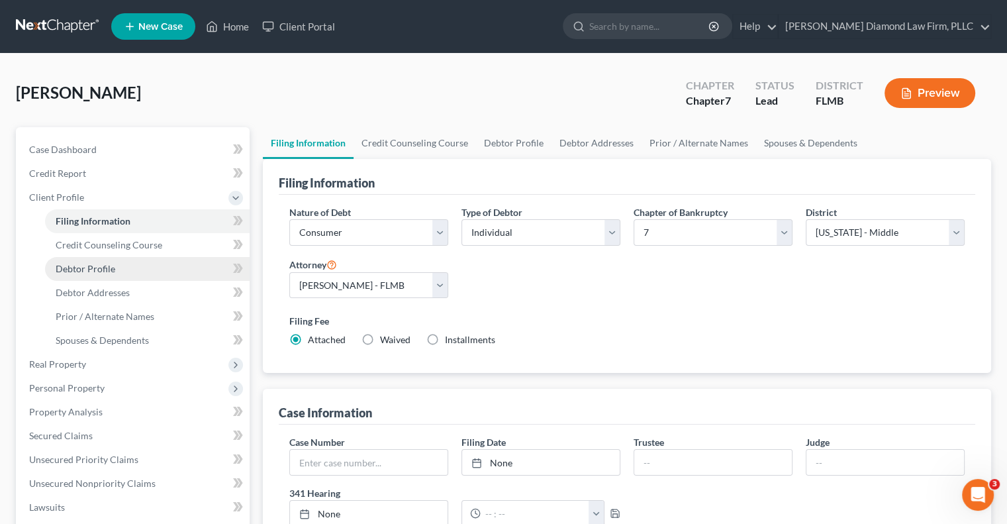
click at [121, 264] on link "Debtor Profile" at bounding box center [147, 269] width 205 height 24
select select "0"
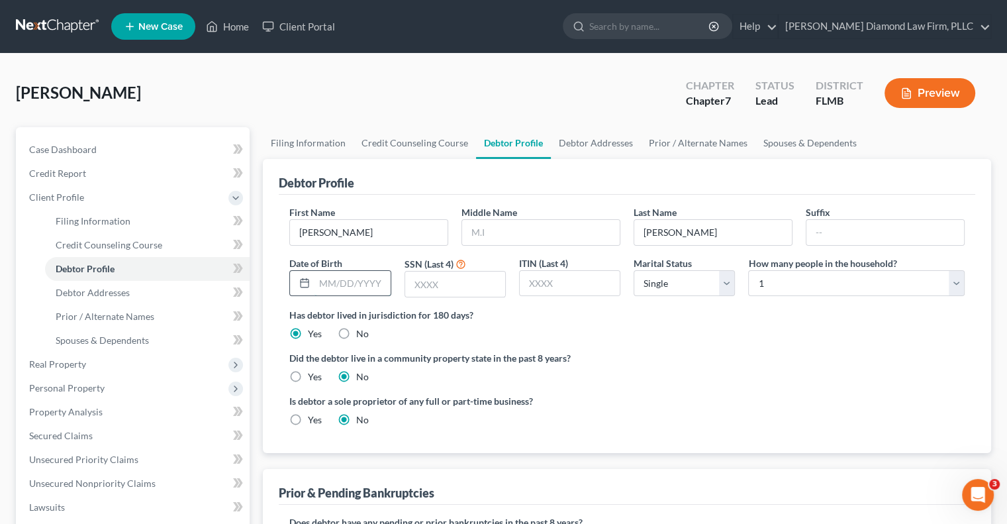
click at [336, 291] on input "text" at bounding box center [352, 283] width 75 height 25
type input "09/10/1972"
type input "3716"
drag, startPoint x: 580, startPoint y: 136, endPoint x: 575, endPoint y: 154, distance: 17.8
click at [580, 136] on link "Debtor Addresses" at bounding box center [596, 143] width 90 height 32
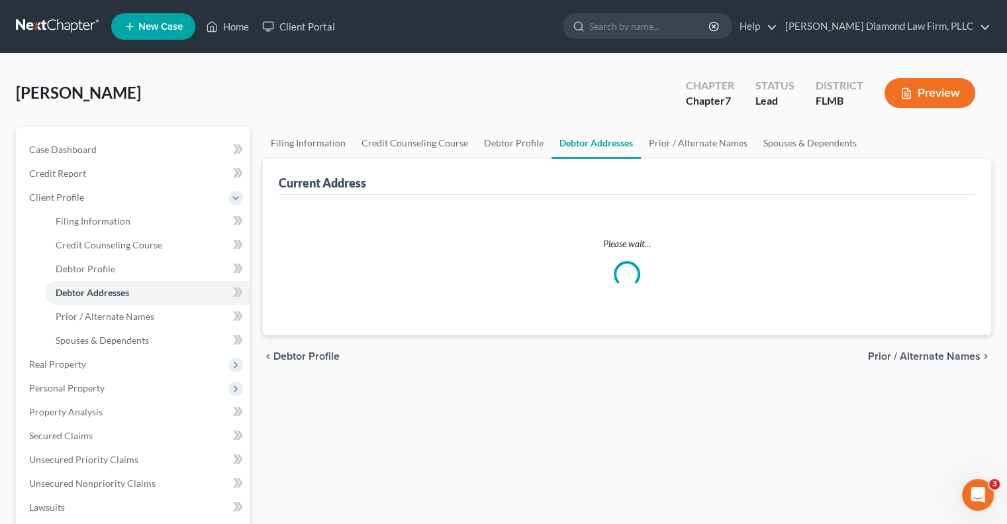
select select "0"
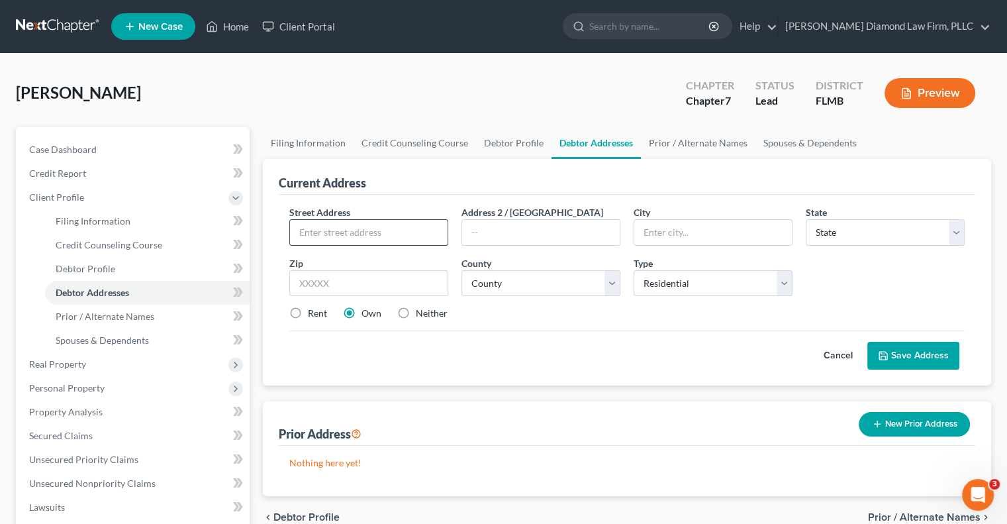
click at [356, 234] on input "text" at bounding box center [369, 232] width 158 height 25
type input "10732 Deerberry Dr"
type input "Land'O'Lakes"
select select "9"
type input "33638"
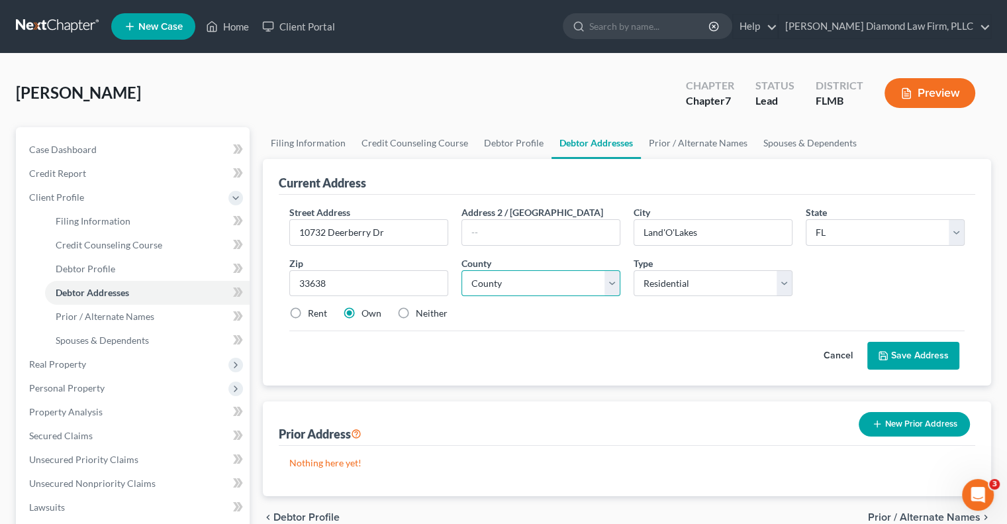
click at [559, 288] on select "County [GEOGRAPHIC_DATA] [GEOGRAPHIC_DATA] [GEOGRAPHIC_DATA] [GEOGRAPHIC_DATA] …" at bounding box center [540, 283] width 159 height 26
click at [461, 270] on select "County [GEOGRAPHIC_DATA] [GEOGRAPHIC_DATA] [GEOGRAPHIC_DATA] [GEOGRAPHIC_DATA] …" at bounding box center [540, 283] width 159 height 26
click at [538, 275] on select "County [GEOGRAPHIC_DATA] [GEOGRAPHIC_DATA] [GEOGRAPHIC_DATA] [GEOGRAPHIC_DATA] …" at bounding box center [540, 283] width 159 height 26
select select "50"
click at [461, 270] on select "County [GEOGRAPHIC_DATA] [GEOGRAPHIC_DATA] [GEOGRAPHIC_DATA] [GEOGRAPHIC_DATA] …" at bounding box center [540, 283] width 159 height 26
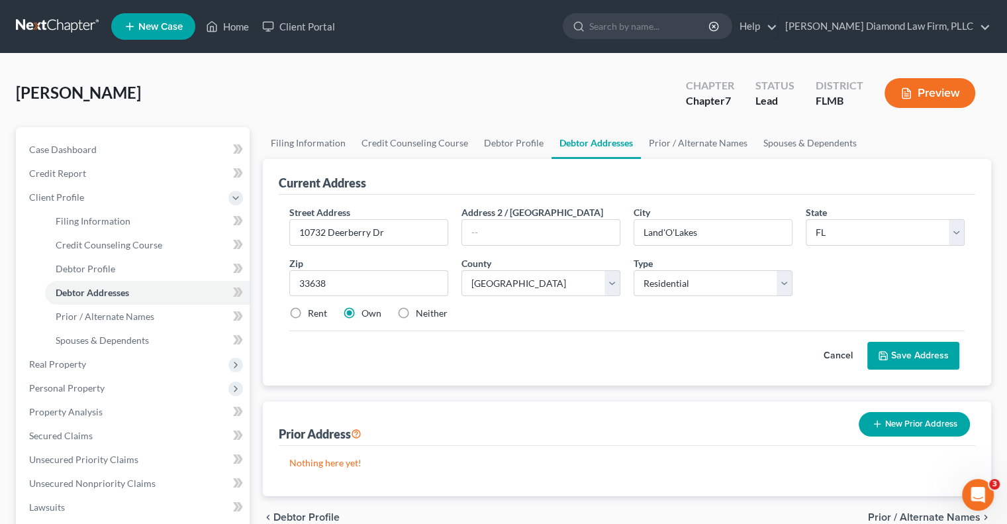
drag, startPoint x: 936, startPoint y: 363, endPoint x: 837, endPoint y: 329, distance: 104.9
click at [936, 363] on button "Save Address" at bounding box center [913, 356] width 92 height 28
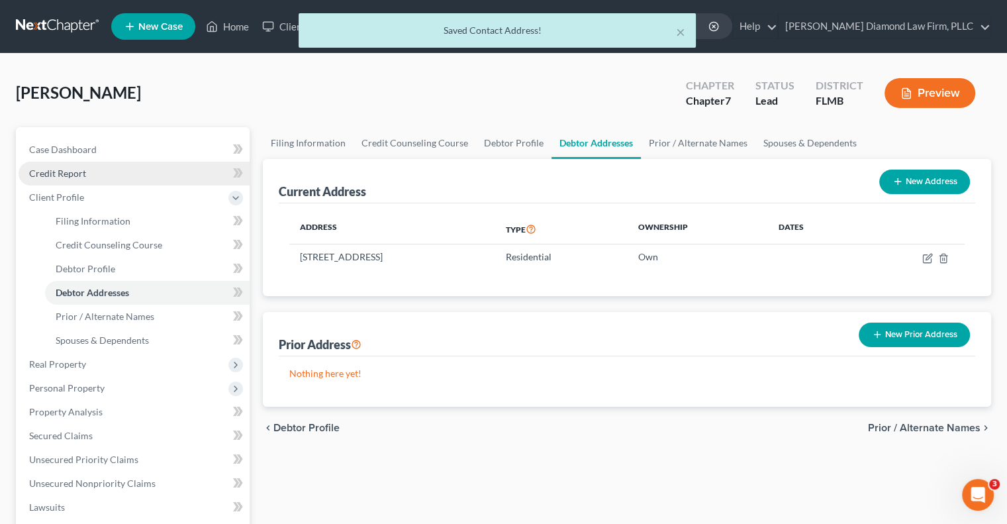
click at [72, 173] on span "Credit Report" at bounding box center [57, 173] width 57 height 11
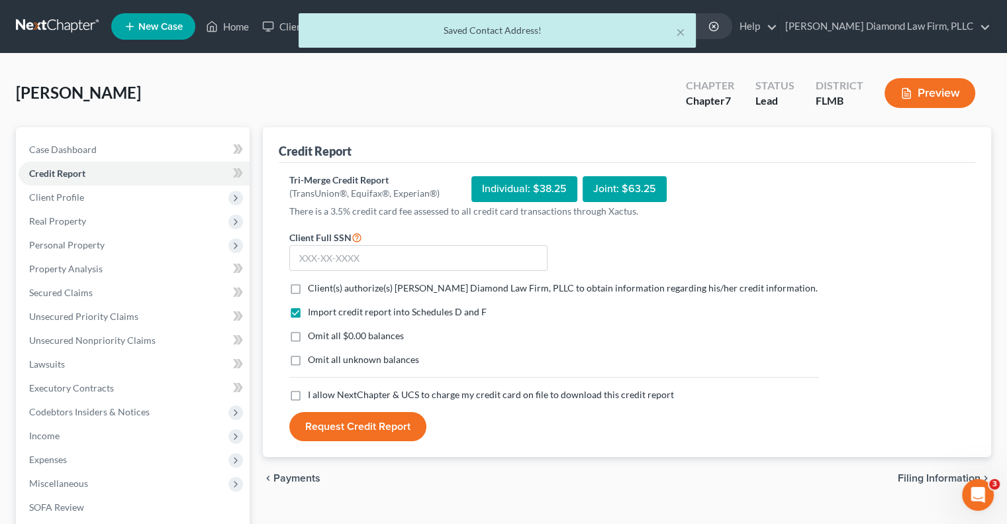
click at [350, 286] on span "Client(s) authorize(s) [PERSON_NAME] Diamond Law Firm, PLLC to obtain informati…" at bounding box center [563, 287] width 510 height 11
click at [322, 286] on input "Client(s) authorize(s) [PERSON_NAME] Diamond Law Firm, PLLC to obtain informati…" at bounding box center [317, 285] width 9 height 9
checkbox input "true"
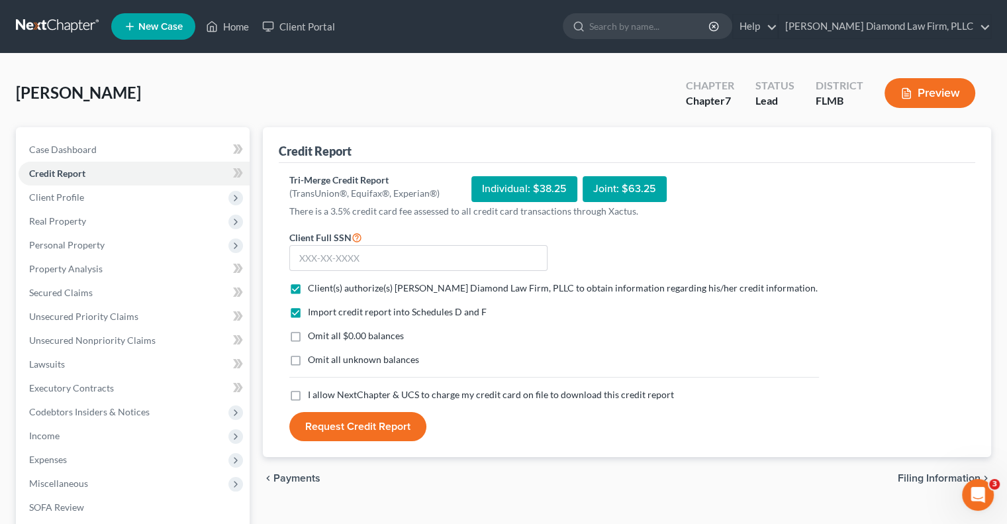
click at [378, 389] on span "I allow NextChapter & UCS to charge my credit card on file to download this cre…" at bounding box center [491, 394] width 366 height 11
click at [322, 389] on input "I allow NextChapter & UCS to charge my credit card on file to download this cre…" at bounding box center [317, 392] width 9 height 9
checkbox input "true"
click at [387, 256] on input "text" at bounding box center [418, 258] width 258 height 26
paste input "101-70-3716"
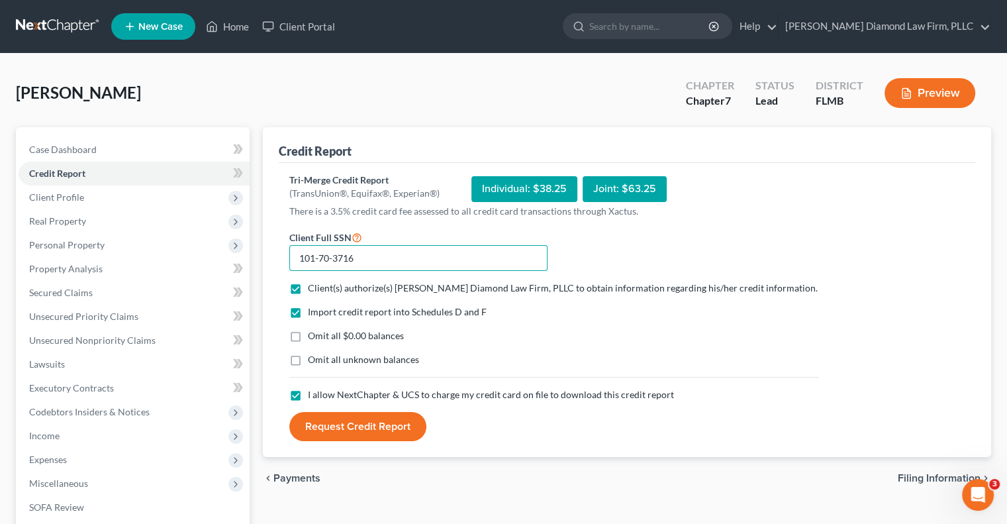
type input "101-70-3716"
click at [383, 430] on button "Request Credit Report" at bounding box center [357, 426] width 137 height 29
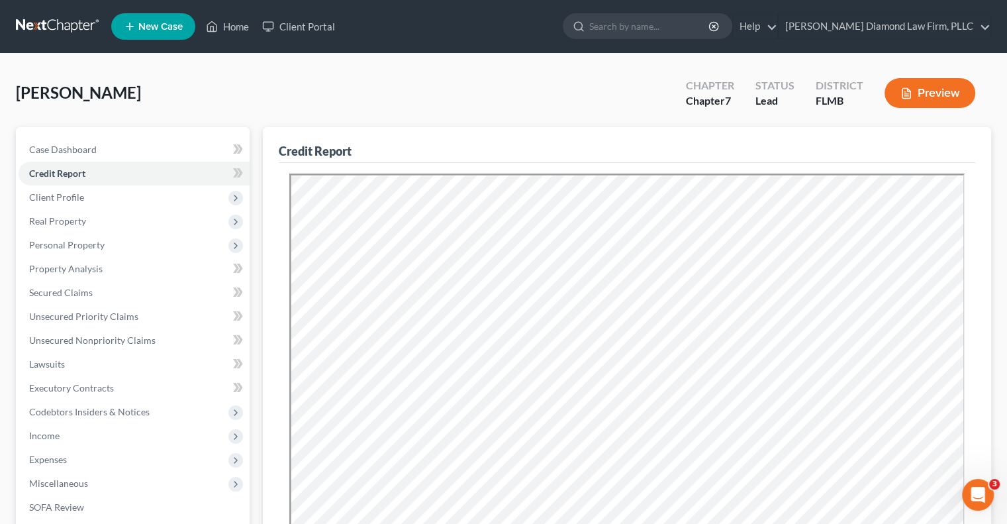
click at [144, 24] on span "New Case" at bounding box center [160, 27] width 44 height 10
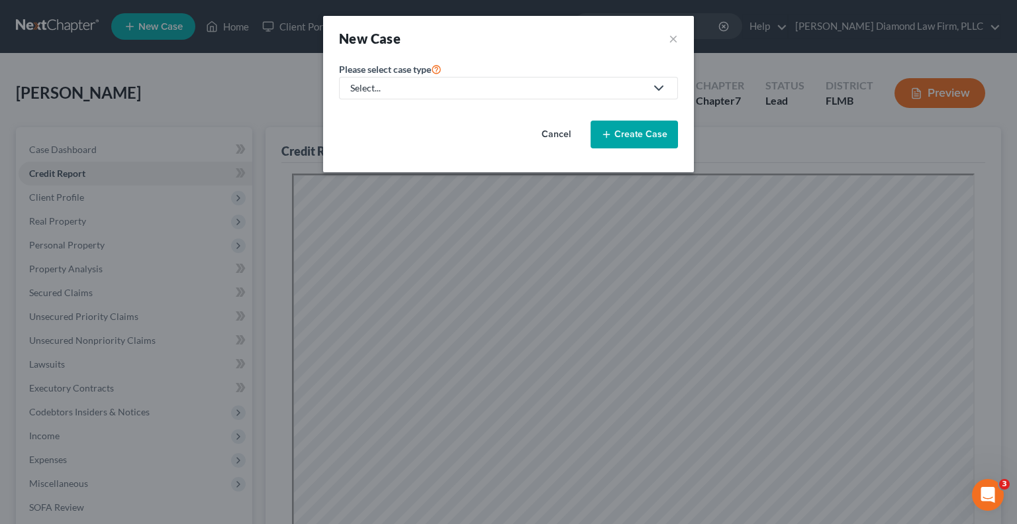
click at [540, 77] on link "Select..." at bounding box center [508, 88] width 339 height 23
click at [397, 106] on link "Bankruptcy" at bounding box center [379, 114] width 80 height 21
select select "15"
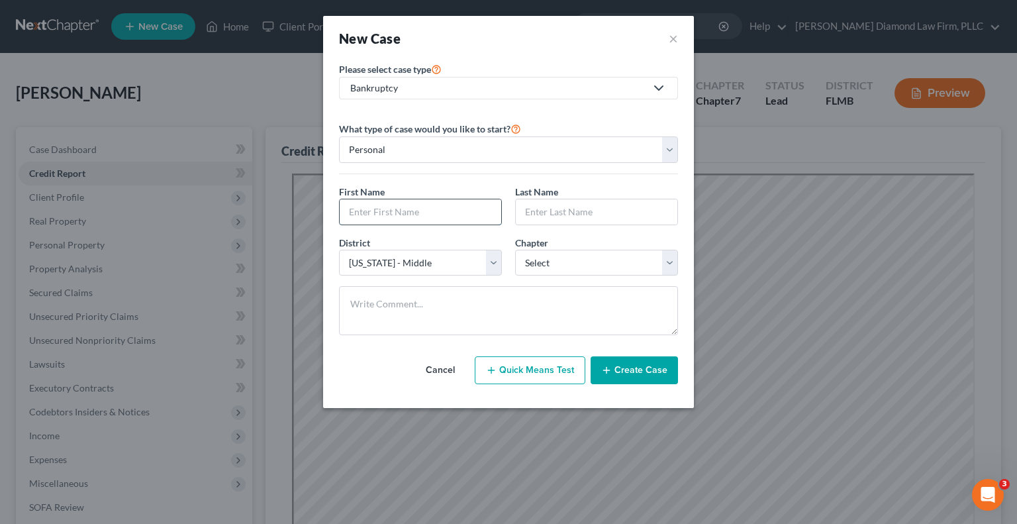
click at [405, 214] on input "text" at bounding box center [421, 211] width 162 height 25
type input "George"
type input "Bruney"
click at [590, 267] on select "Select 7 11 12 13" at bounding box center [596, 263] width 163 height 26
select select "0"
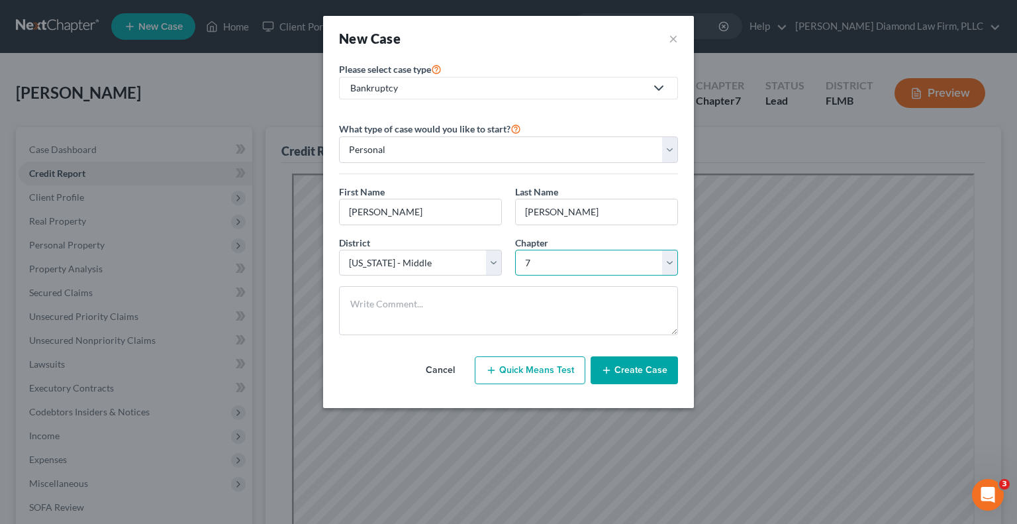
click at [515, 250] on select "Select 7 11 12 13" at bounding box center [596, 263] width 163 height 26
click at [622, 365] on button "Create Case" at bounding box center [634, 370] width 87 height 28
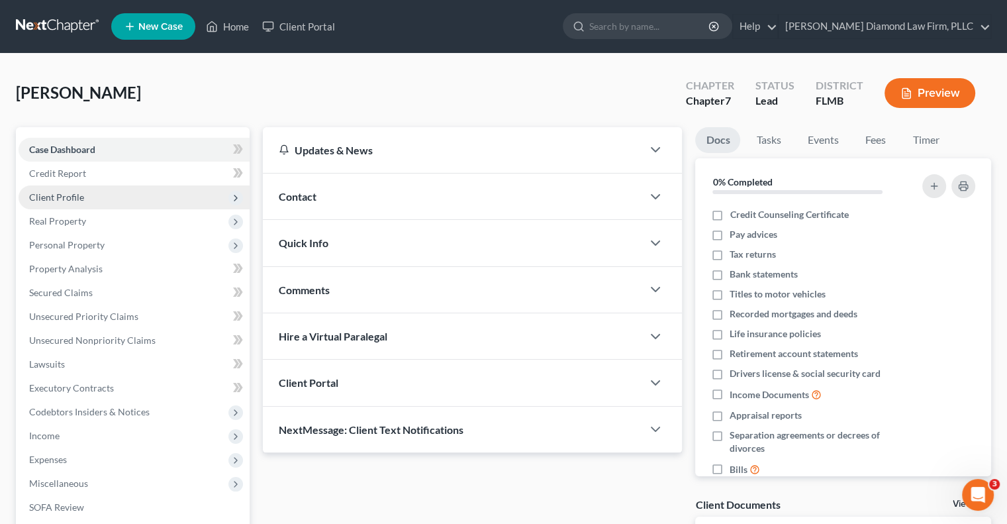
click at [88, 203] on span "Client Profile" at bounding box center [134, 197] width 231 height 24
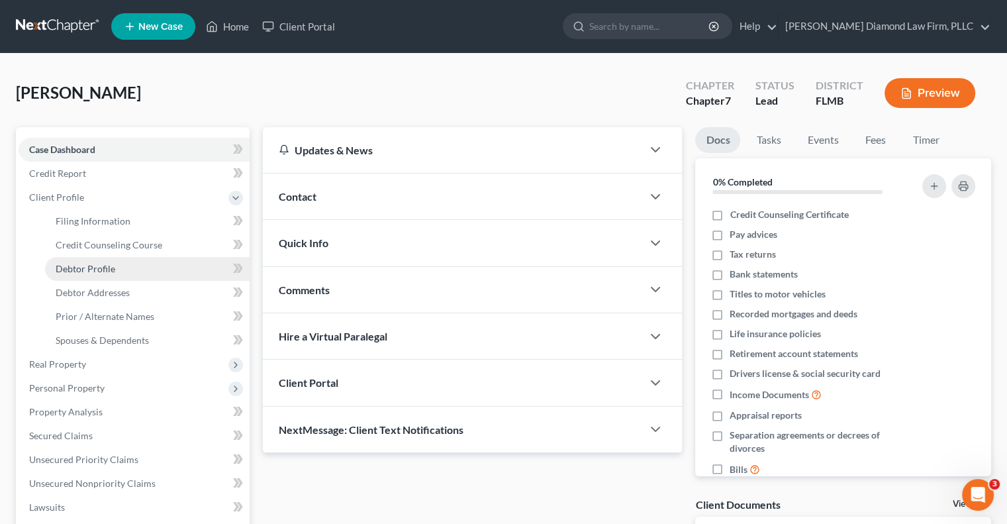
click at [129, 269] on link "Debtor Profile" at bounding box center [147, 269] width 205 height 24
select select "0"
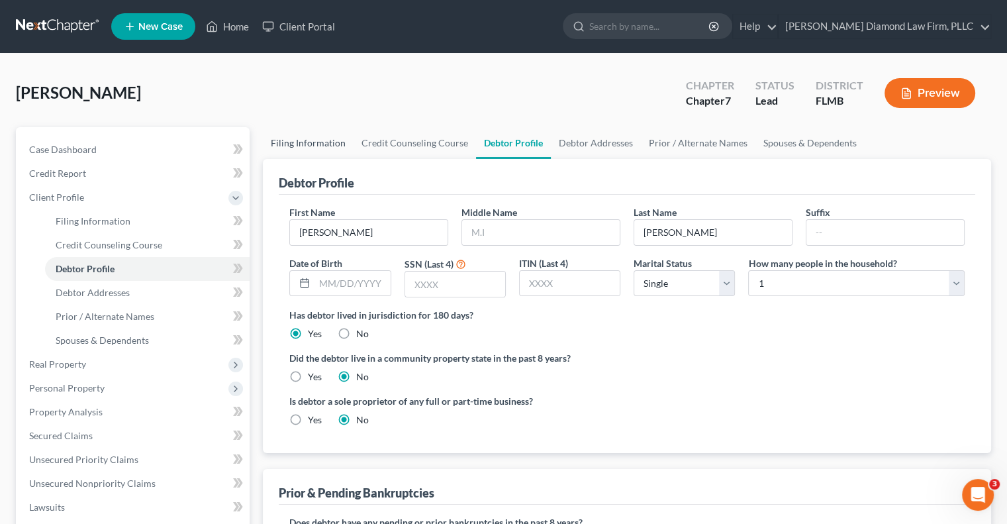
click at [312, 144] on link "Filing Information" at bounding box center [308, 143] width 91 height 32
select select "1"
select select "0"
select select "15"
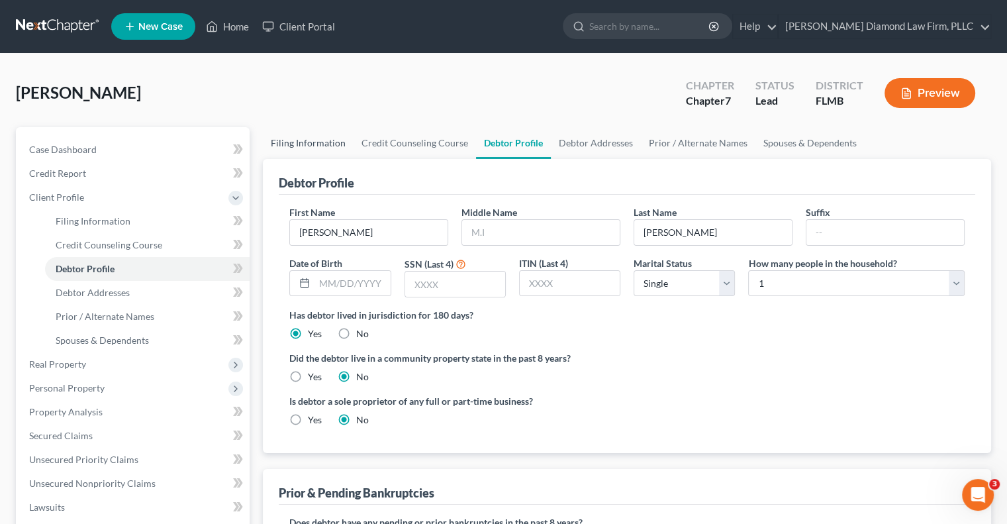
select select "9"
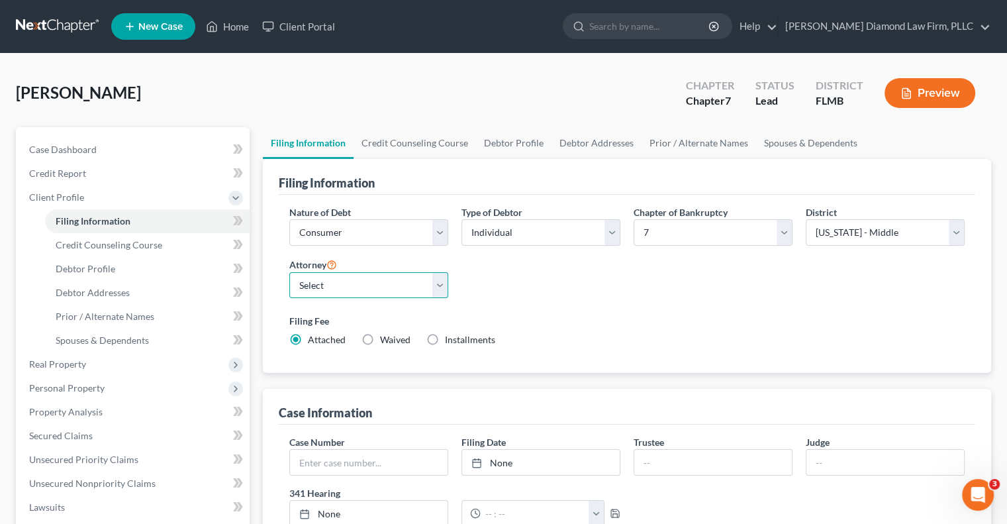
drag, startPoint x: 339, startPoint y: 283, endPoint x: 340, endPoint y: 296, distance: 12.6
click at [339, 283] on select "Select [PERSON_NAME] - FLMB [PERSON_NAME] - FLSB [PERSON_NAME] - FLNB" at bounding box center [368, 285] width 159 height 26
select select "0"
click at [289, 272] on select "Select [PERSON_NAME] - FLMB [PERSON_NAME] - FLSB [PERSON_NAME] - FLNB" at bounding box center [368, 285] width 159 height 26
click at [502, 140] on link "Debtor Profile" at bounding box center [513, 143] width 75 height 32
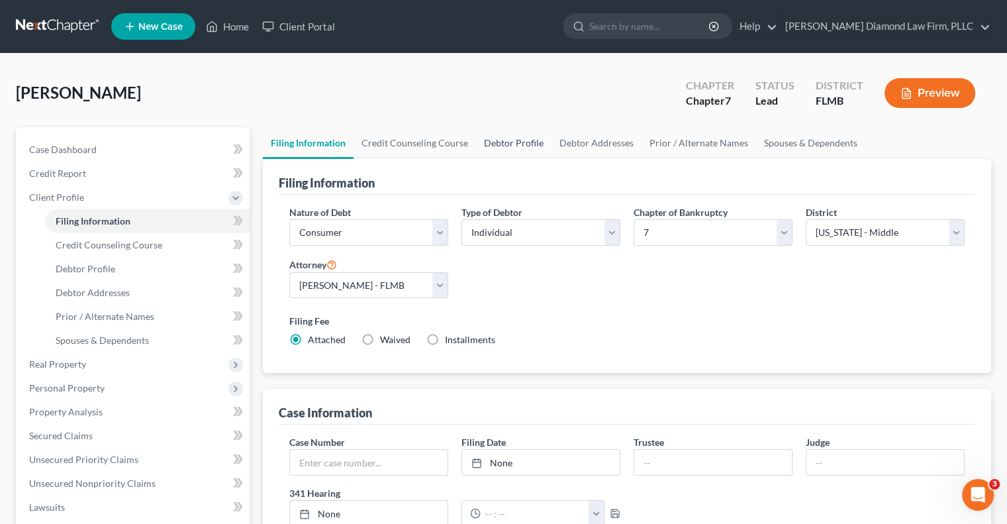
select select "0"
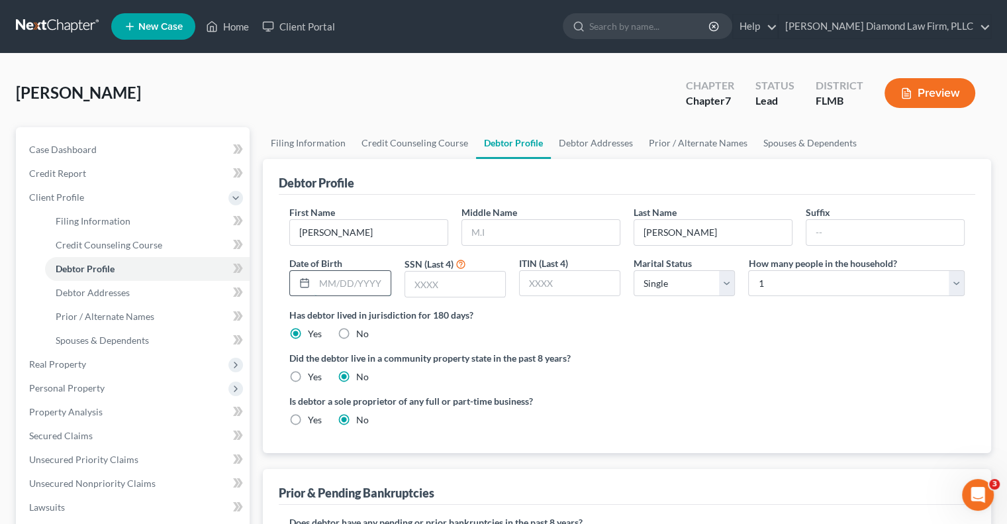
click at [351, 283] on input "text" at bounding box center [352, 283] width 75 height 25
type input "07/20/1969"
type input "4443"
drag, startPoint x: 638, startPoint y: 142, endPoint x: 616, endPoint y: 150, distance: 23.0
click at [641, 142] on link "Prior / Alternate Names" at bounding box center [698, 143] width 115 height 32
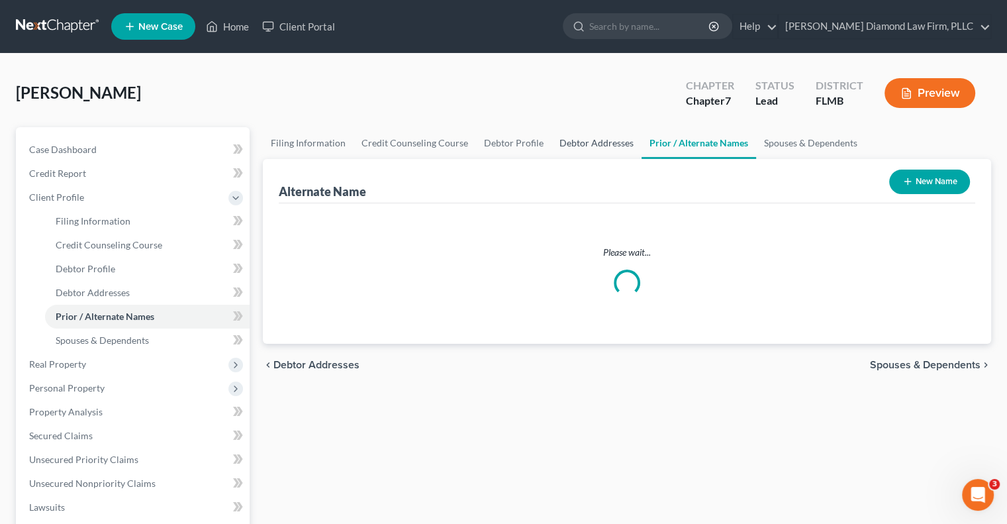
click at [616, 150] on link "Debtor Addresses" at bounding box center [597, 143] width 90 height 32
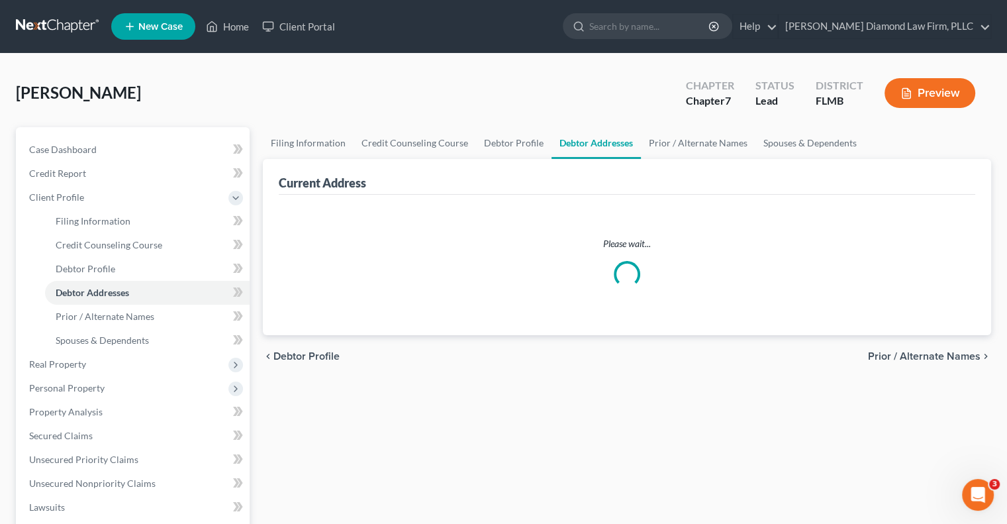
select select "0"
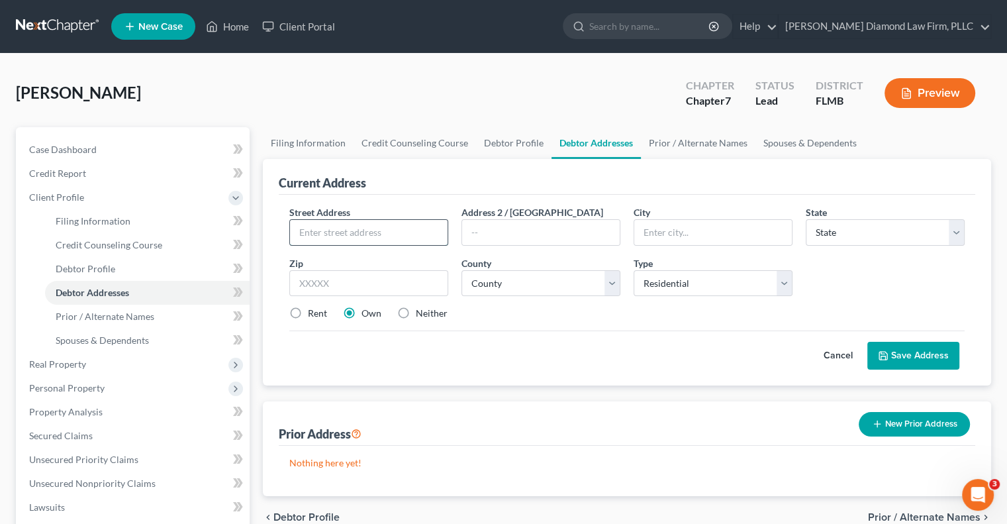
click at [370, 231] on input "text" at bounding box center [369, 232] width 158 height 25
type input "9925 Ulmerton Rd"
type input "Lot 98"
type input "Largo"
select select "9"
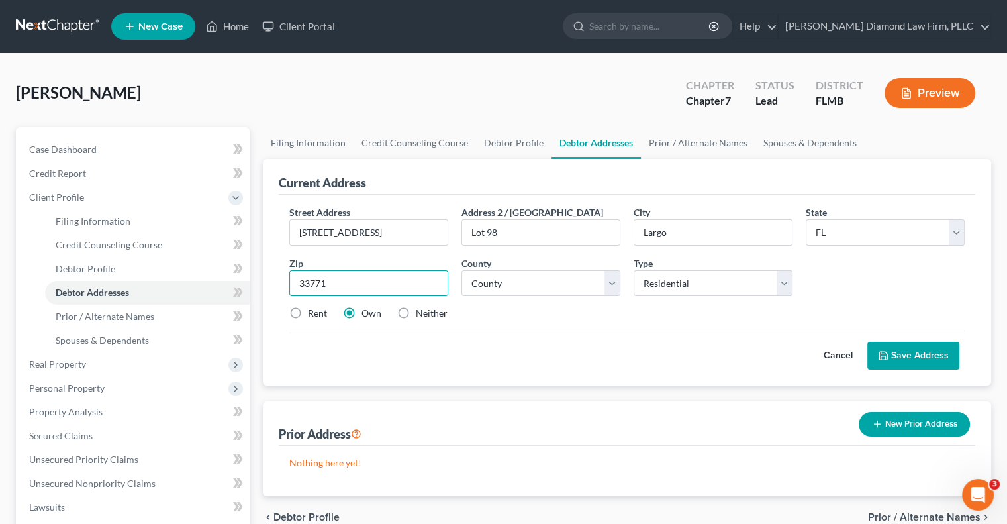
type input "33771"
select select "51"
click at [308, 315] on label "Rent" at bounding box center [317, 313] width 19 height 13
click at [313, 315] on input "Rent" at bounding box center [317, 311] width 9 height 9
radio input "true"
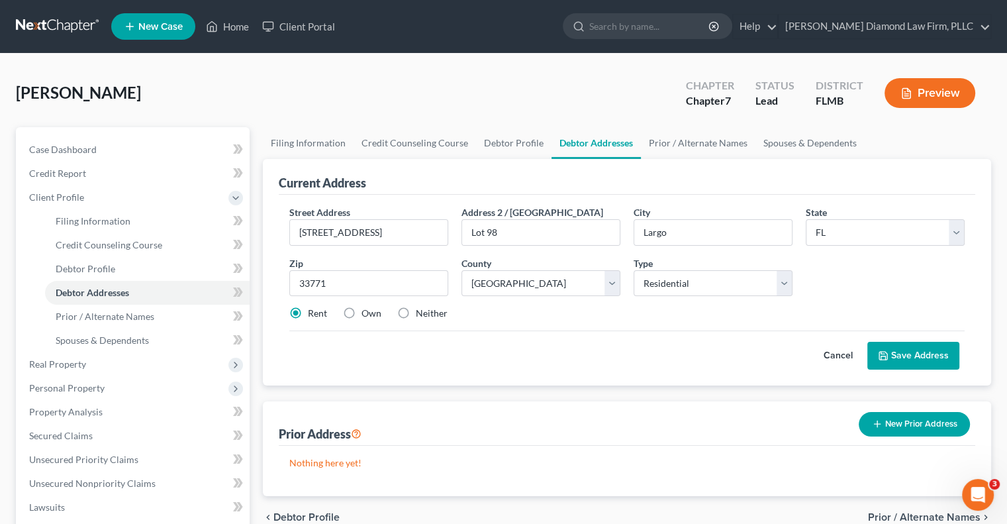
click at [916, 357] on button "Save Address" at bounding box center [913, 356] width 92 height 28
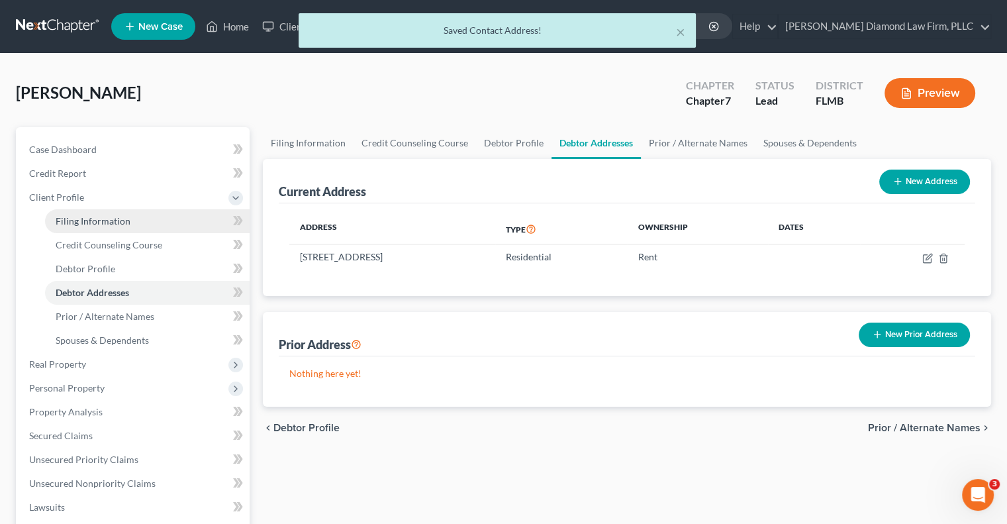
click at [93, 222] on span "Filing Information" at bounding box center [93, 220] width 75 height 11
select select "1"
select select "0"
select select "15"
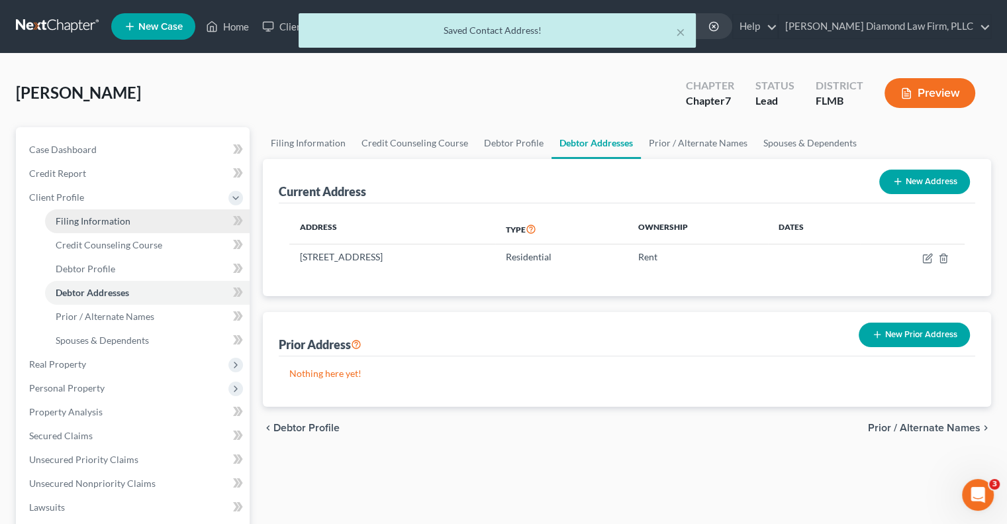
select select "0"
select select "9"
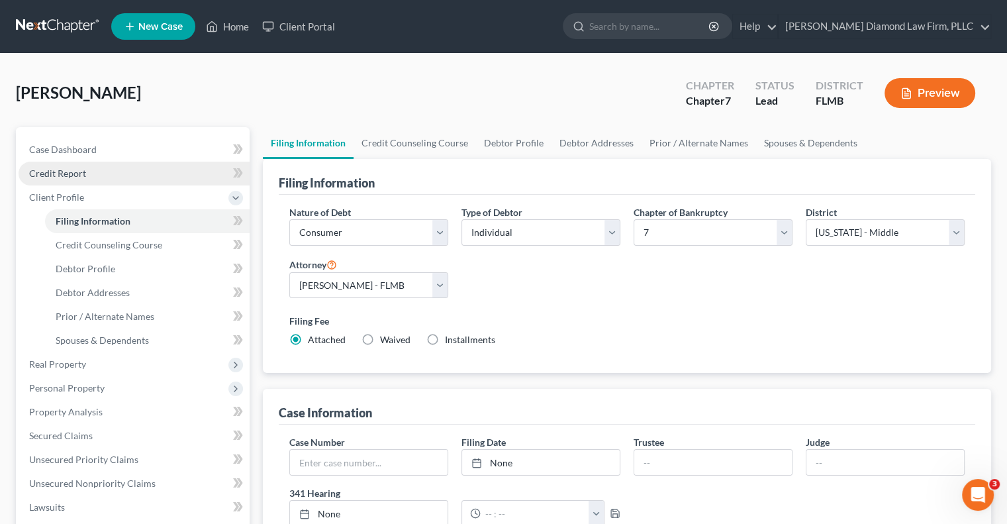
click at [112, 174] on link "Credit Report" at bounding box center [134, 174] width 231 height 24
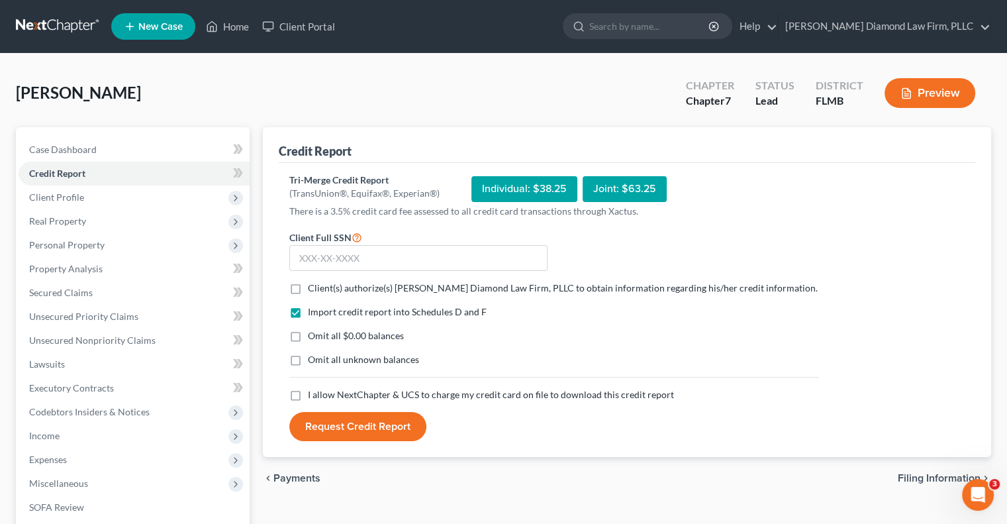
click at [367, 290] on span "Client(s) authorize(s) [PERSON_NAME] Diamond Law Firm, PLLC to obtain informati…" at bounding box center [563, 287] width 510 height 11
click at [322, 290] on input "Client(s) authorize(s) [PERSON_NAME] Diamond Law Firm, PLLC to obtain informati…" at bounding box center [317, 285] width 9 height 9
checkbox input "true"
drag, startPoint x: 377, startPoint y: 383, endPoint x: 371, endPoint y: 397, distance: 14.9
click at [377, 383] on div "Import credit report into Schedules D and F Omit all $0.00 balances Omit all un…" at bounding box center [554, 346] width 543 height 83
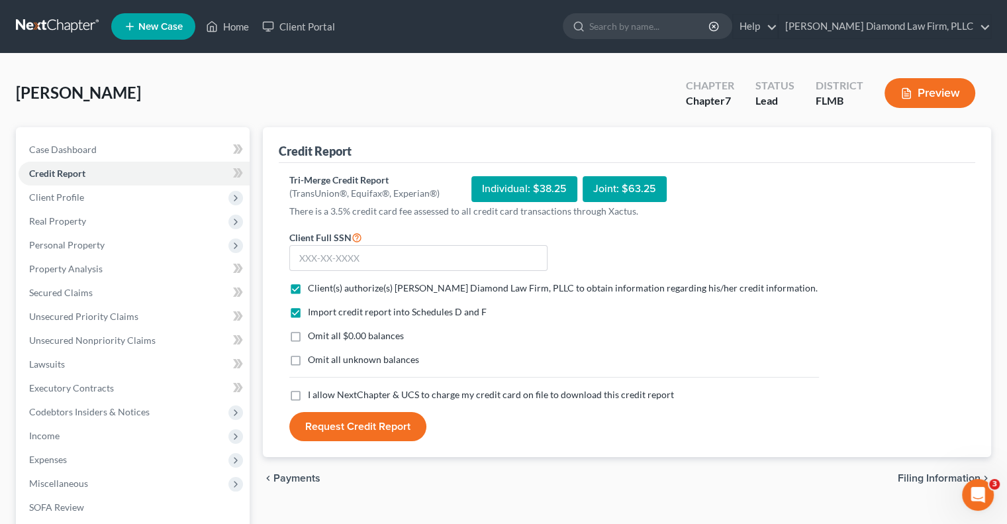
click at [371, 397] on span "I allow NextChapter & UCS to charge my credit card on file to download this cre…" at bounding box center [491, 394] width 366 height 11
click at [322, 397] on input "I allow NextChapter & UCS to charge my credit card on file to download this cre…" at bounding box center [317, 392] width 9 height 9
checkbox input "true"
click at [398, 258] on input "text" at bounding box center [418, 258] width 258 height 26
paste input "591-28-4443"
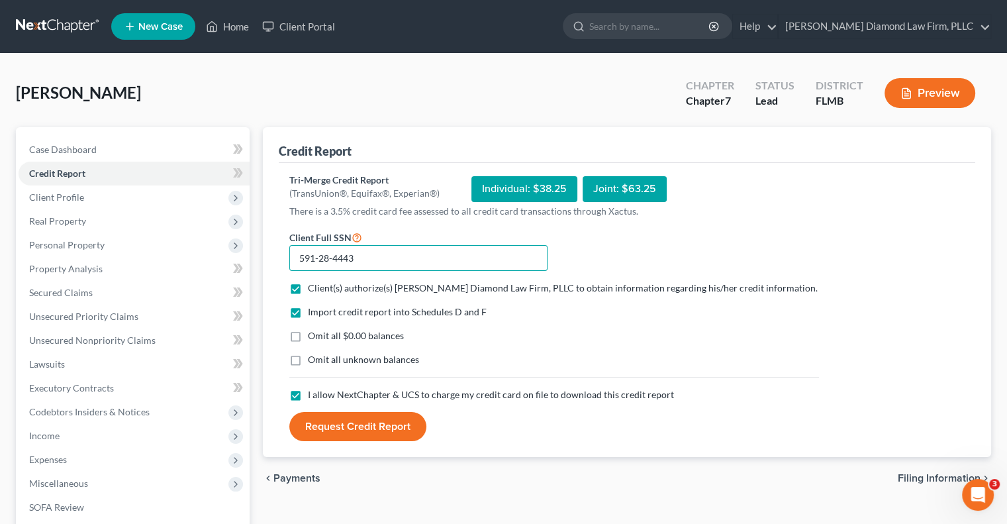
type input "591-28-4443"
click at [347, 434] on button "Request Credit Report" at bounding box center [357, 426] width 137 height 29
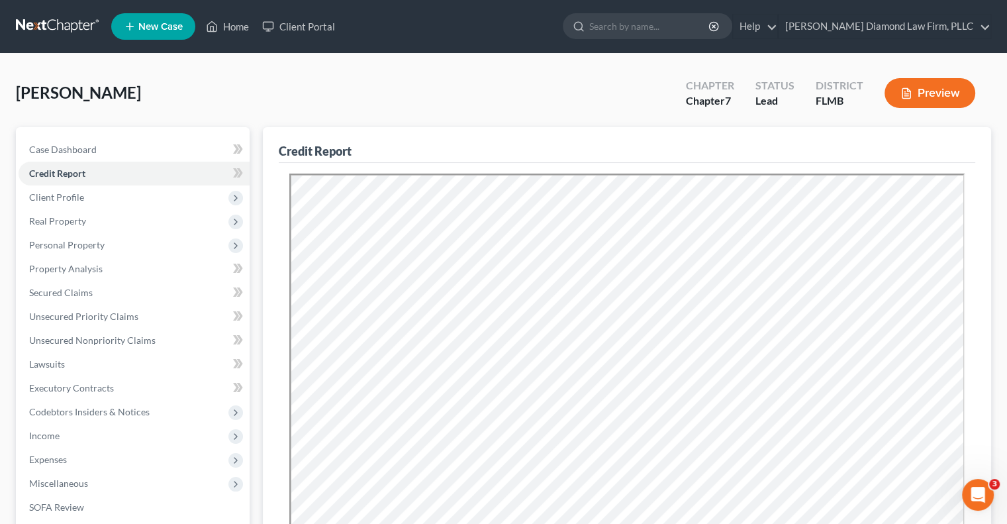
click at [143, 30] on span "New Case" at bounding box center [160, 27] width 44 height 10
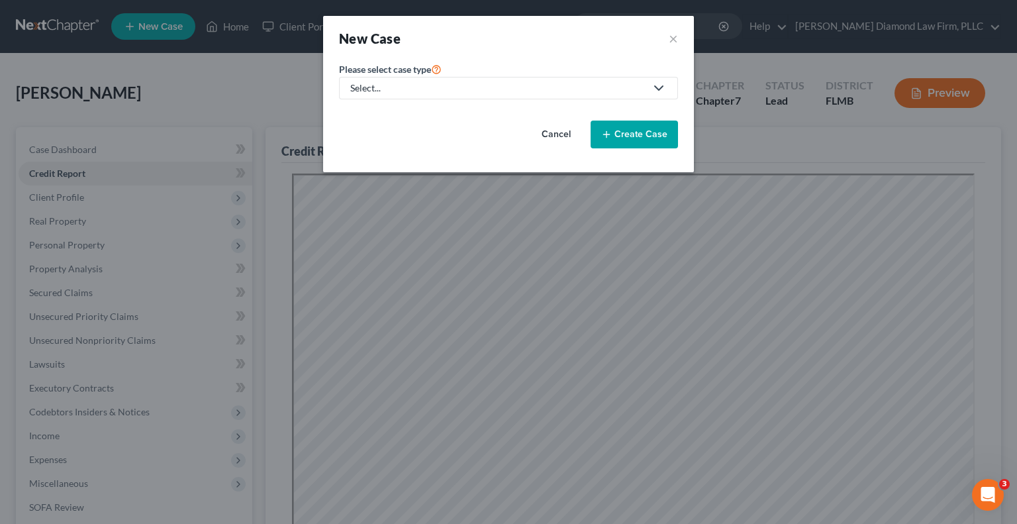
click at [554, 93] on div "Select..." at bounding box center [497, 87] width 295 height 13
click at [373, 114] on div "Bankruptcy" at bounding box center [379, 113] width 55 height 13
select select "15"
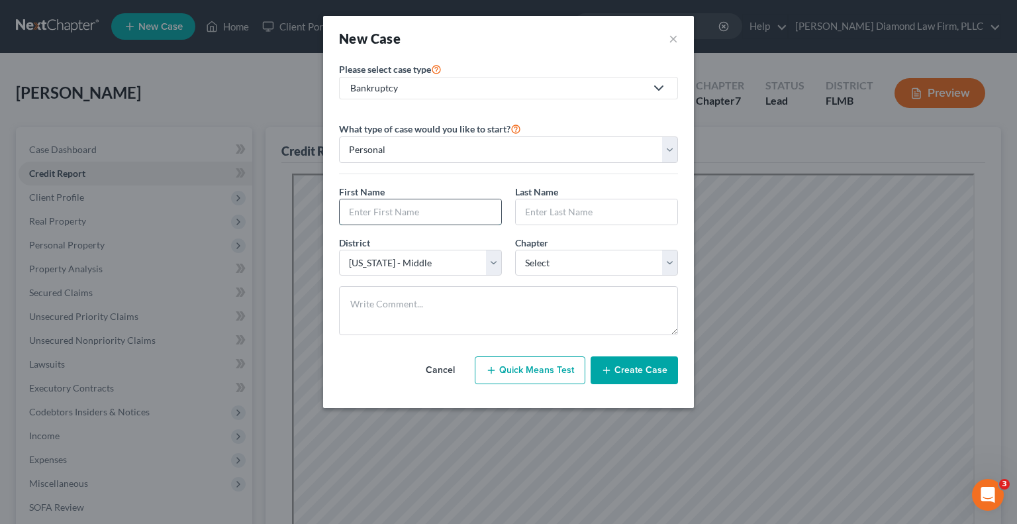
click at [395, 206] on input "text" at bounding box center [421, 211] width 162 height 25
type input "John"
type input "Glover"
click at [566, 269] on select "Select 7 11 12 13" at bounding box center [596, 263] width 163 height 26
select select "0"
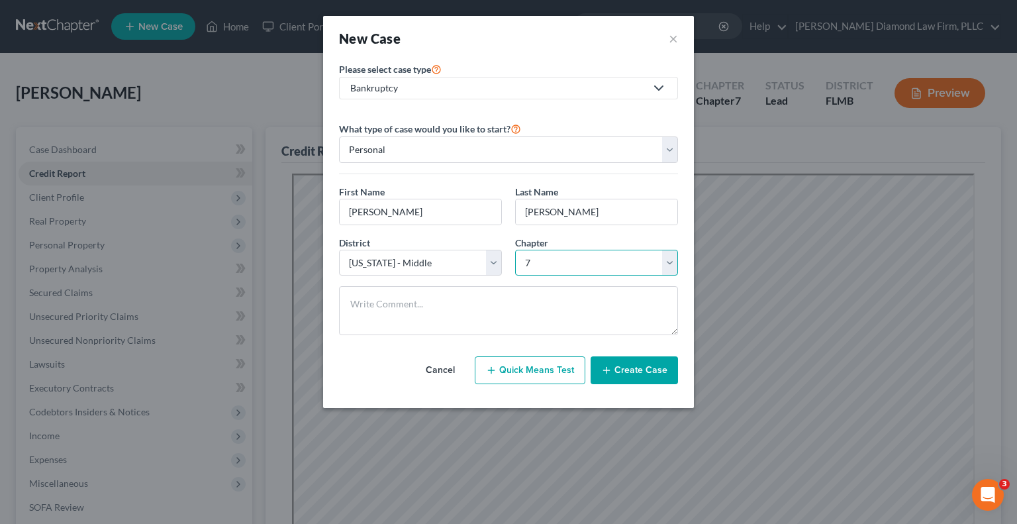
click at [515, 250] on select "Select 7 11 12 13" at bounding box center [596, 263] width 163 height 26
click at [620, 371] on button "Create Case" at bounding box center [634, 370] width 87 height 28
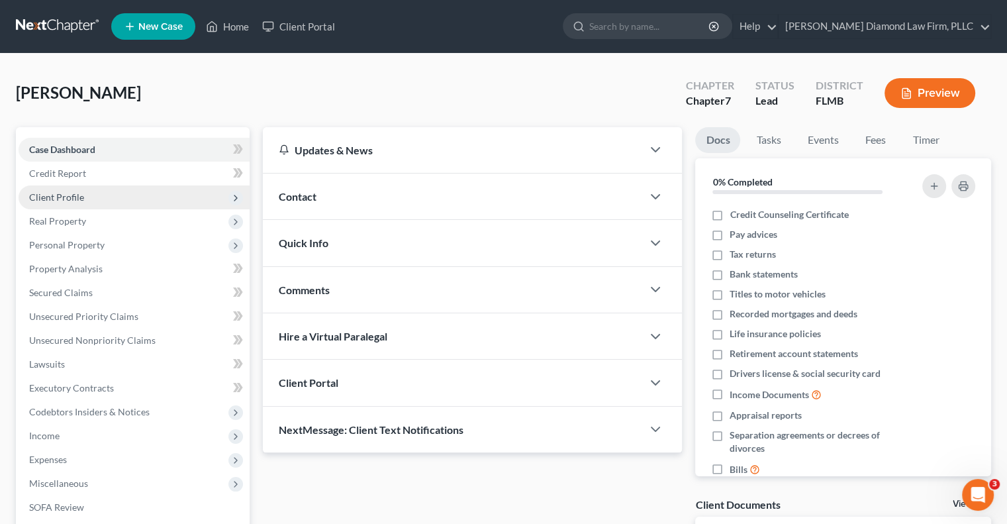
click at [102, 200] on span "Client Profile" at bounding box center [134, 197] width 231 height 24
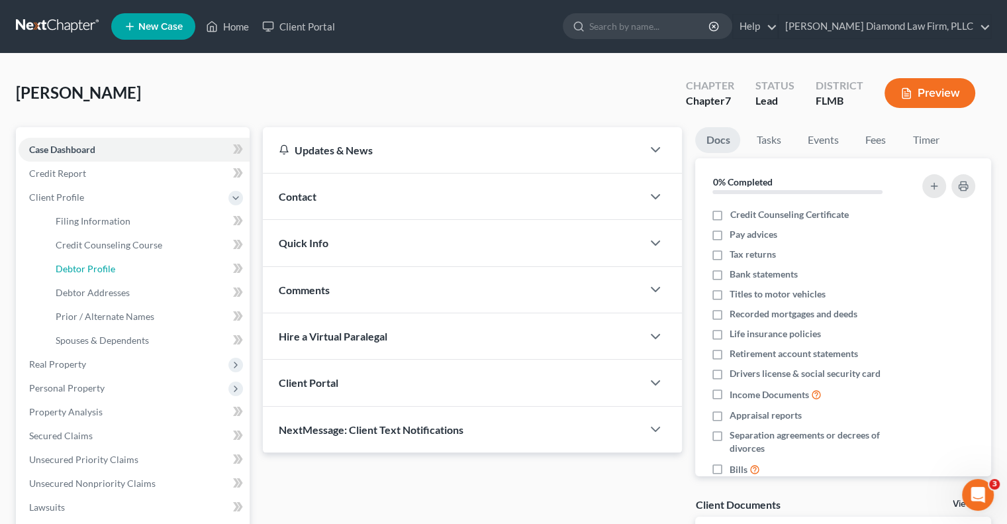
drag, startPoint x: 118, startPoint y: 263, endPoint x: 248, endPoint y: 272, distance: 130.8
click at [118, 263] on link "Debtor Profile" at bounding box center [147, 269] width 205 height 24
select select "0"
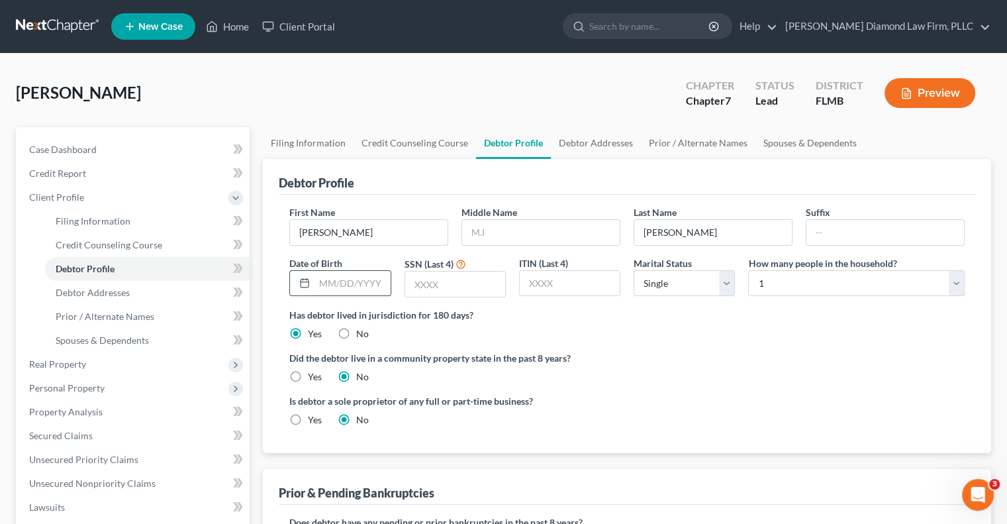
click at [364, 277] on input "text" at bounding box center [352, 283] width 75 height 25
type input "02/27/1951"
type input "5240"
click at [566, 140] on link "Debtor Addresses" at bounding box center [596, 143] width 90 height 32
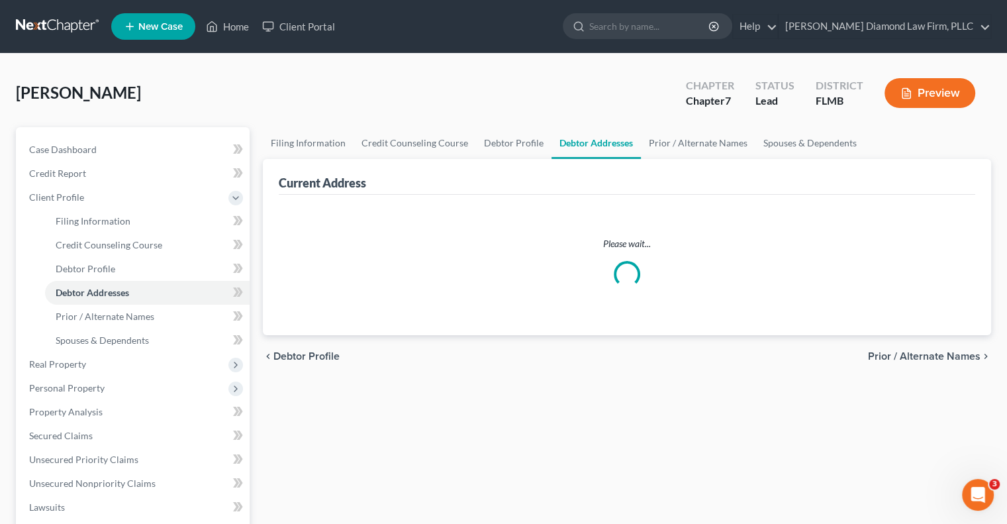
select select "0"
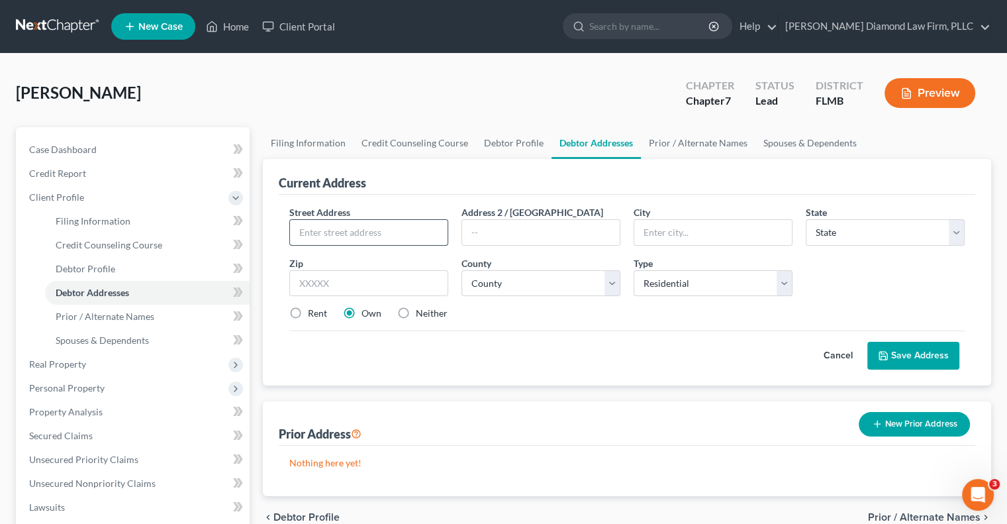
click at [379, 235] on input "text" at bounding box center [369, 232] width 158 height 25
click at [337, 132] on link "Filing Information" at bounding box center [308, 143] width 91 height 32
select select "1"
select select "0"
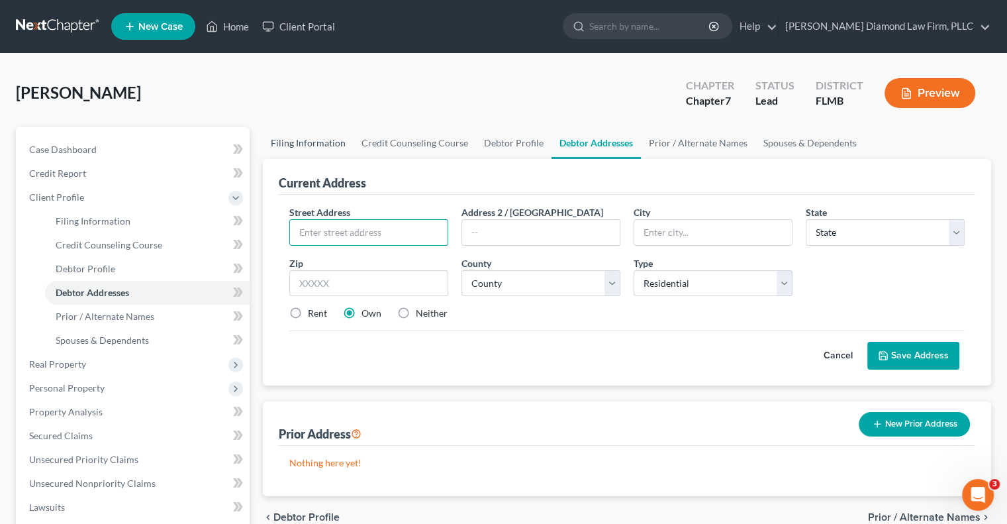
select select "15"
select select "9"
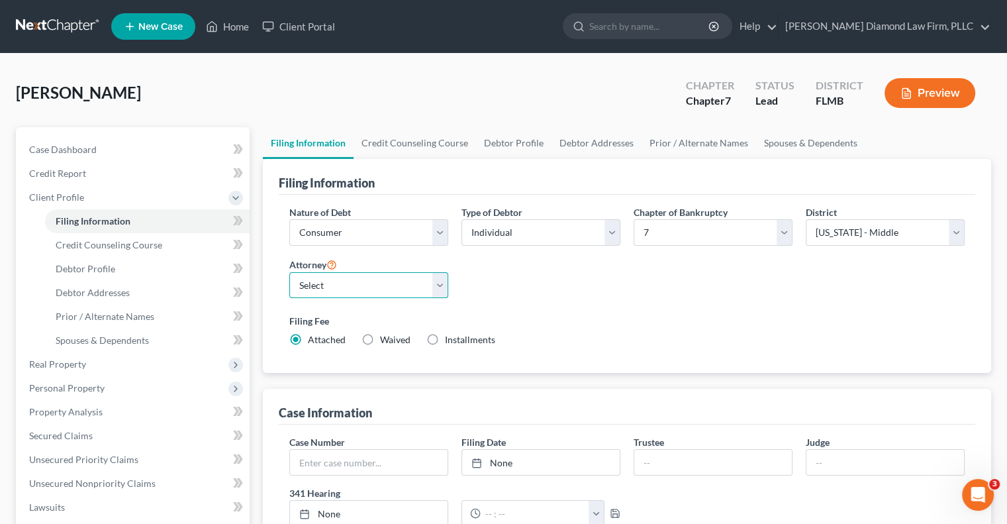
click at [342, 287] on select "Select [PERSON_NAME] - FLMB [PERSON_NAME] - FLSB [PERSON_NAME] - FLNB" at bounding box center [368, 285] width 159 height 26
select select "0"
click at [289, 272] on select "Select [PERSON_NAME] - FLMB [PERSON_NAME] - FLSB [PERSON_NAME] - FLNB" at bounding box center [368, 285] width 159 height 26
click at [573, 142] on link "Debtor Addresses" at bounding box center [597, 143] width 90 height 32
select select "0"
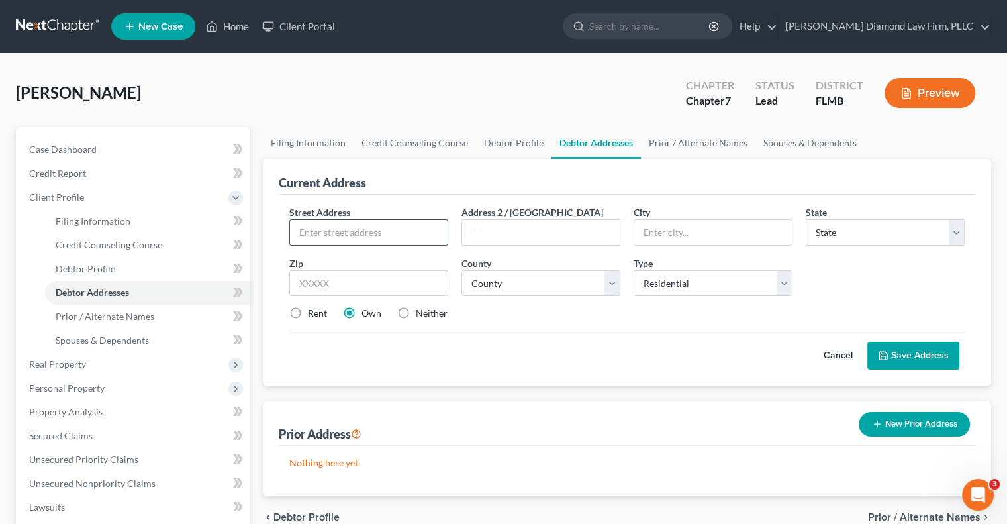
click at [400, 232] on input "text" at bounding box center [369, 232] width 158 height 25
type input "11802 Brenford Crest Drive"
type input "Riverview"
select select "9"
type input "33579"
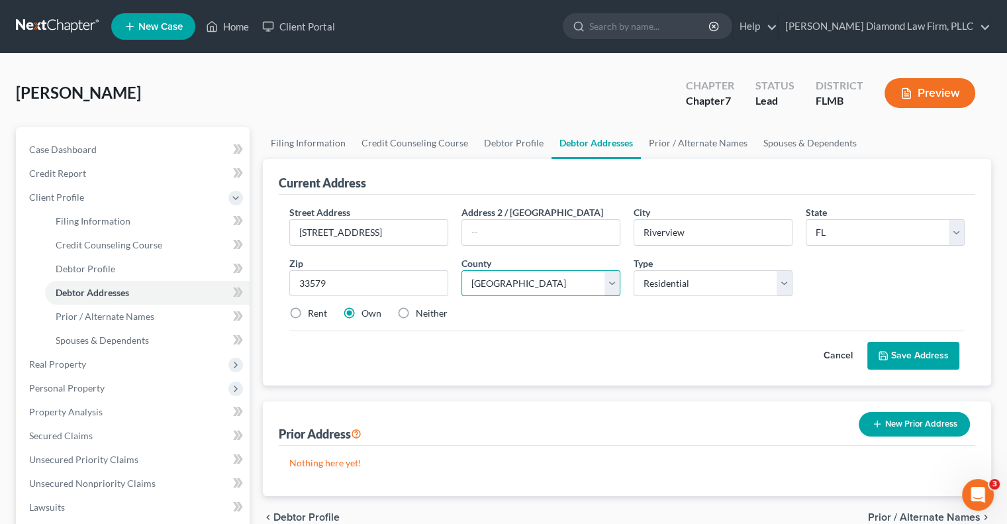
select select "27"
drag, startPoint x: 965, startPoint y: 362, endPoint x: 944, endPoint y: 367, distance: 21.8
click at [965, 362] on div "Street Address * 11802 Brenford Crest Drive Address 2 / PO Box City * Riverview…" at bounding box center [627, 290] width 697 height 191
click at [944, 367] on button "Save Address" at bounding box center [913, 356] width 92 height 28
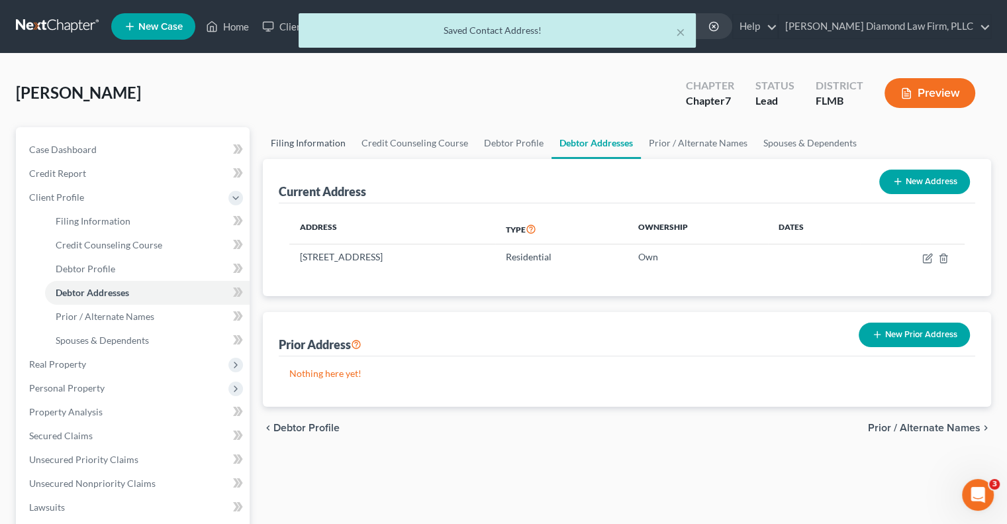
click at [309, 145] on link "Filing Information" at bounding box center [308, 143] width 91 height 32
select select "1"
select select "0"
select select "15"
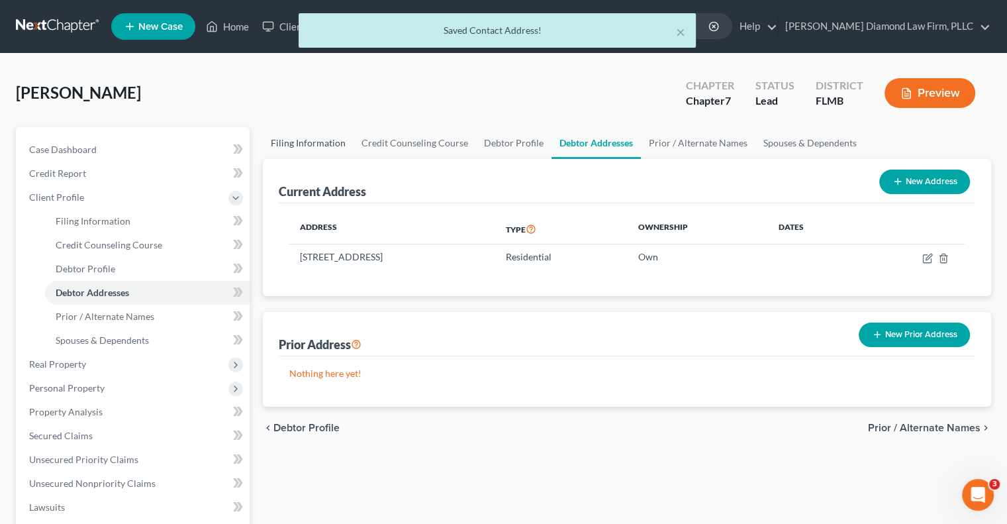
select select "0"
select select "9"
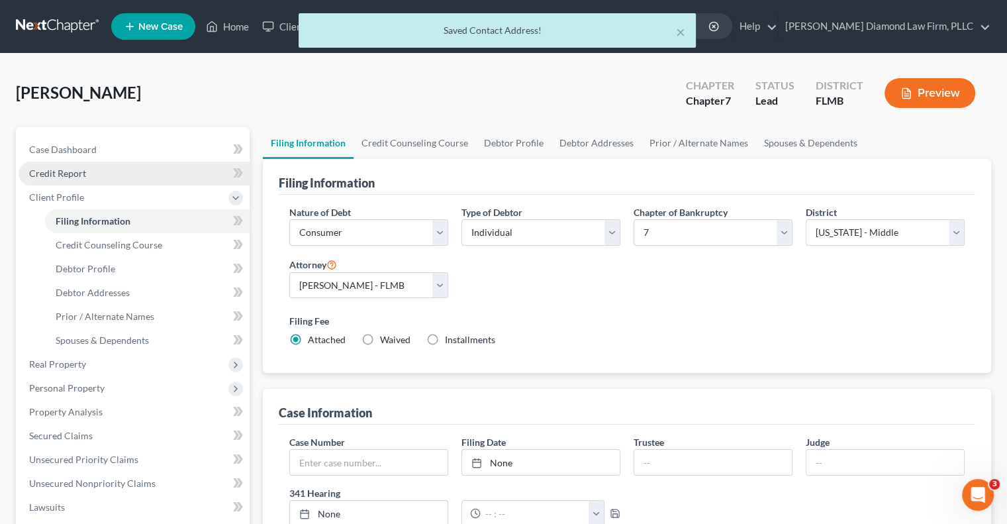
click at [91, 179] on link "Credit Report" at bounding box center [134, 174] width 231 height 24
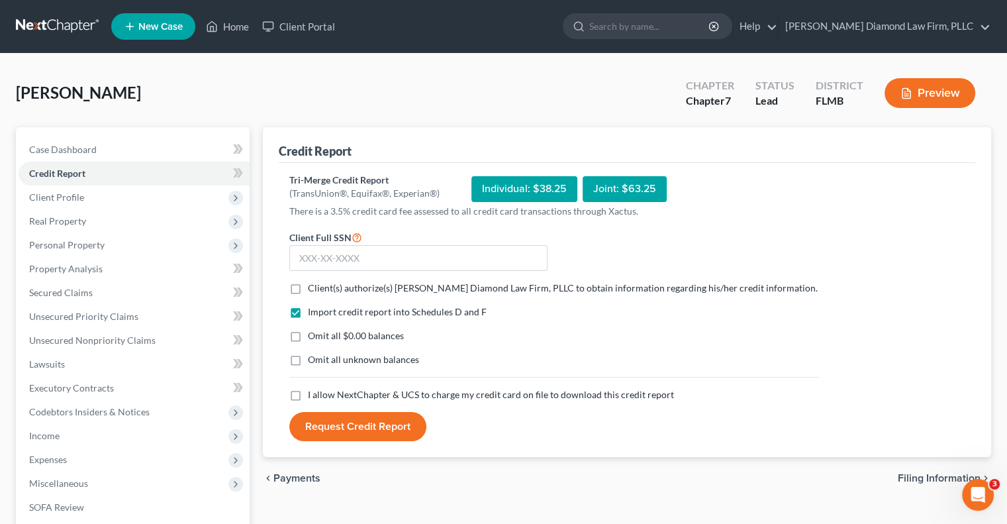
click at [389, 288] on span "Client(s) authorize(s) [PERSON_NAME] Diamond Law Firm, PLLC to obtain informati…" at bounding box center [563, 287] width 510 height 11
click at [322, 288] on input "Client(s) authorize(s) [PERSON_NAME] Diamond Law Firm, PLLC to obtain informati…" at bounding box center [317, 285] width 9 height 9
checkbox input "true"
click at [388, 389] on span "I allow NextChapter & UCS to charge my credit card on file to download this cre…" at bounding box center [491, 394] width 366 height 11
click at [322, 389] on input "I allow NextChapter & UCS to charge my credit card on file to download this cre…" at bounding box center [317, 392] width 9 height 9
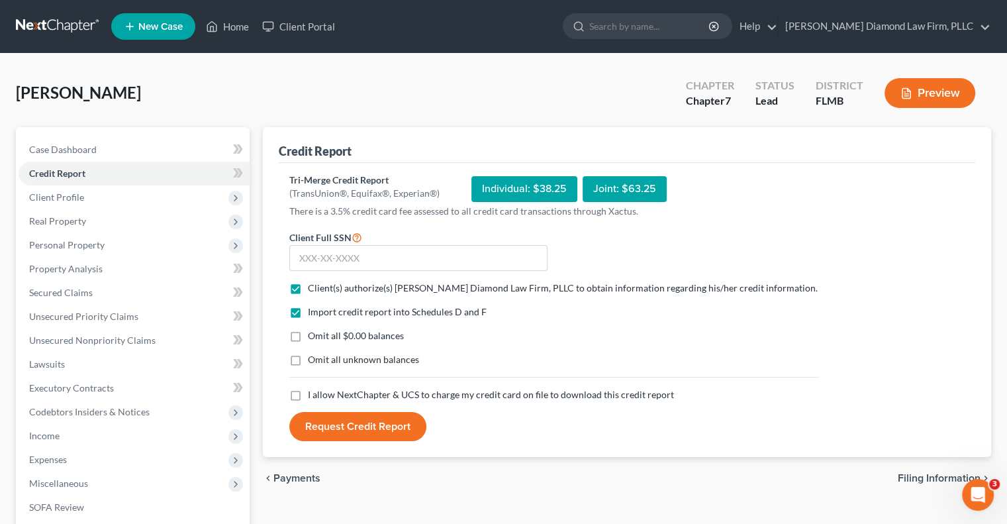
checkbox input "true"
drag, startPoint x: 347, startPoint y: 260, endPoint x: 394, endPoint y: 272, distance: 48.5
click at [347, 260] on input "text" at bounding box center [418, 258] width 258 height 26
paste input "419-70-5240"
type input "419-70-5240"
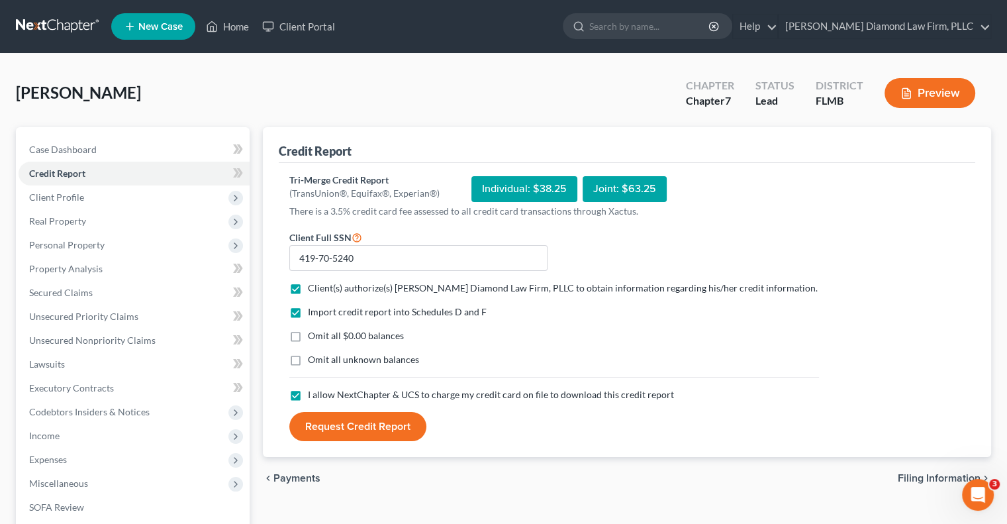
click at [399, 425] on button "Request Credit Report" at bounding box center [357, 426] width 137 height 29
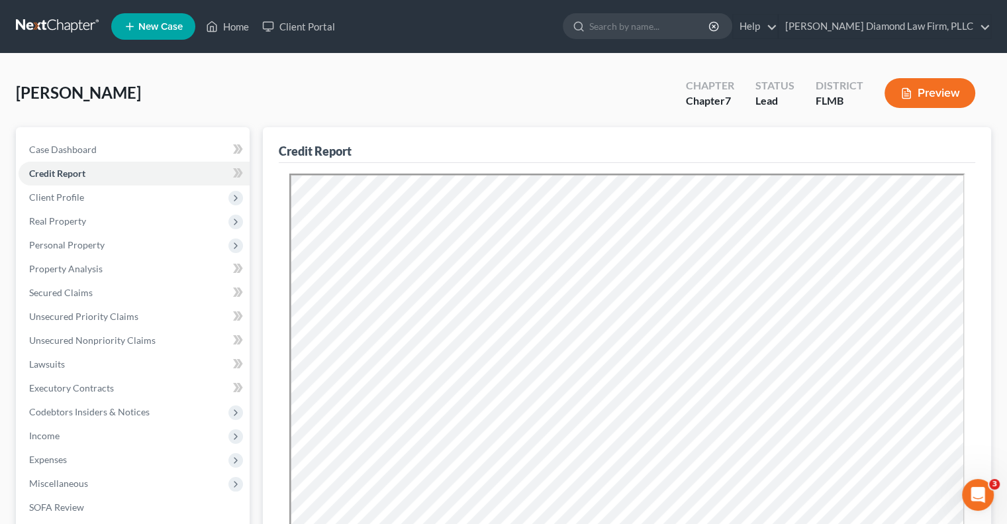
click at [151, 30] on span "New Case" at bounding box center [160, 27] width 44 height 10
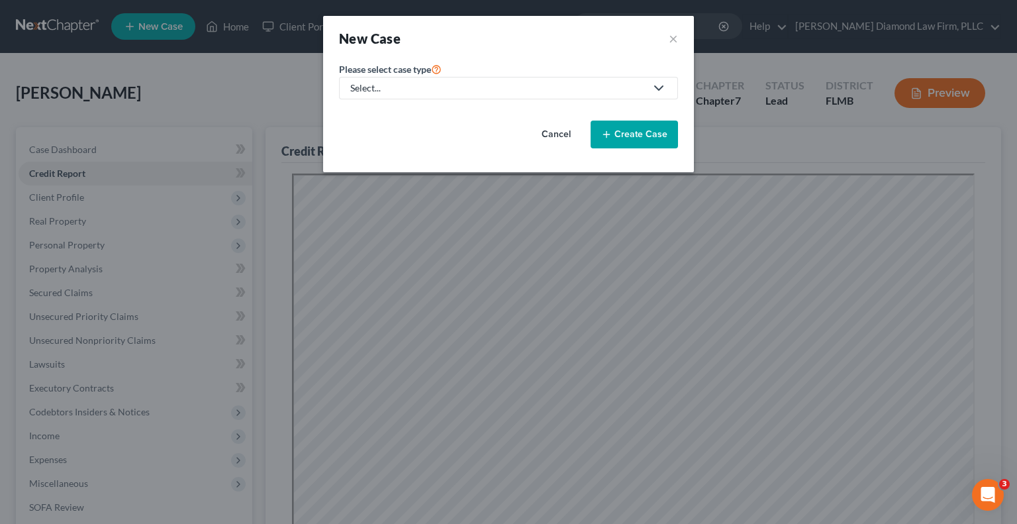
click at [559, 89] on div "Select..." at bounding box center [497, 87] width 295 height 13
click at [387, 115] on div "Bankruptcy" at bounding box center [379, 113] width 55 height 13
select select "15"
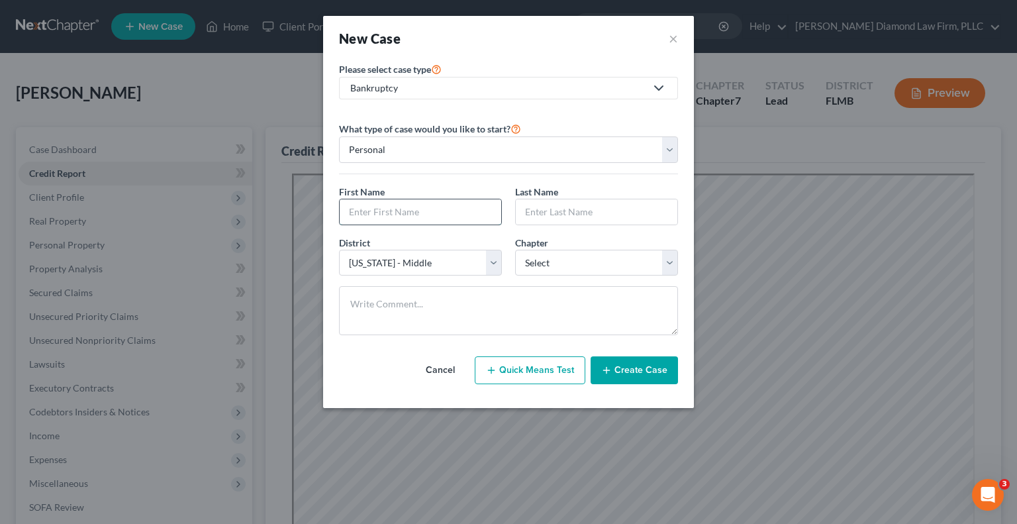
click at [414, 203] on input "text" at bounding box center [421, 211] width 162 height 25
type input "William"
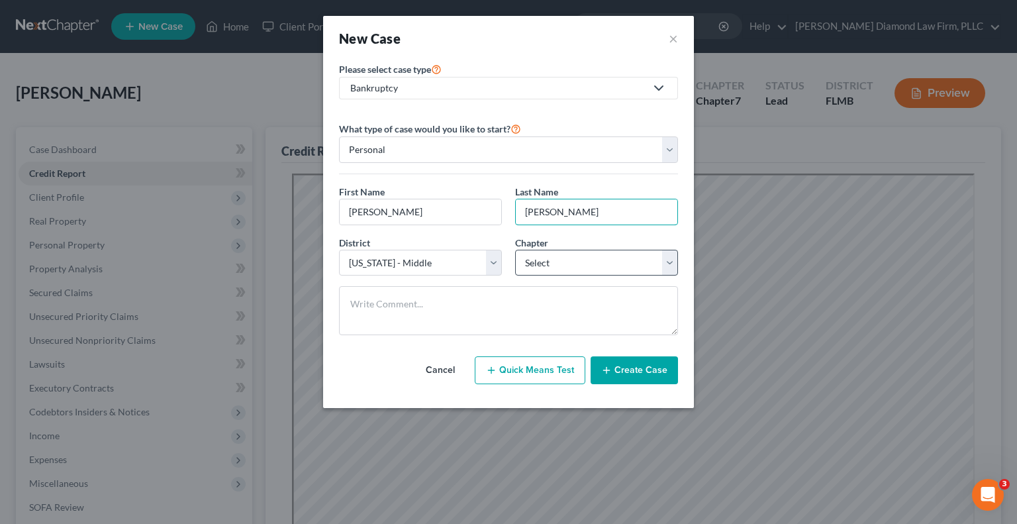
type input "Gibson"
drag, startPoint x: 601, startPoint y: 265, endPoint x: 591, endPoint y: 274, distance: 14.1
click at [601, 265] on select "Select 7 11 12 13" at bounding box center [596, 263] width 163 height 26
select select "0"
click at [515, 250] on select "Select 7 11 12 13" at bounding box center [596, 263] width 163 height 26
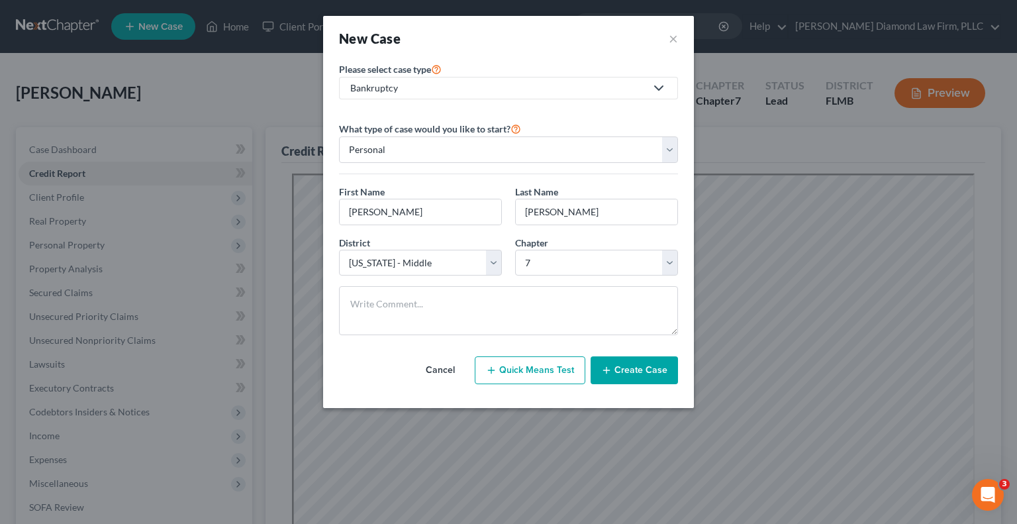
drag, startPoint x: 646, startPoint y: 369, endPoint x: 781, endPoint y: 23, distance: 372.3
click at [646, 369] on button "Create Case" at bounding box center [634, 370] width 87 height 28
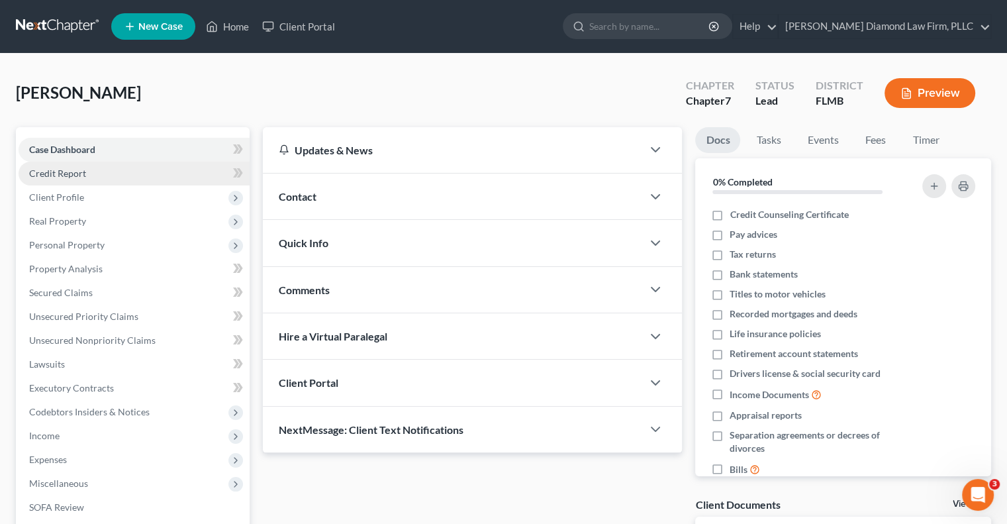
click at [128, 177] on link "Credit Report" at bounding box center [134, 174] width 231 height 24
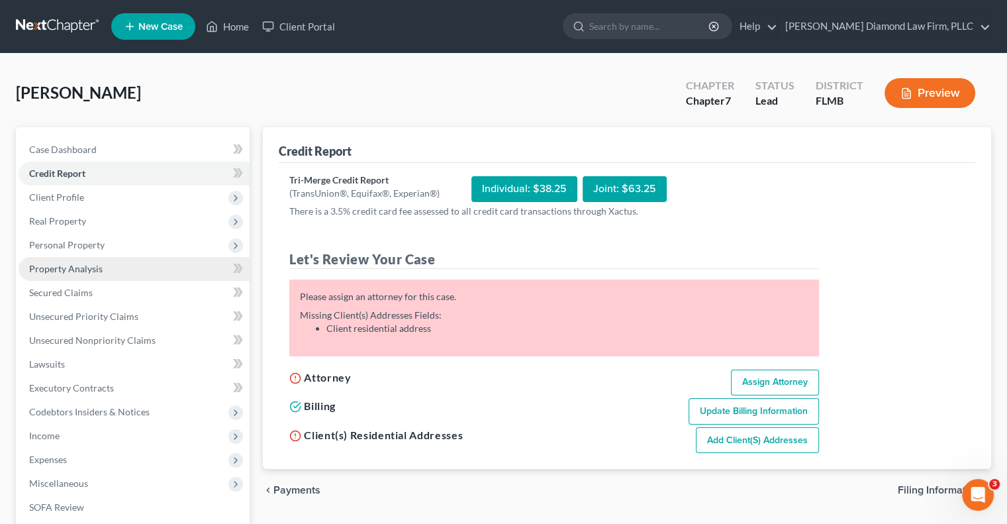
click at [78, 197] on span "Client Profile" at bounding box center [56, 196] width 55 height 11
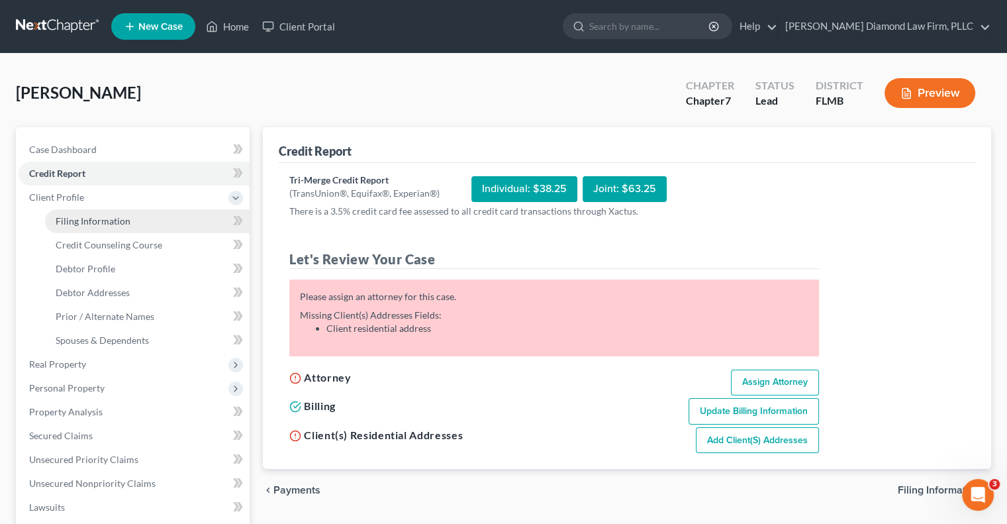
click at [114, 215] on span "Filing Information" at bounding box center [93, 220] width 75 height 11
select select "1"
select select "0"
select select "15"
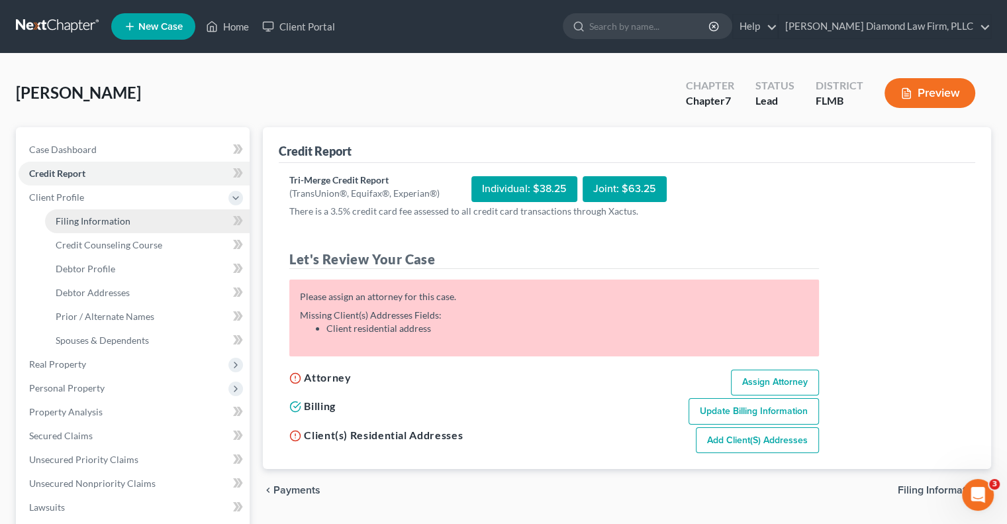
select select "9"
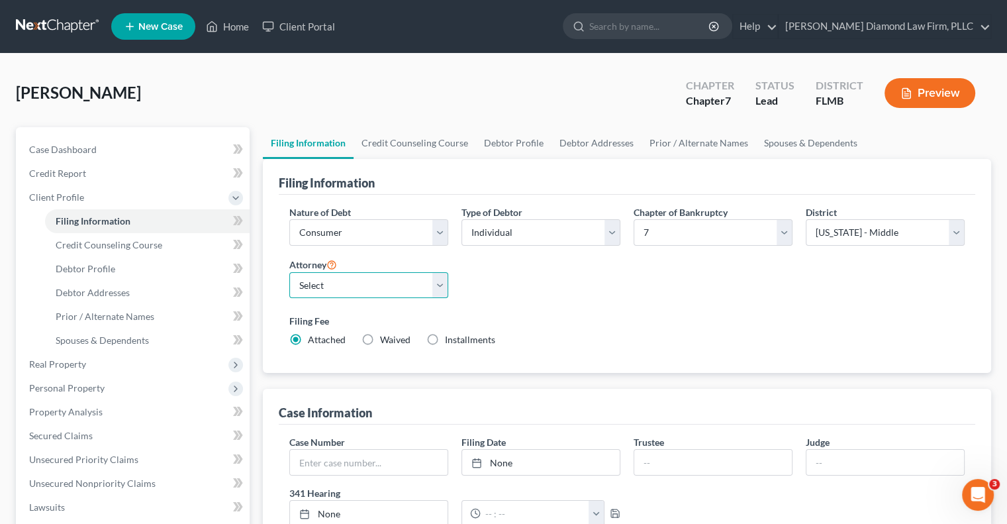
click at [350, 285] on select "Select [PERSON_NAME] - FLMB [PERSON_NAME] - FLSB [PERSON_NAME] - FLNB" at bounding box center [368, 285] width 159 height 26
select select "0"
click at [289, 272] on select "Select [PERSON_NAME] - FLMB [PERSON_NAME] - FLSB [PERSON_NAME] - FLNB" at bounding box center [368, 285] width 159 height 26
click at [565, 232] on select "Select Individual Joint" at bounding box center [540, 232] width 159 height 26
select select "1"
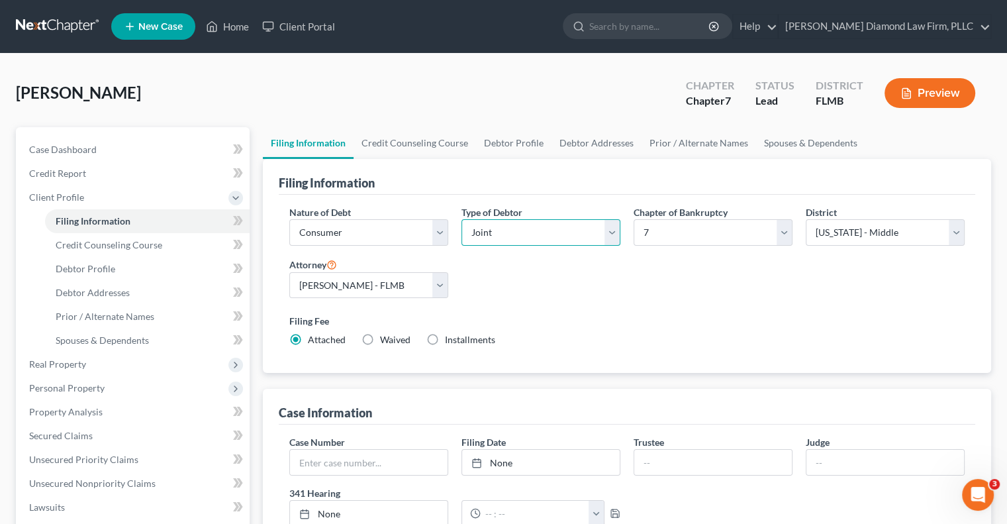
click at [461, 219] on select "Select Individual Joint" at bounding box center [540, 232] width 159 height 26
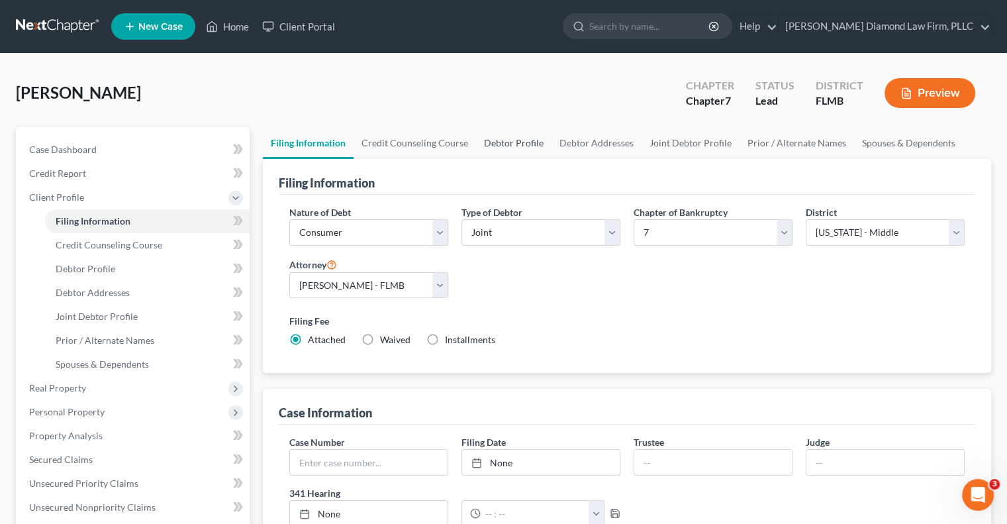
click at [511, 142] on link "Debtor Profile" at bounding box center [513, 143] width 75 height 32
select select "1"
select select "0"
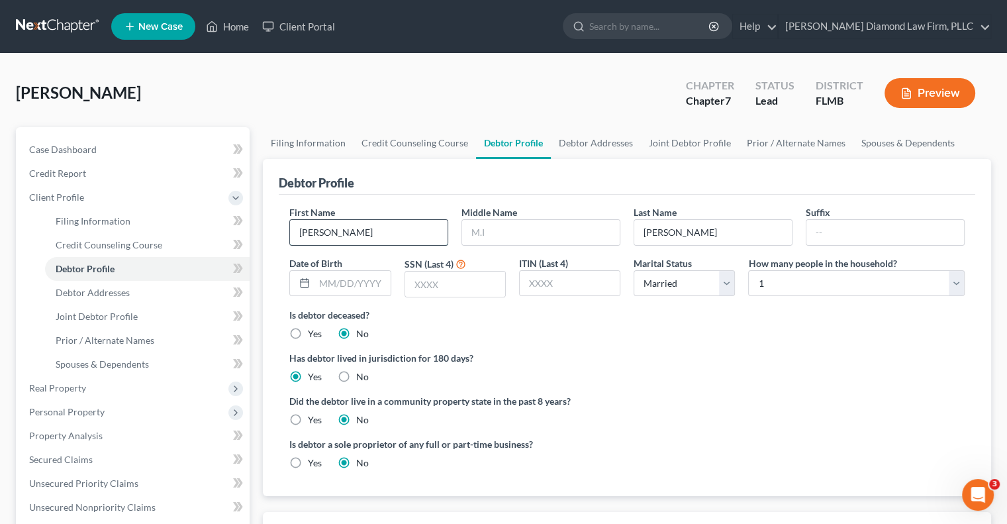
click at [388, 227] on input "William" at bounding box center [369, 232] width 158 height 25
click at [382, 277] on input "text" at bounding box center [352, 283] width 75 height 25
type input "02/22/1978"
type input "1100"
click at [595, 141] on link "Debtor Addresses" at bounding box center [596, 143] width 90 height 32
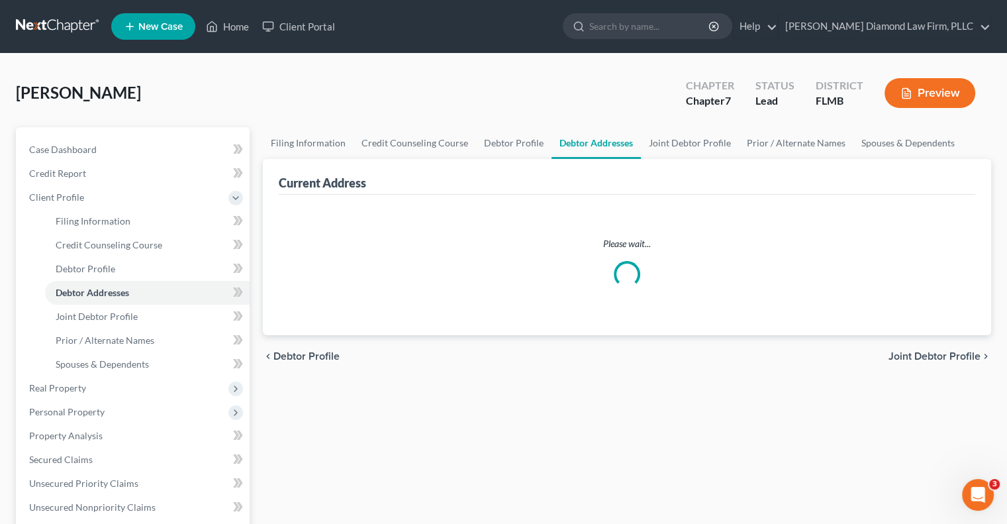
select select "0"
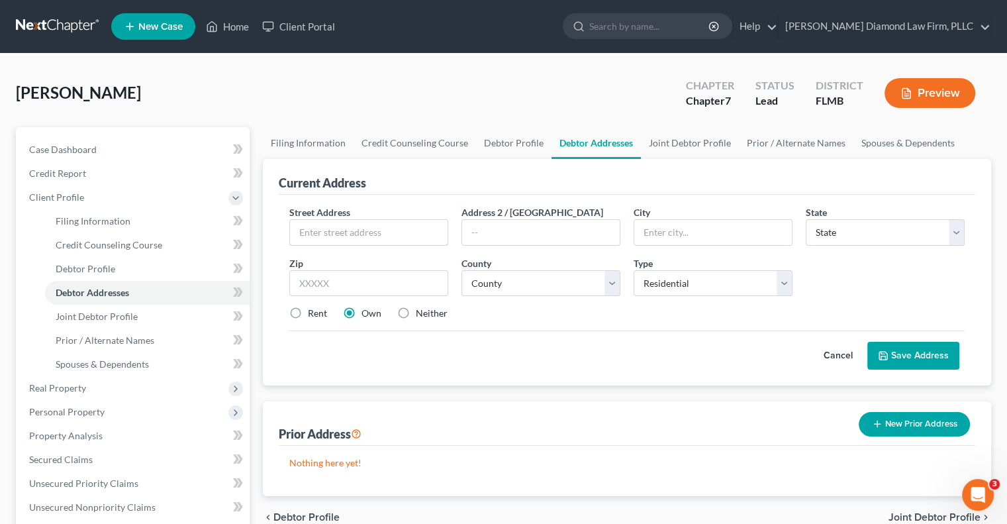
drag, startPoint x: 366, startPoint y: 235, endPoint x: 627, endPoint y: 283, distance: 265.2
click at [366, 234] on input "text" at bounding box center [369, 232] width 158 height 25
type input "3111 SE 41st Place"
type input "Ocala"
select select "9"
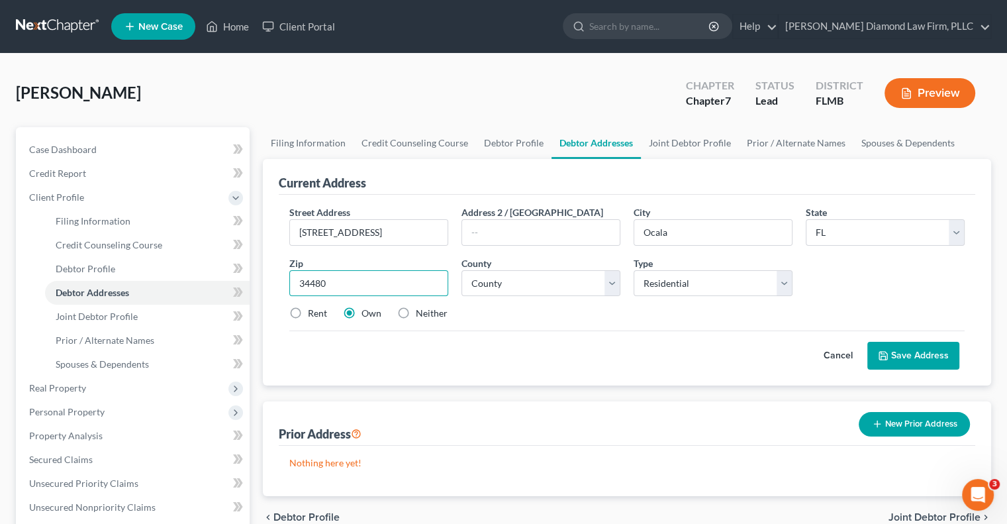
type input "34480"
select select "40"
click at [308, 307] on label "Rent" at bounding box center [317, 313] width 19 height 13
click at [313, 307] on input "Rent" at bounding box center [317, 311] width 9 height 9
radio input "true"
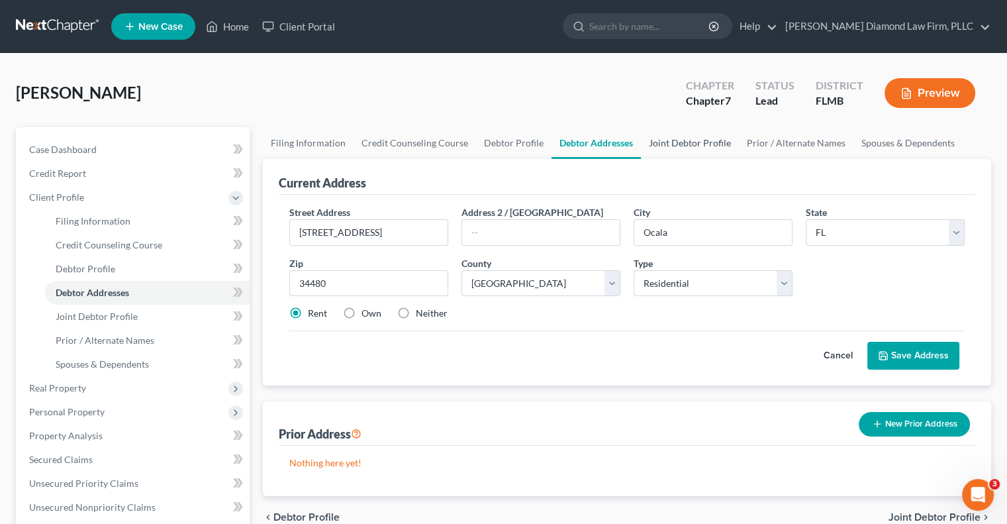
click at [680, 128] on link "Joint Debtor Profile" at bounding box center [690, 143] width 98 height 32
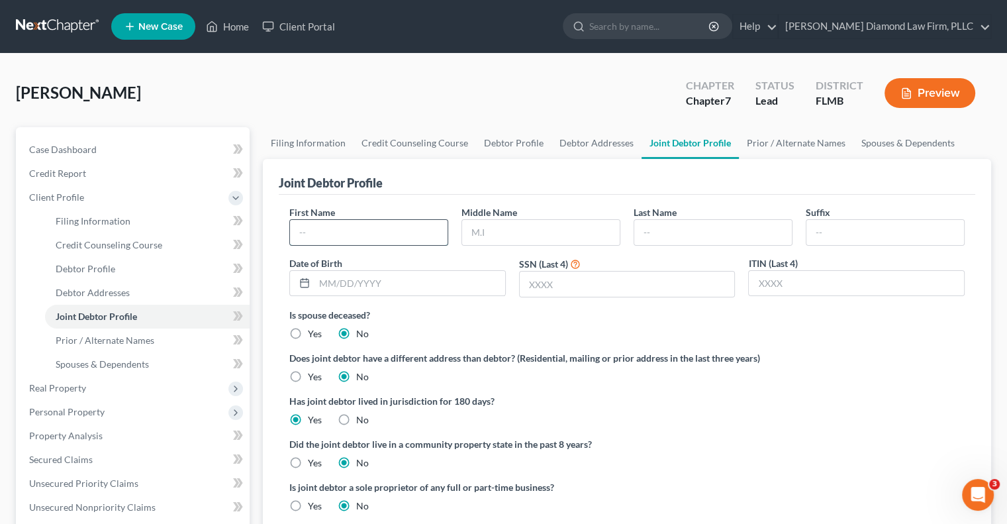
click at [374, 235] on input "text" at bounding box center [369, 232] width 158 height 25
type input "Melissa"
type input "Gibson"
click at [469, 287] on input "text" at bounding box center [410, 283] width 191 height 25
type input "12/06/1975"
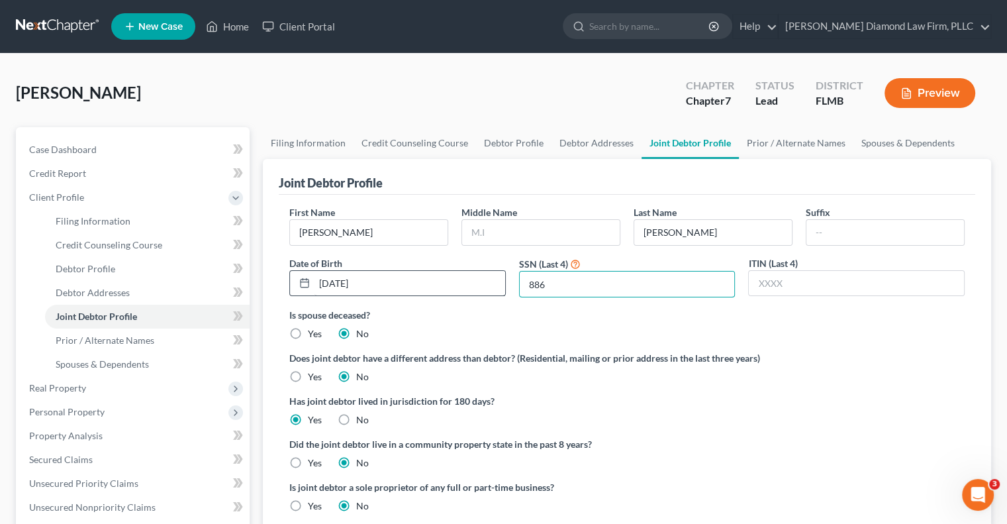
type input "8868"
click at [590, 137] on link "Debtor Addresses" at bounding box center [597, 143] width 90 height 32
select select "0"
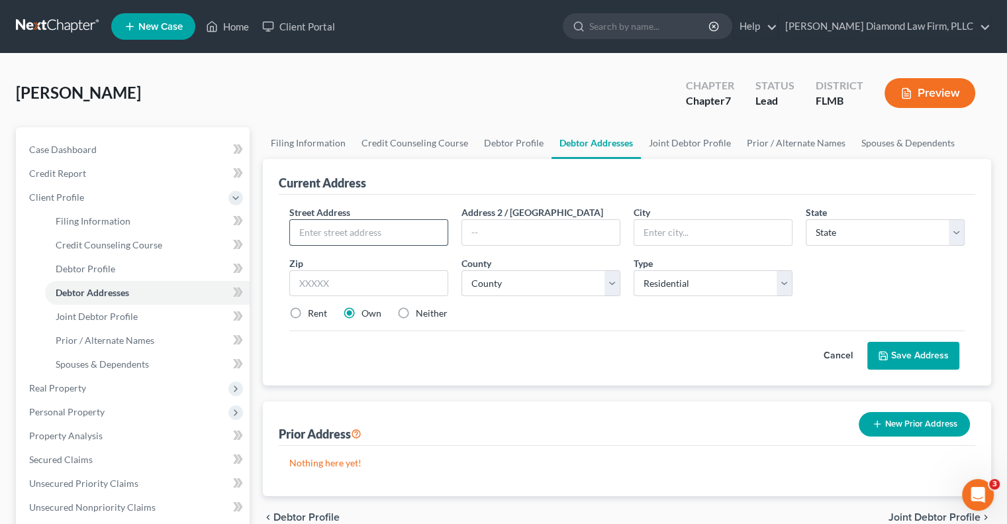
click at [367, 224] on input "text" at bounding box center [369, 232] width 158 height 25
type input "3111 SE 41st Place"
type input "Ocala"
select select "9"
drag, startPoint x: 331, startPoint y: 283, endPoint x: 874, endPoint y: 315, distance: 543.9
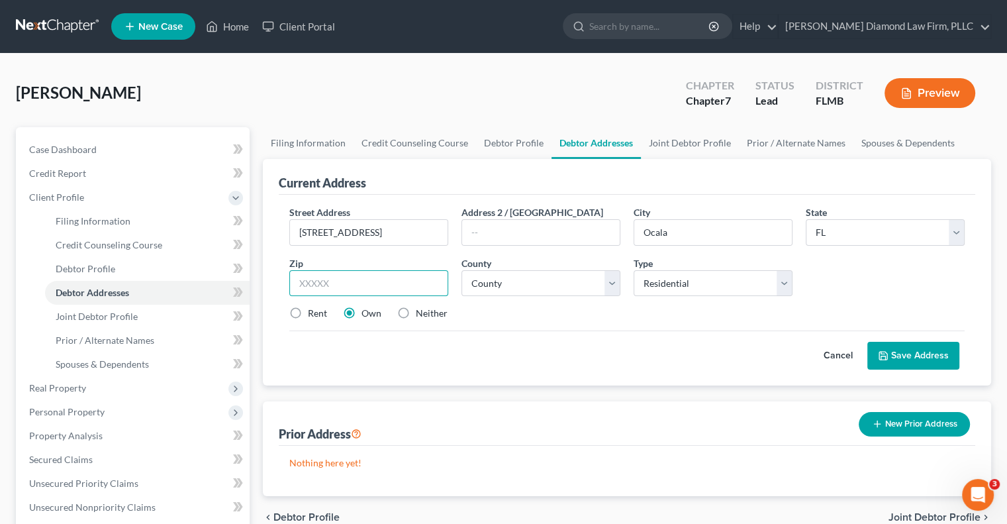
click at [331, 283] on input "text" at bounding box center [368, 283] width 159 height 26
type input "34480"
click at [316, 316] on label "Rent" at bounding box center [317, 313] width 19 height 13
click at [316, 315] on input "Rent" at bounding box center [317, 311] width 9 height 9
radio input "true"
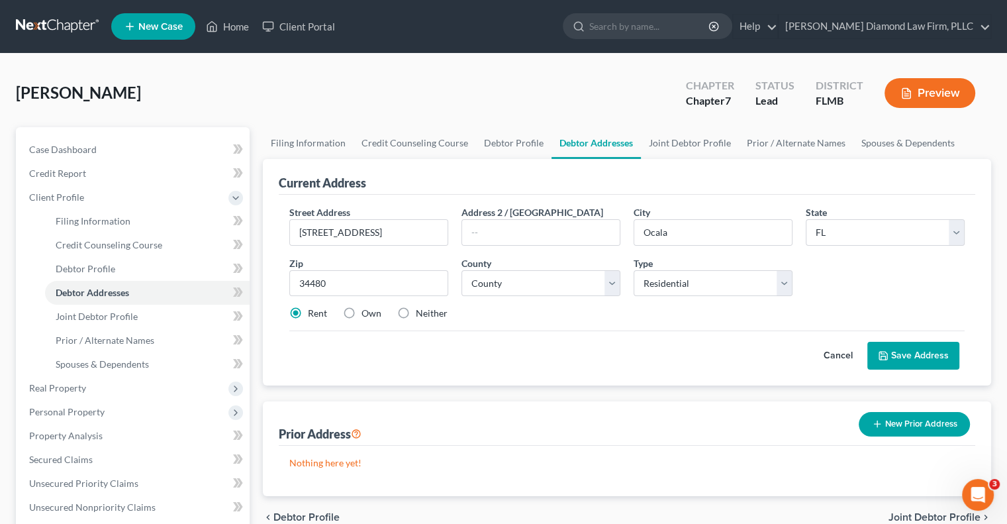
click at [918, 355] on button "Save Address" at bounding box center [913, 356] width 92 height 28
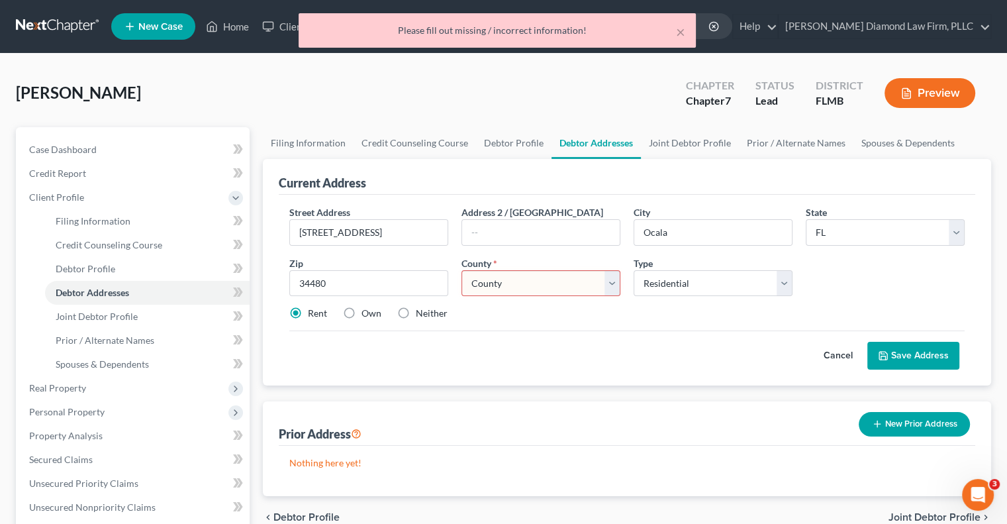
click at [503, 277] on select "County [GEOGRAPHIC_DATA] [GEOGRAPHIC_DATA] [GEOGRAPHIC_DATA] [GEOGRAPHIC_DATA] …" at bounding box center [540, 283] width 159 height 26
select select "40"
drag, startPoint x: 509, startPoint y: 269, endPoint x: 625, endPoint y: 301, distance: 120.8
click at [509, 270] on select "County [GEOGRAPHIC_DATA] [GEOGRAPHIC_DATA] [GEOGRAPHIC_DATA] [GEOGRAPHIC_DATA] …" at bounding box center [540, 283] width 159 height 26
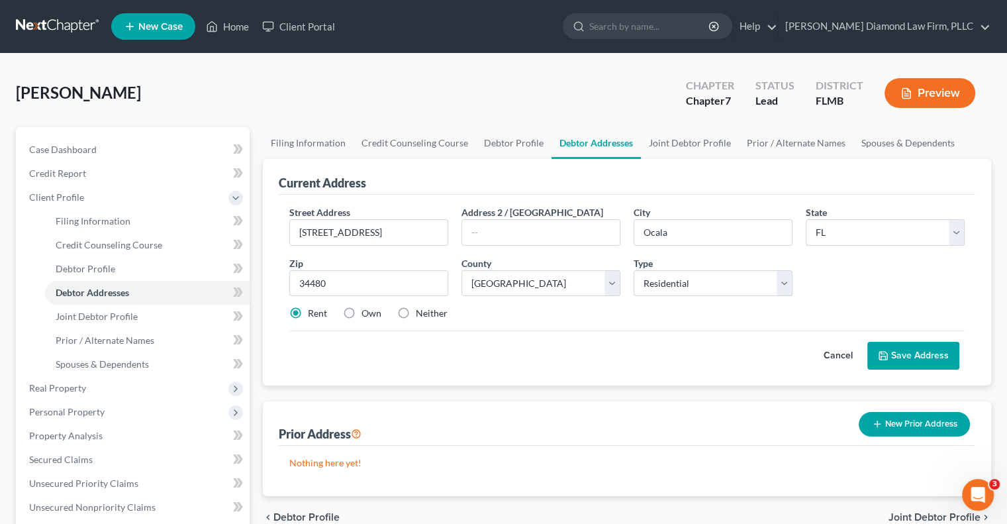
click at [942, 364] on button "Save Address" at bounding box center [913, 356] width 92 height 28
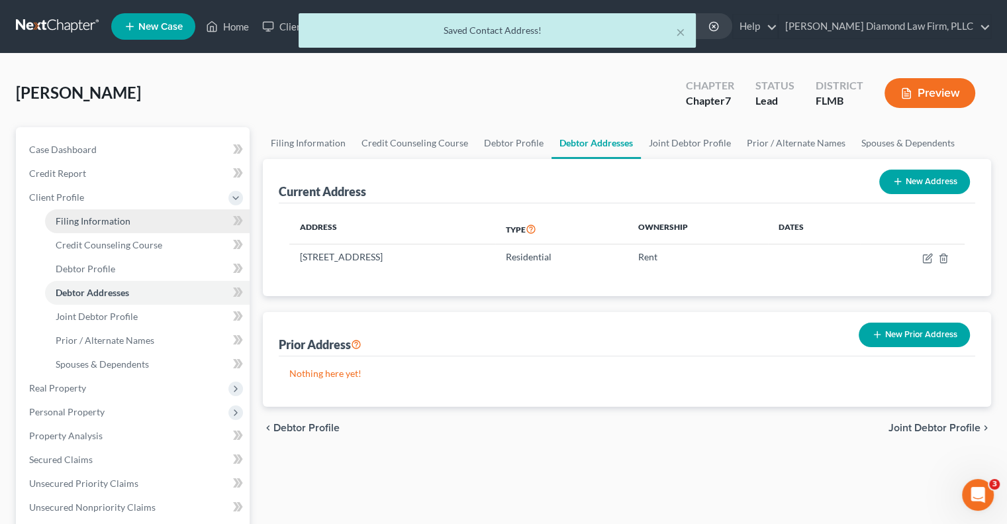
click at [97, 222] on span "Filing Information" at bounding box center [93, 220] width 75 height 11
select select "1"
select select "0"
select select "15"
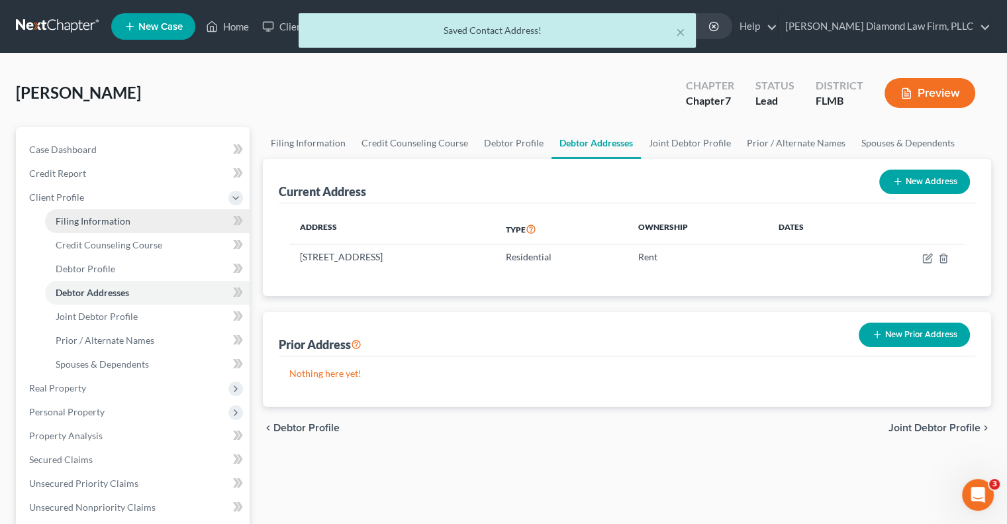
select select "0"
select select "9"
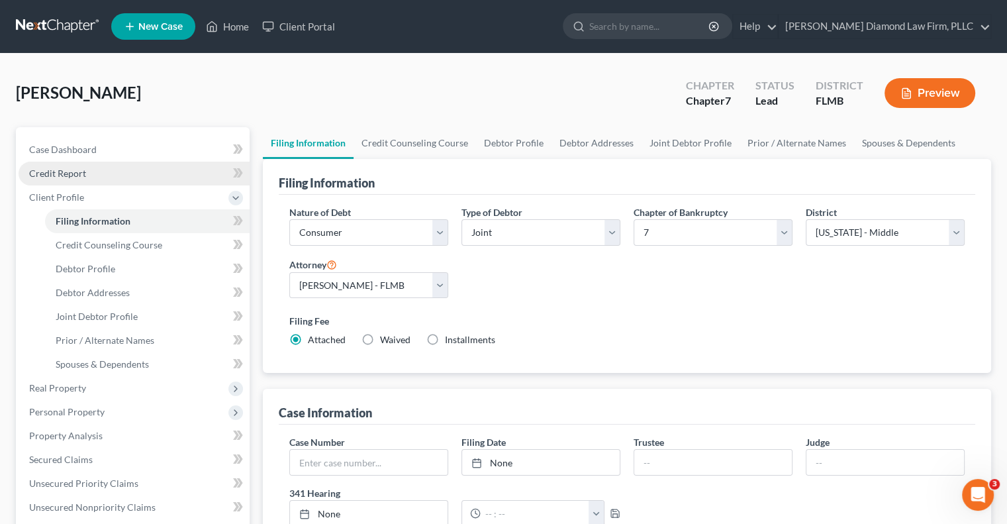
click at [96, 172] on link "Credit Report" at bounding box center [134, 174] width 231 height 24
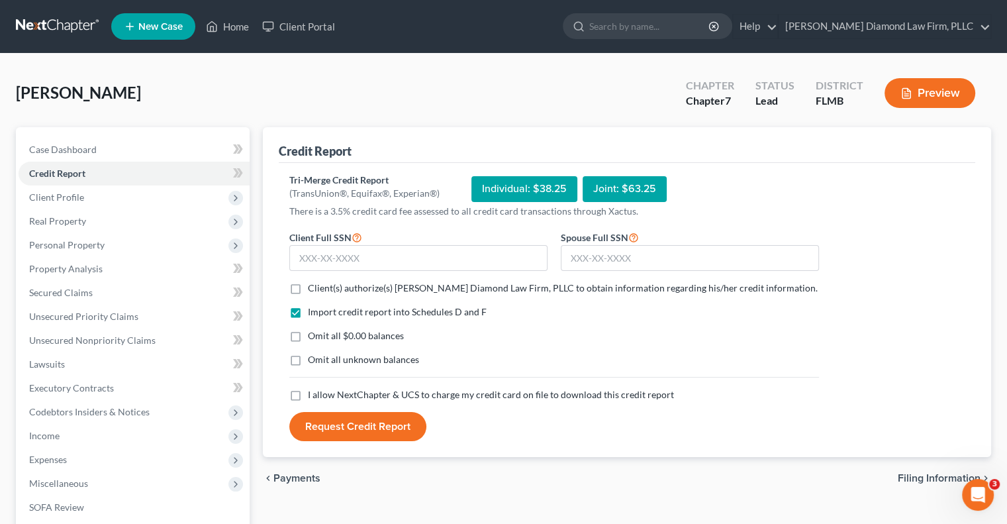
click at [359, 291] on span "Client(s) authorize(s) [PERSON_NAME] Diamond Law Firm, PLLC to obtain informati…" at bounding box center [563, 287] width 510 height 11
click at [322, 290] on input "Client(s) authorize(s) [PERSON_NAME] Diamond Law Firm, PLLC to obtain informati…" at bounding box center [317, 285] width 9 height 9
checkbox input "true"
click at [350, 394] on span "I allow NextChapter & UCS to charge my credit card on file to download this cre…" at bounding box center [491, 394] width 366 height 11
click at [322, 394] on input "I allow NextChapter & UCS to charge my credit card on file to download this cre…" at bounding box center [317, 392] width 9 height 9
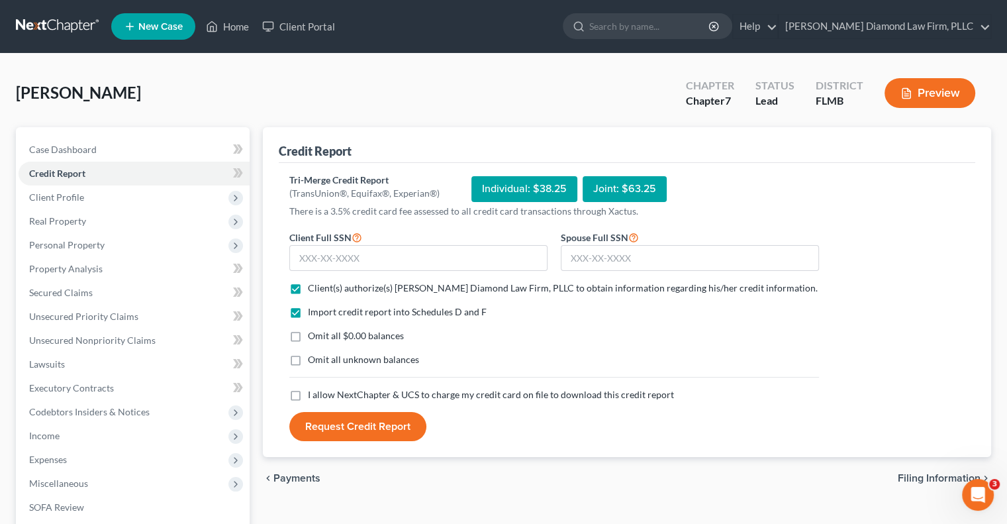
checkbox input "true"
click at [401, 260] on input "text" at bounding box center [418, 258] width 258 height 26
paste input "229-41-1100"
type input "229-41-1100"
drag, startPoint x: 642, startPoint y: 254, endPoint x: 648, endPoint y: 269, distance: 16.0
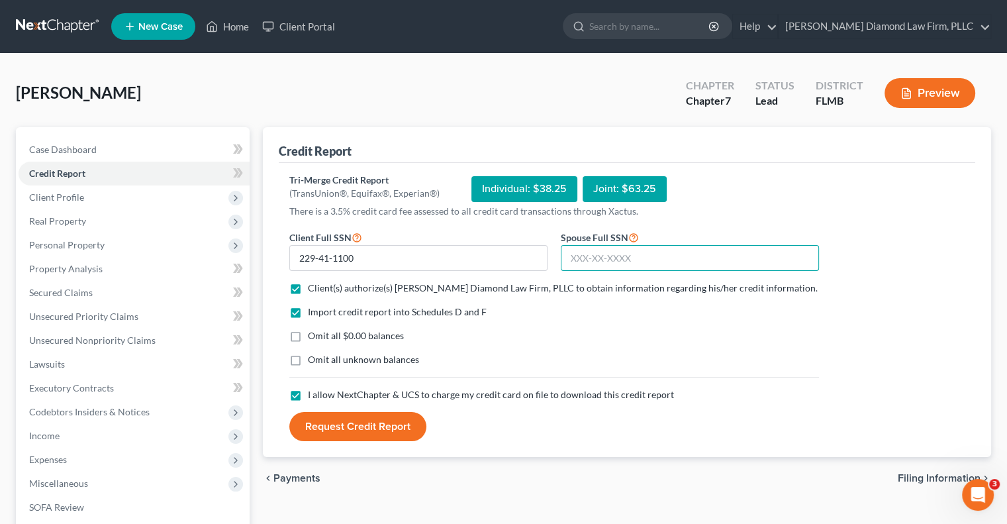
click at [642, 254] on input "text" at bounding box center [690, 258] width 258 height 26
paste input "471-98-8868"
type input "471-98-8868"
click at [355, 427] on button "Request Credit Report" at bounding box center [357, 426] width 137 height 29
